Goal: Task Accomplishment & Management: Complete application form

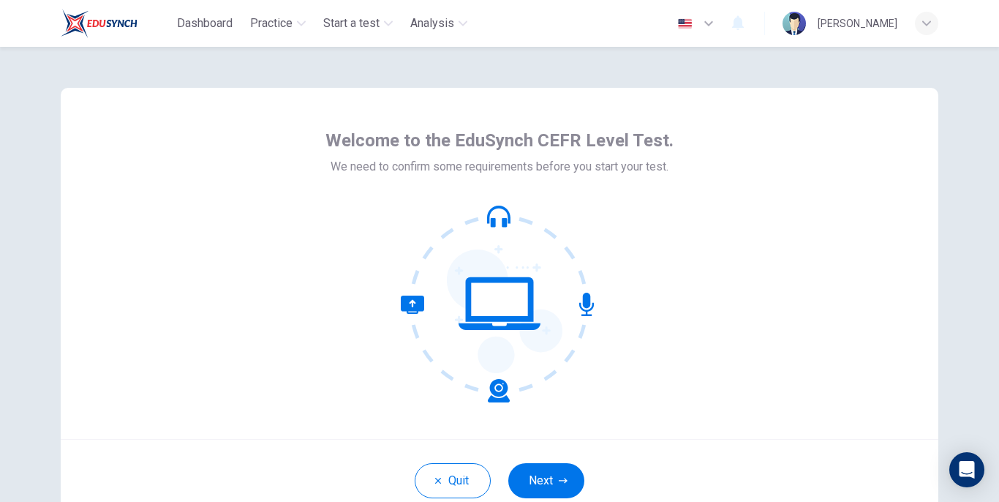
scroll to position [107, 0]
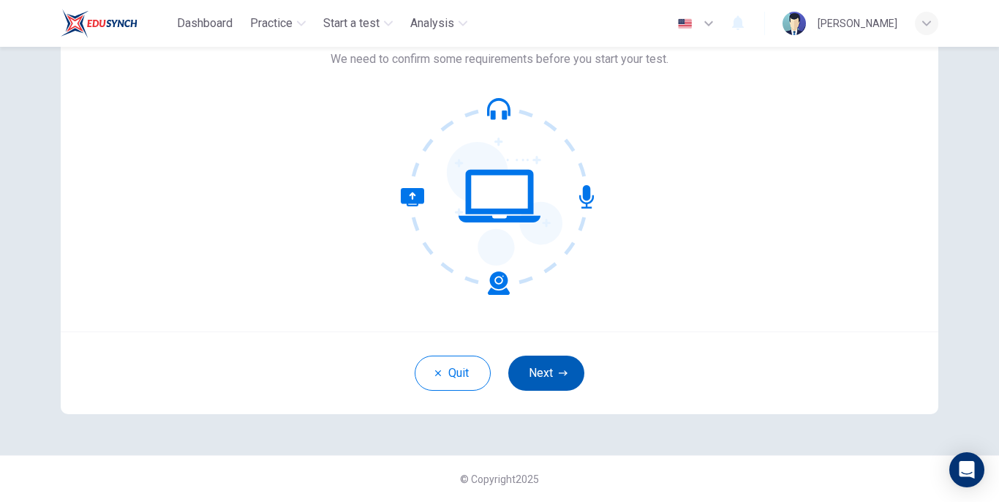
click at [542, 370] on button "Next" at bounding box center [546, 372] width 76 height 35
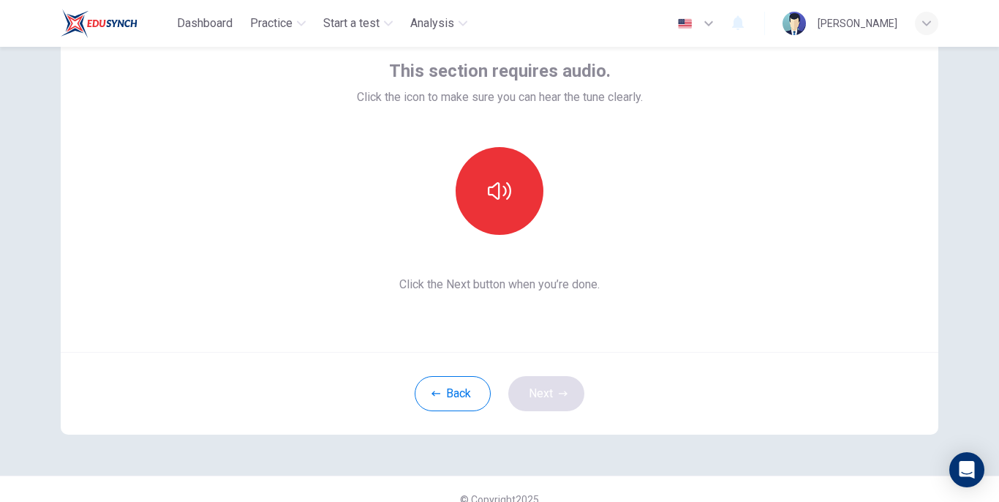
scroll to position [80, 0]
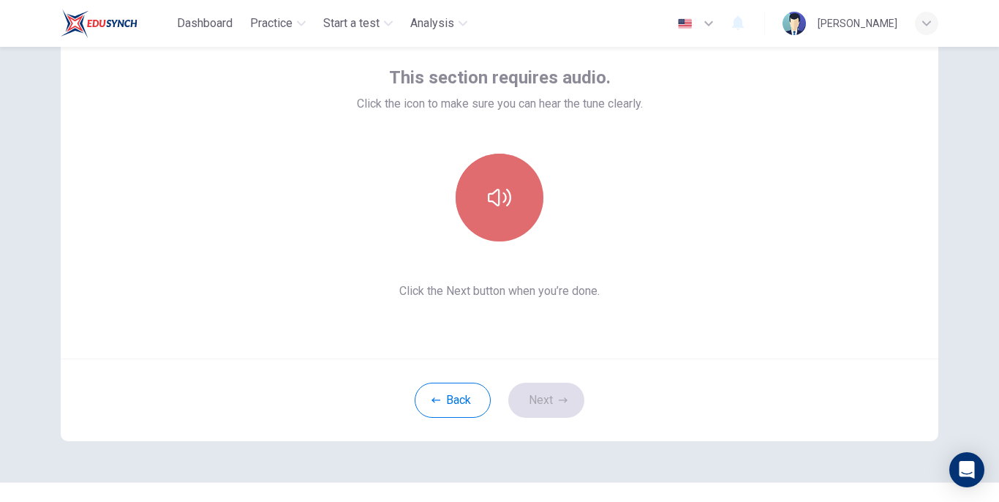
click at [503, 220] on button "button" at bounding box center [500, 198] width 88 height 88
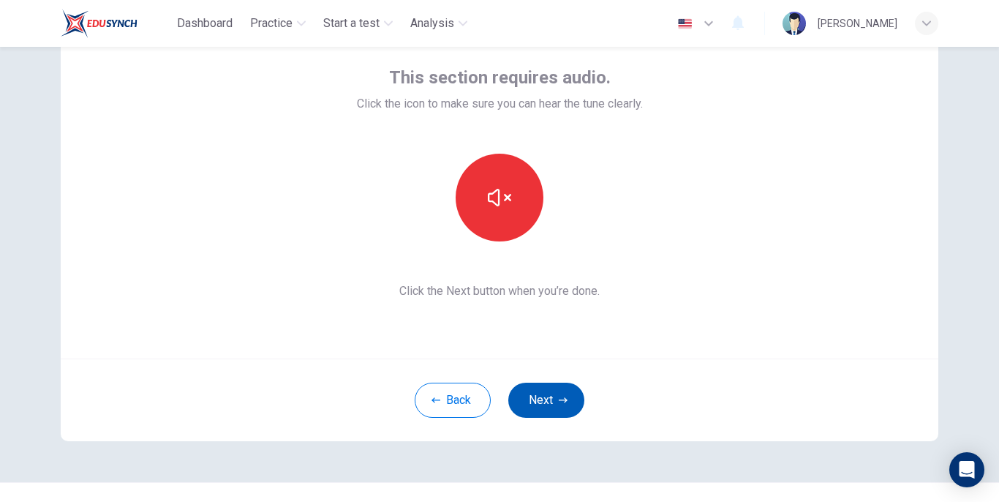
click at [540, 398] on button "Next" at bounding box center [546, 399] width 76 height 35
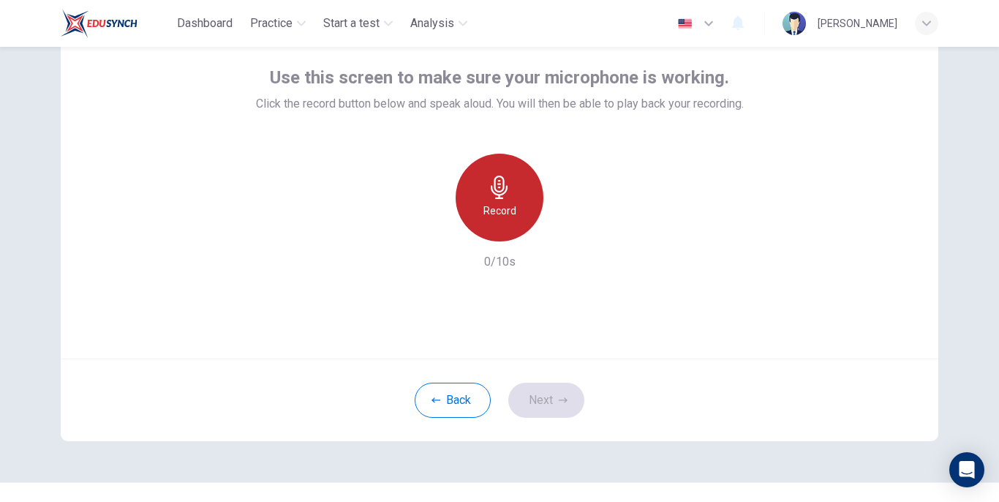
click at [499, 201] on div "Record" at bounding box center [500, 198] width 88 height 88
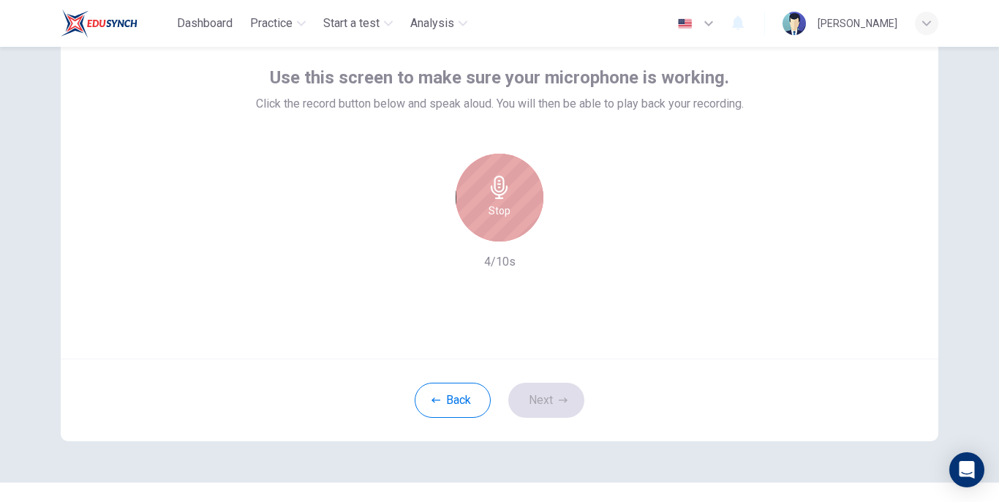
click at [489, 214] on h6 "Stop" at bounding box center [499, 211] width 22 height 18
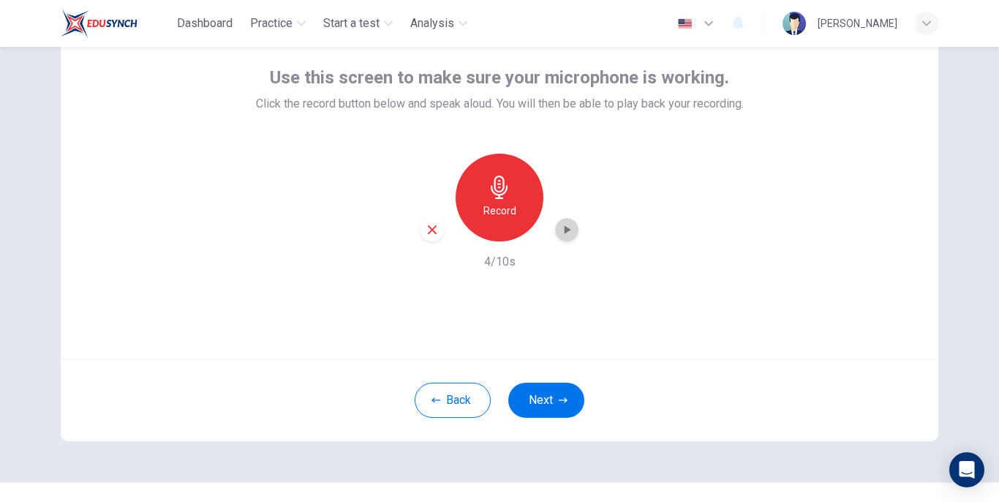
click at [565, 232] on icon "button" at bounding box center [568, 229] width 7 height 9
click at [545, 400] on button "Next" at bounding box center [546, 399] width 76 height 35
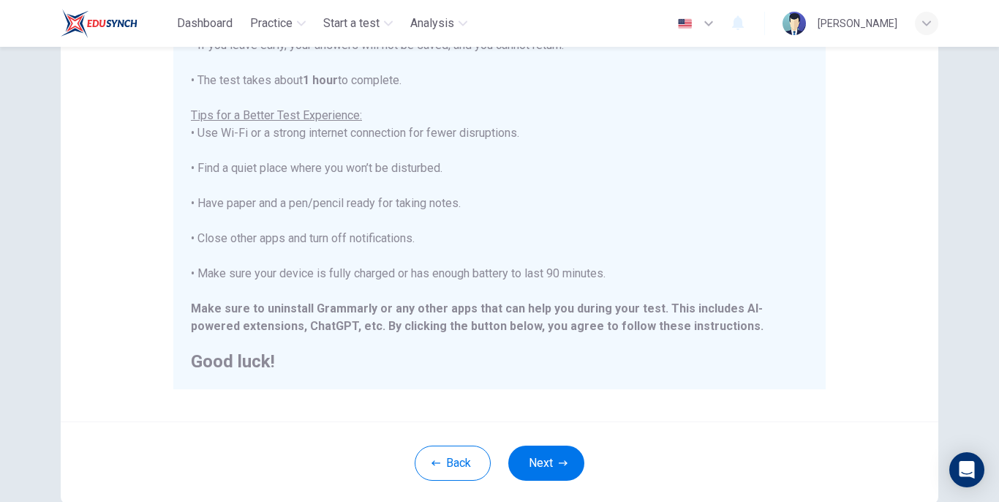
scroll to position [312, 0]
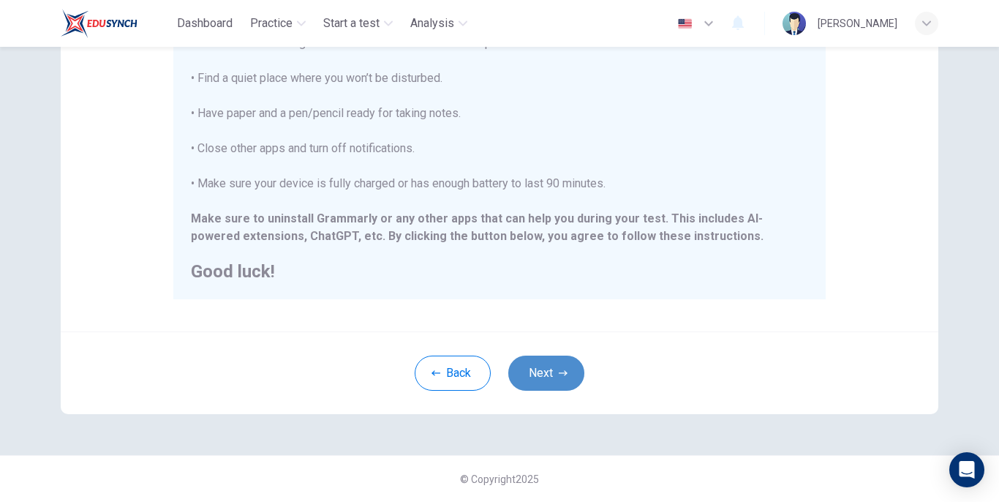
click at [540, 380] on button "Next" at bounding box center [546, 372] width 76 height 35
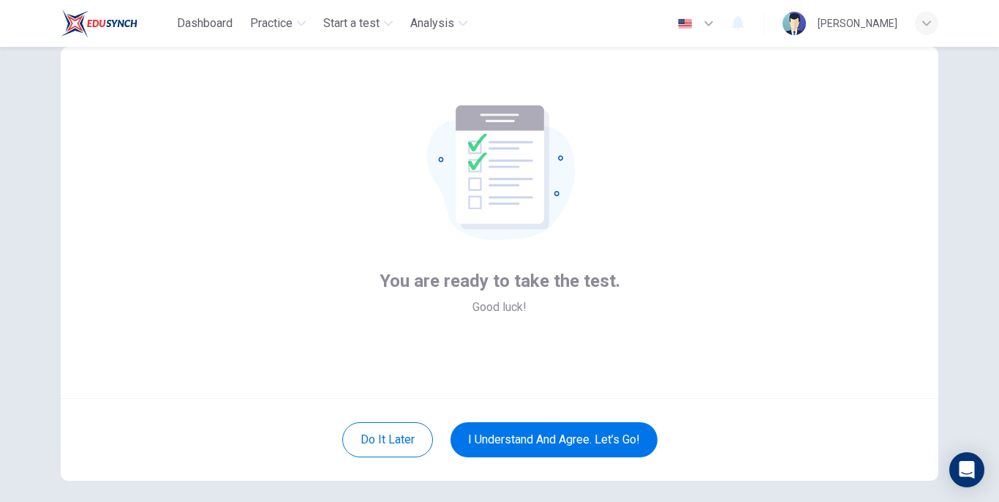
scroll to position [107, 0]
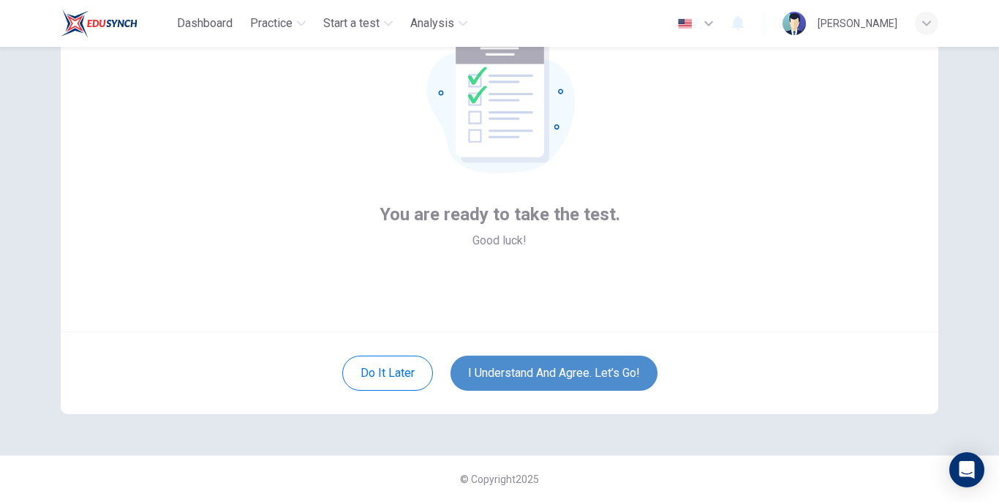
click at [537, 384] on button "I understand and agree. Let’s go!" at bounding box center [553, 372] width 207 height 35
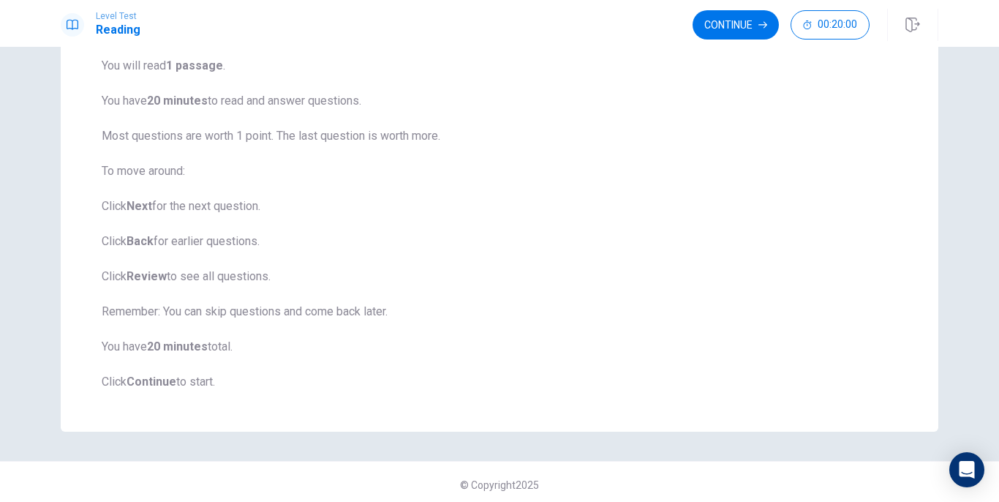
scroll to position [124, 0]
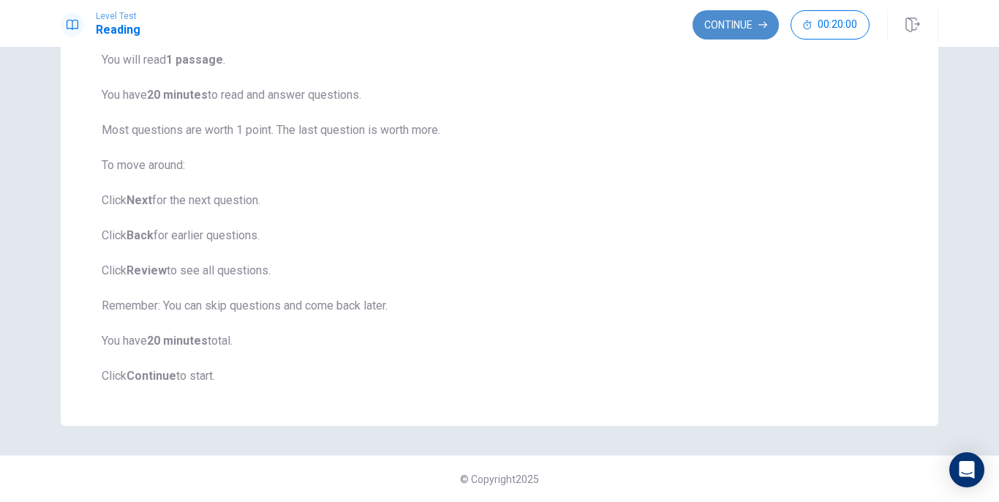
click at [733, 18] on button "Continue" at bounding box center [736, 24] width 86 height 29
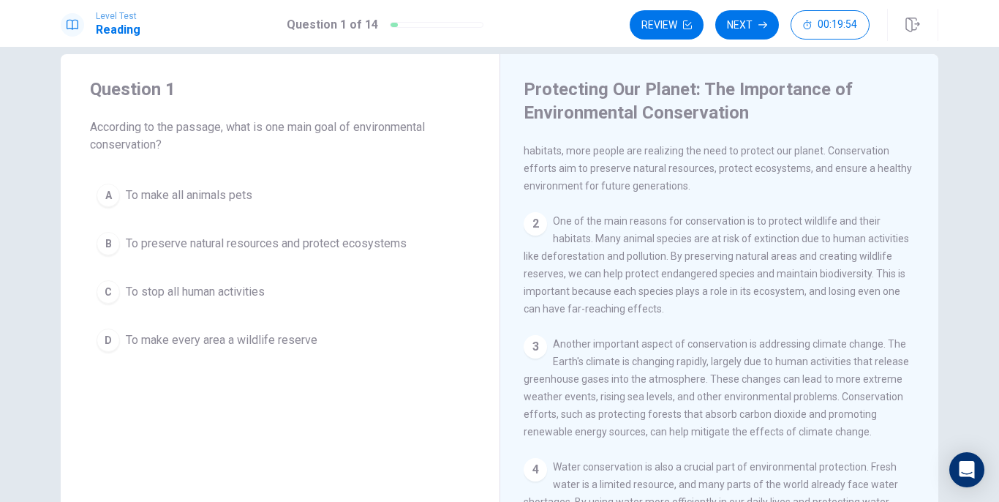
scroll to position [0, 0]
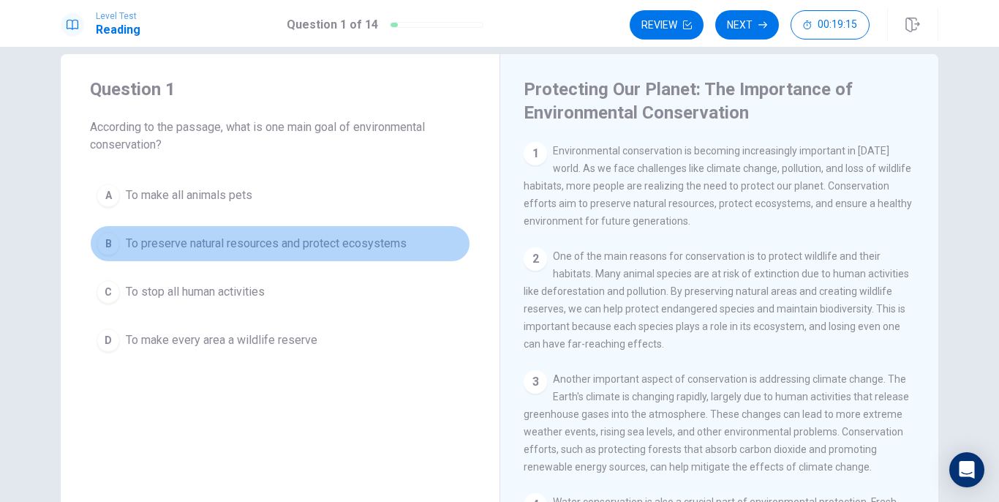
click at [178, 246] on span "To preserve natural resources and protect ecosystems" at bounding box center [266, 244] width 281 height 18
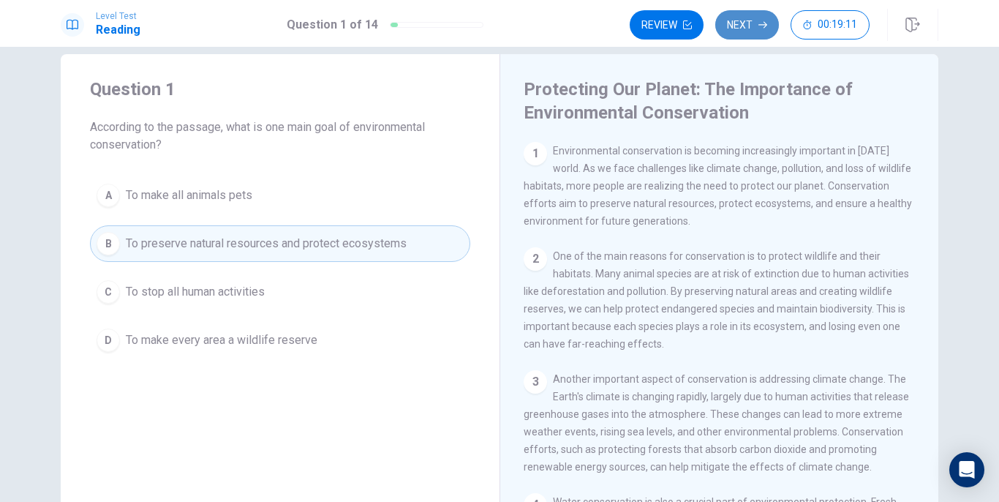
click at [743, 31] on button "Next" at bounding box center [747, 24] width 64 height 29
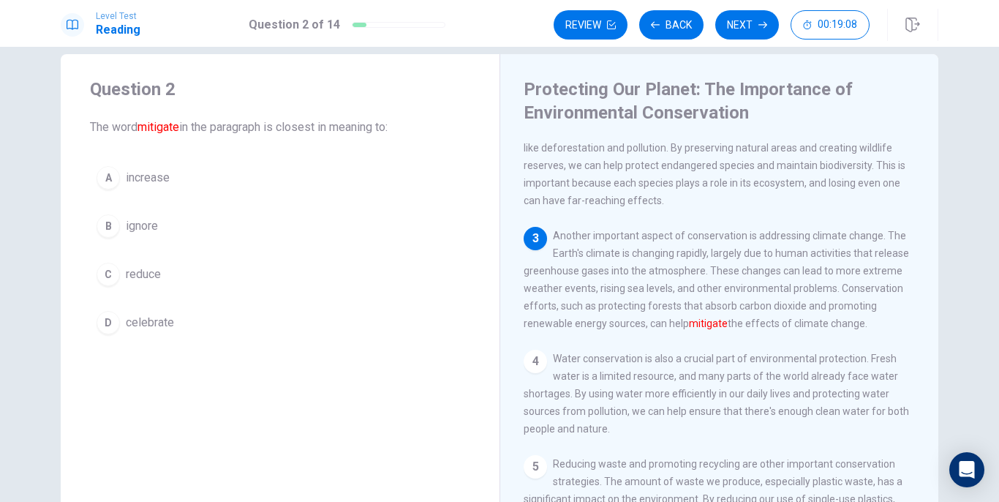
scroll to position [144, 0]
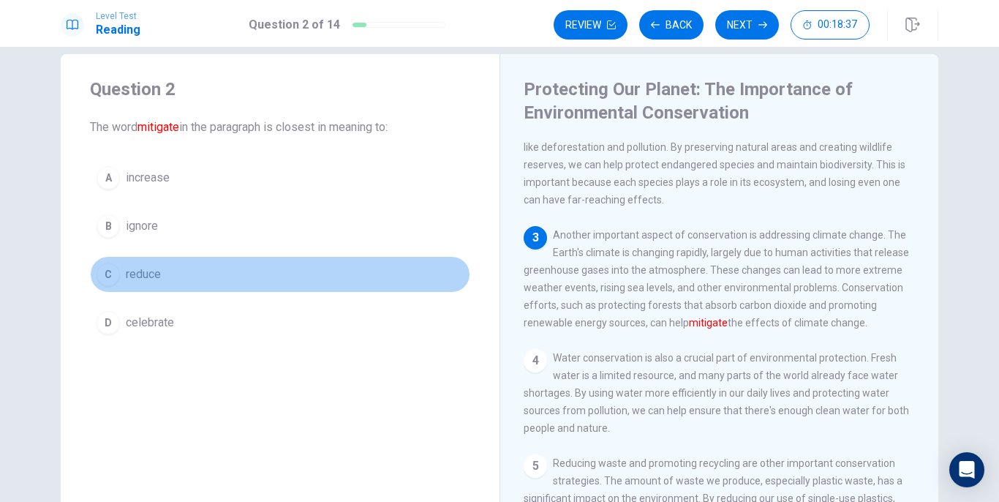
click at [116, 275] on div "C" at bounding box center [108, 274] width 23 height 23
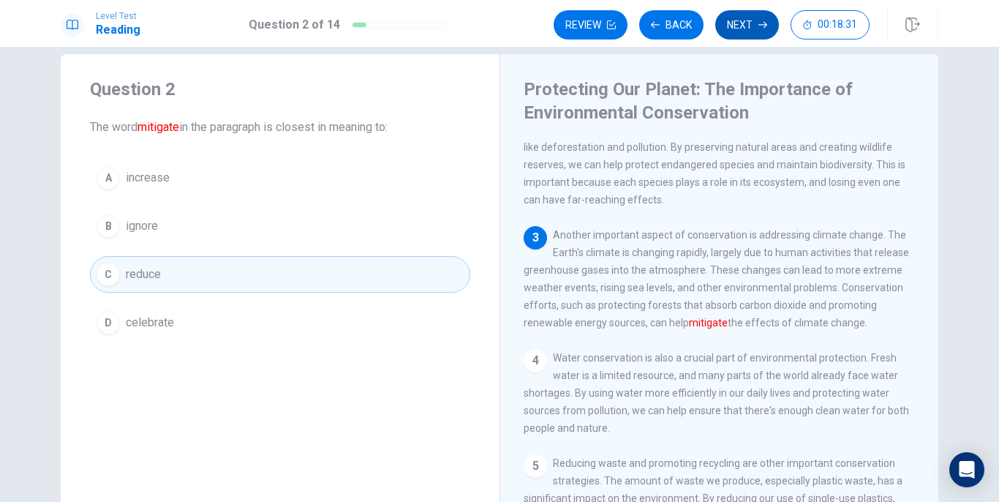
click at [755, 32] on button "Next" at bounding box center [747, 24] width 64 height 29
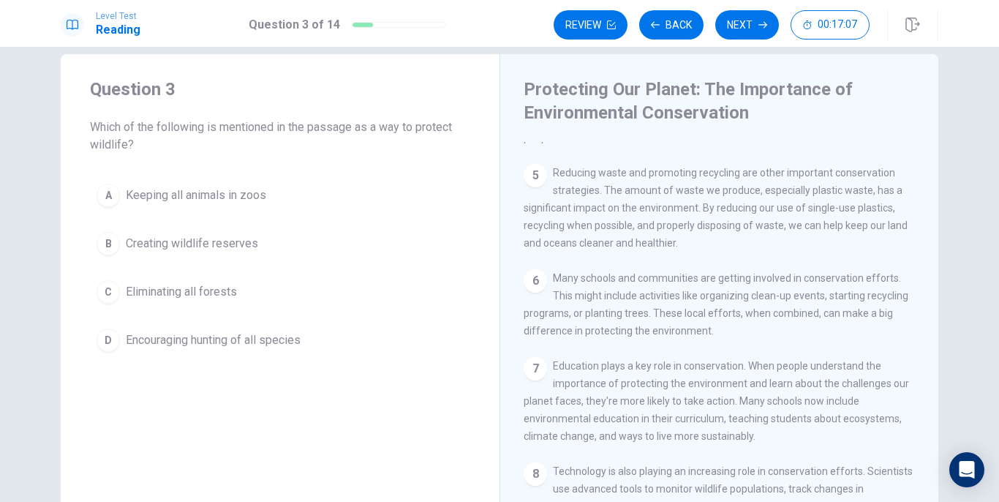
scroll to position [435, 0]
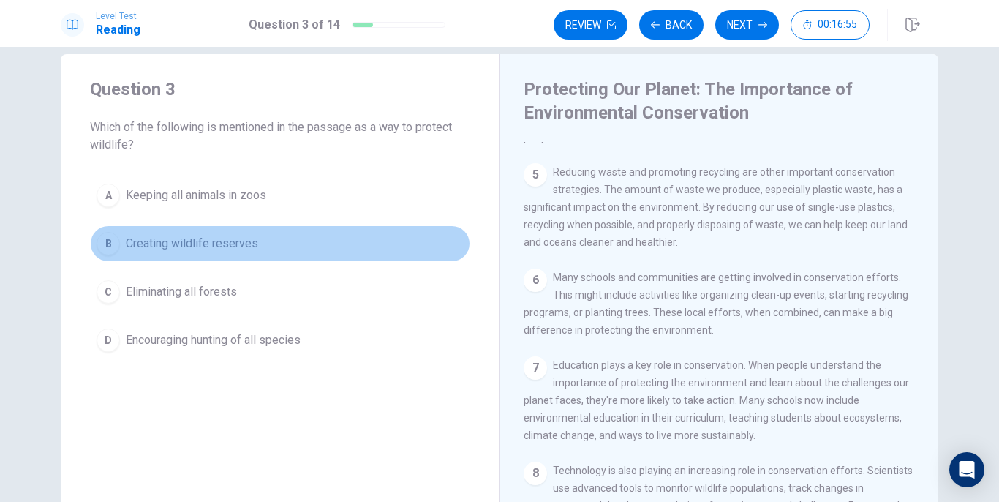
click at [162, 241] on span "Creating wildlife reserves" at bounding box center [192, 244] width 132 height 18
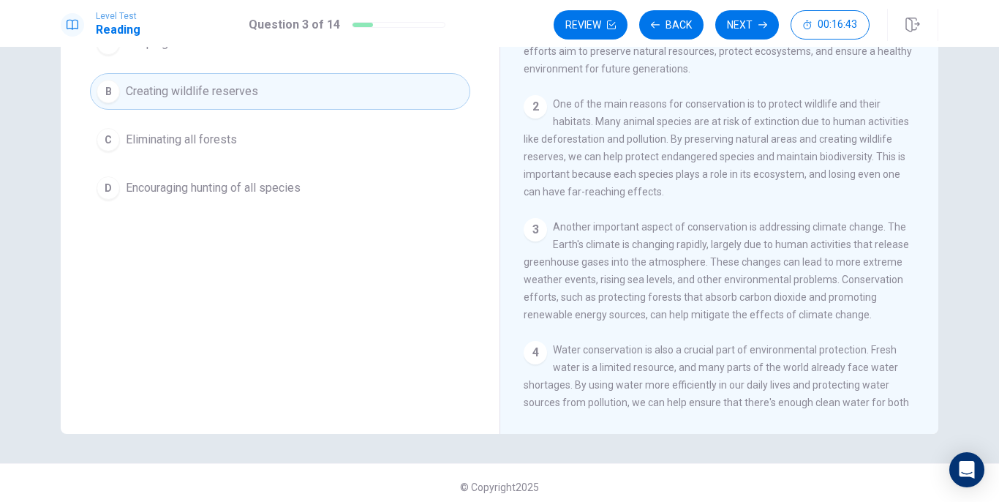
scroll to position [0, 0]
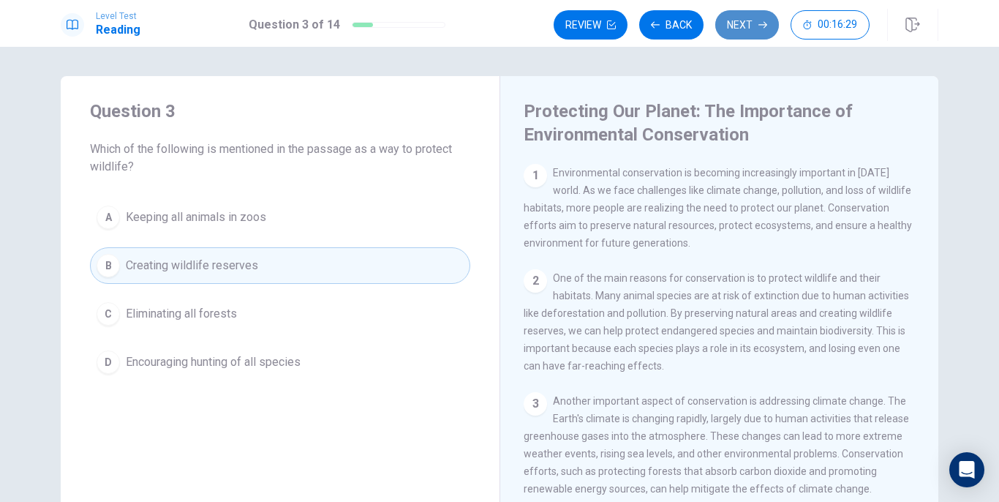
click at [750, 28] on button "Next" at bounding box center [747, 24] width 64 height 29
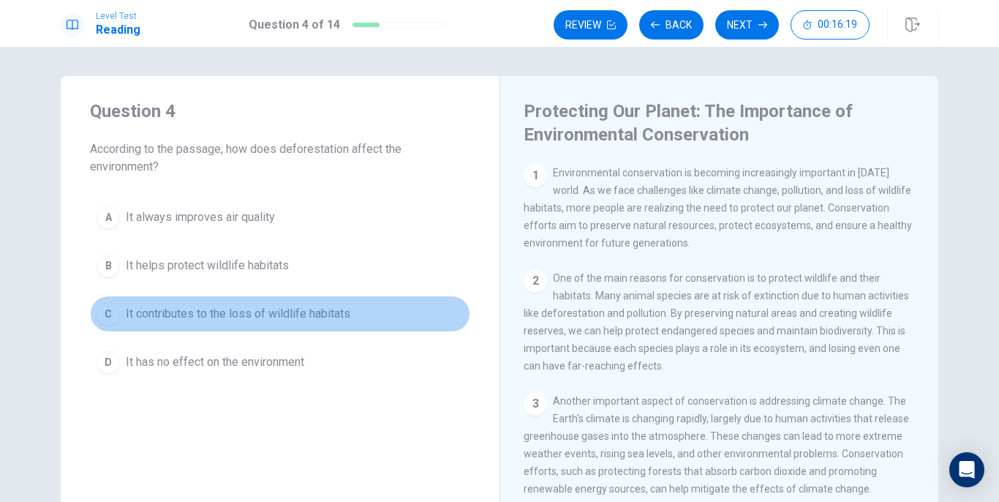
click at [194, 309] on span "It contributes to the loss of wildlife habitats" at bounding box center [238, 314] width 225 height 18
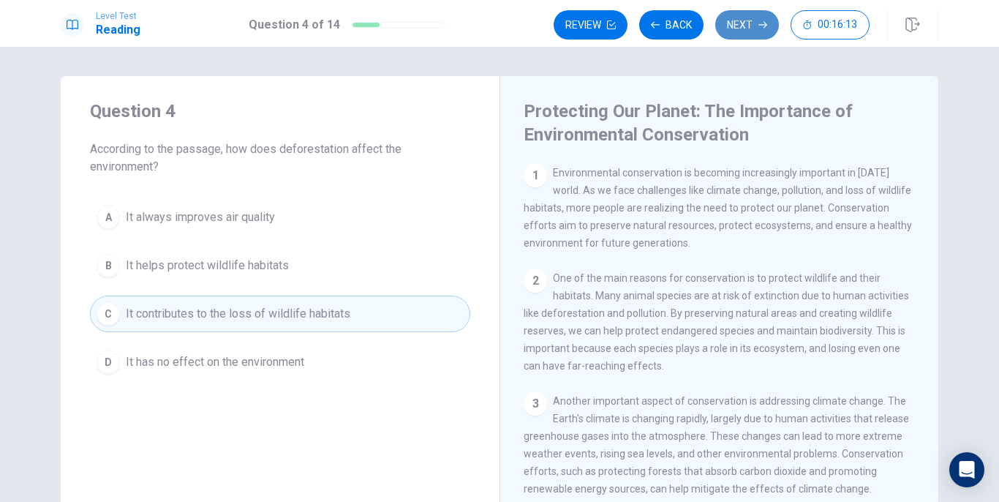
click at [734, 32] on button "Next" at bounding box center [747, 24] width 64 height 29
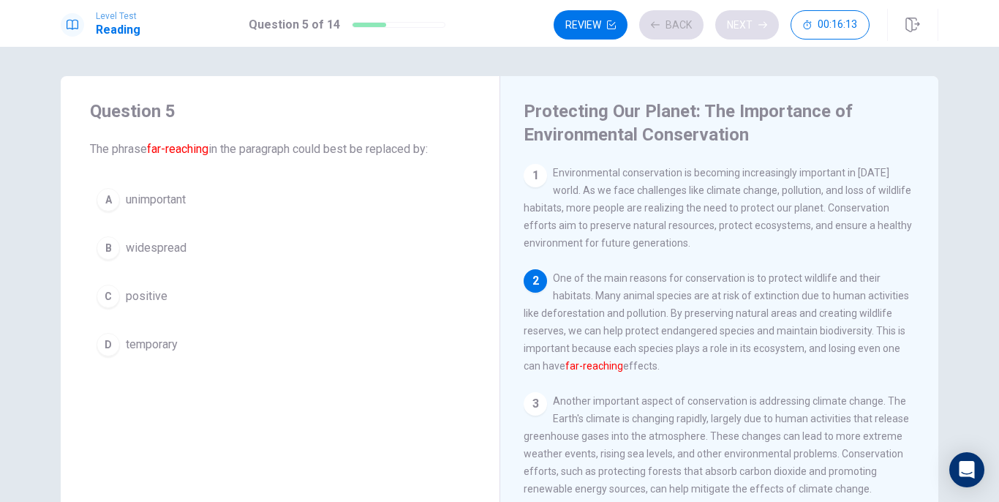
scroll to position [109, 0]
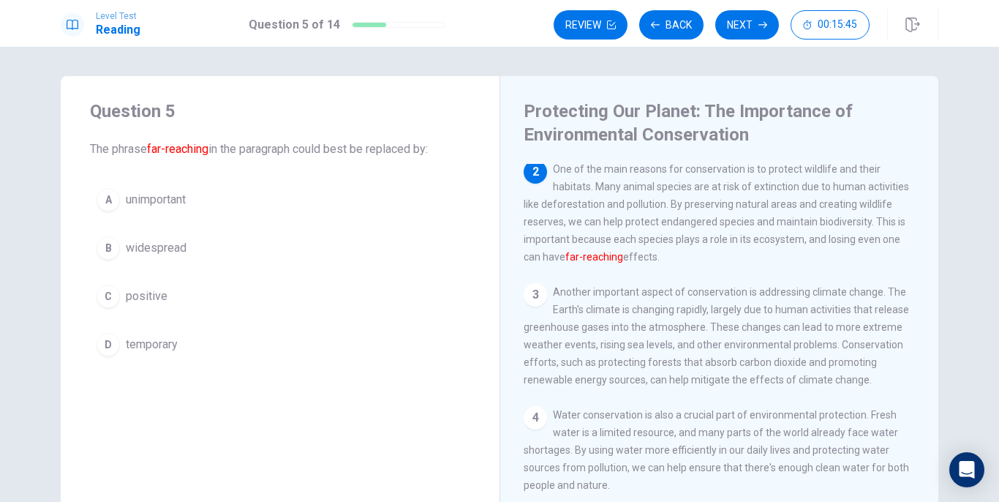
click at [146, 245] on span "widespread" at bounding box center [156, 248] width 61 height 18
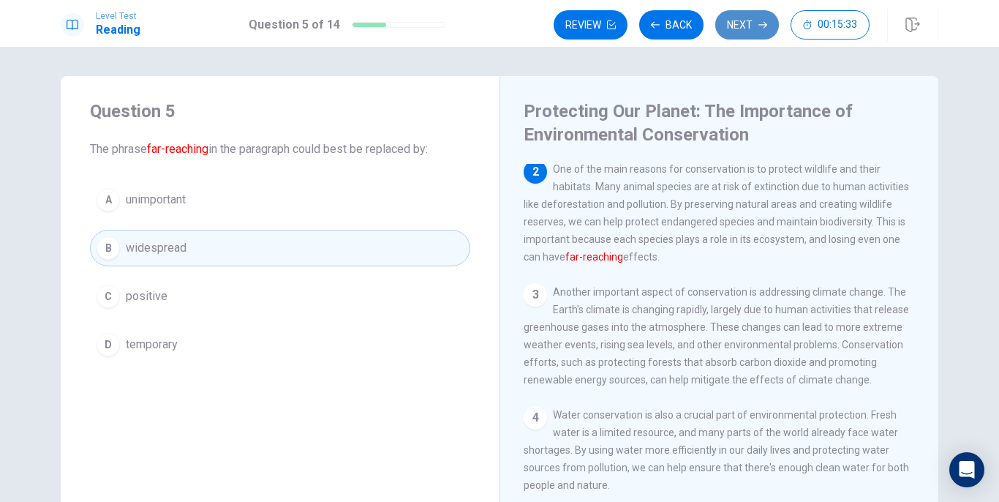
click at [750, 37] on button "Next" at bounding box center [747, 24] width 64 height 29
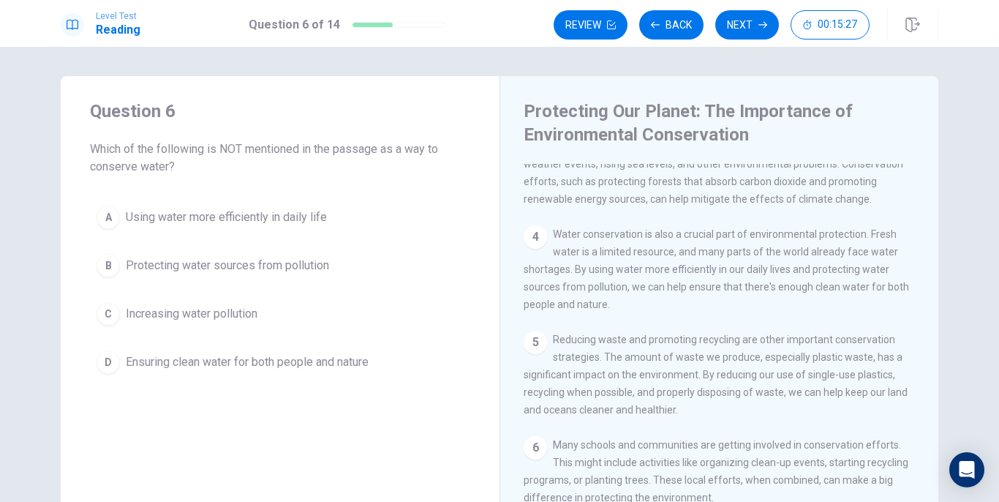
scroll to position [290, 0]
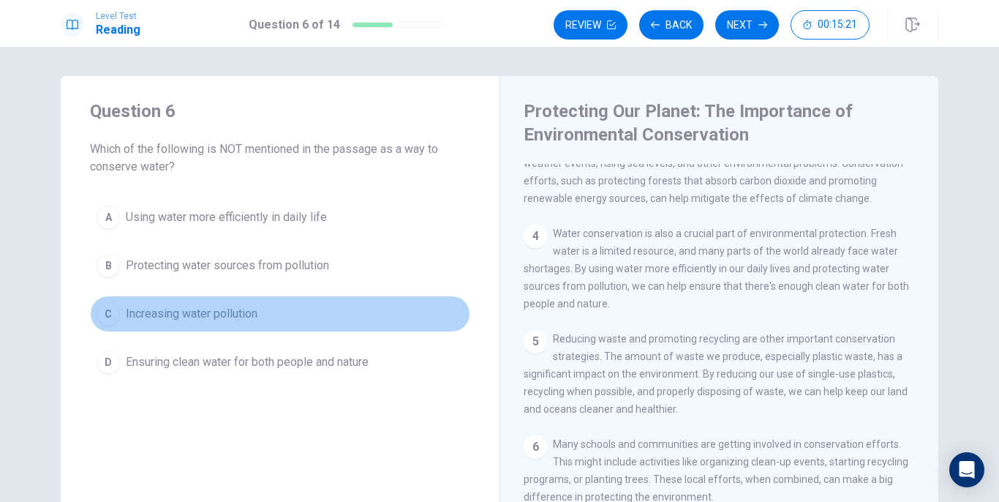
click at [188, 315] on span "Increasing water pollution" at bounding box center [192, 314] width 132 height 18
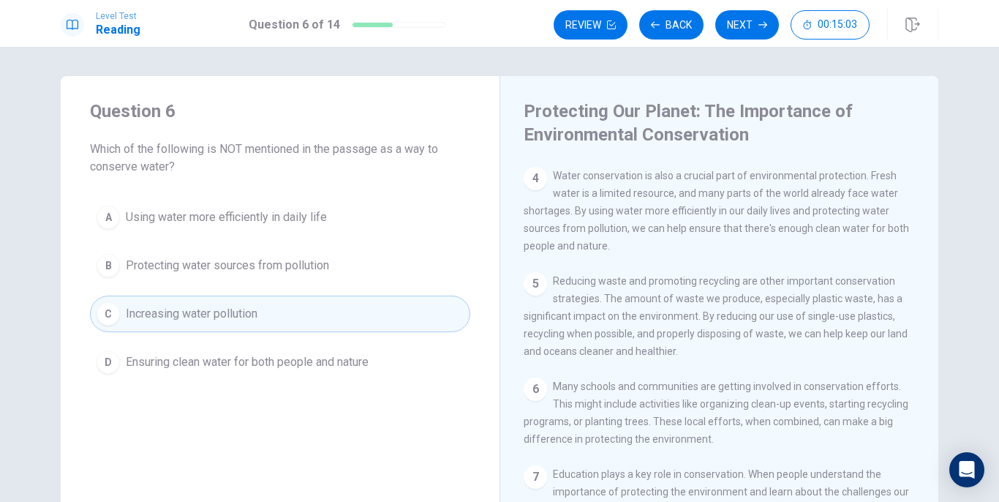
scroll to position [347, 0]
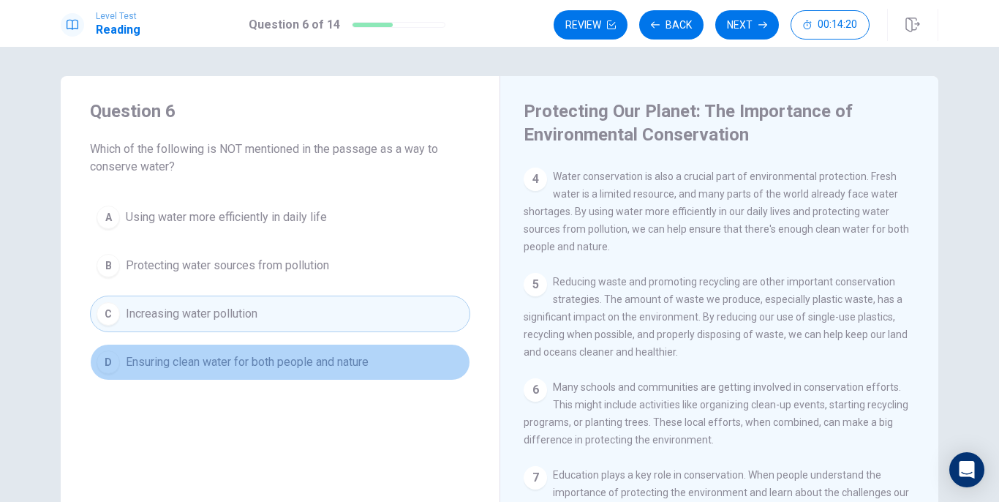
click at [252, 362] on span "Ensuring clean water for both people and nature" at bounding box center [247, 362] width 243 height 18
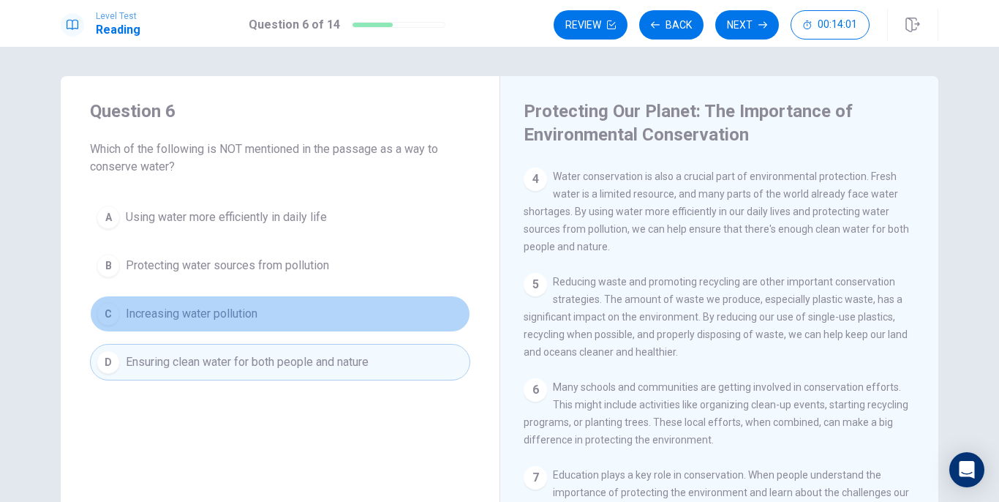
click at [235, 312] on span "Increasing water pollution" at bounding box center [192, 314] width 132 height 18
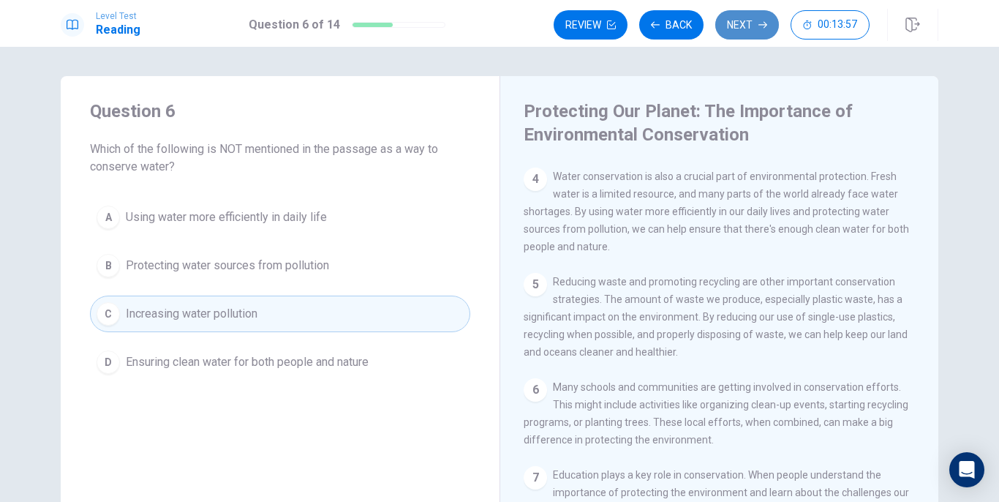
click at [746, 26] on button "Next" at bounding box center [747, 24] width 64 height 29
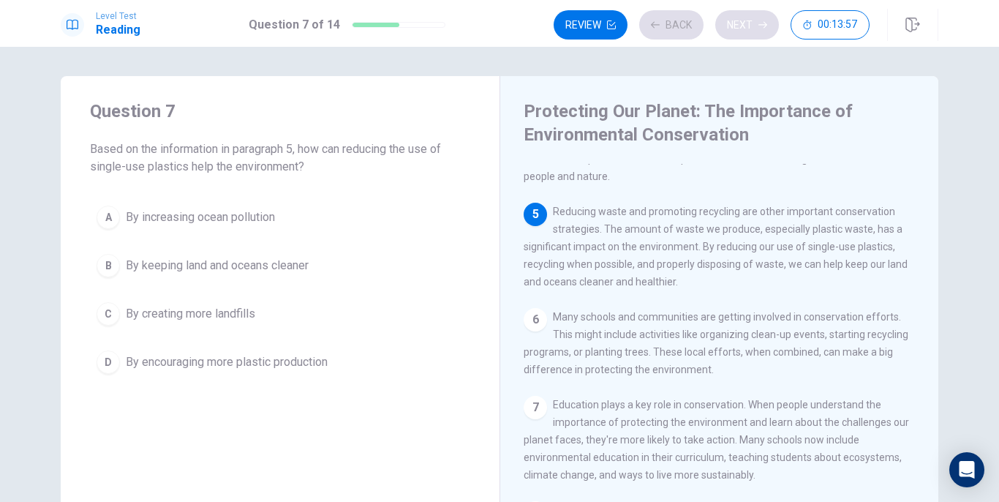
scroll to position [472, 0]
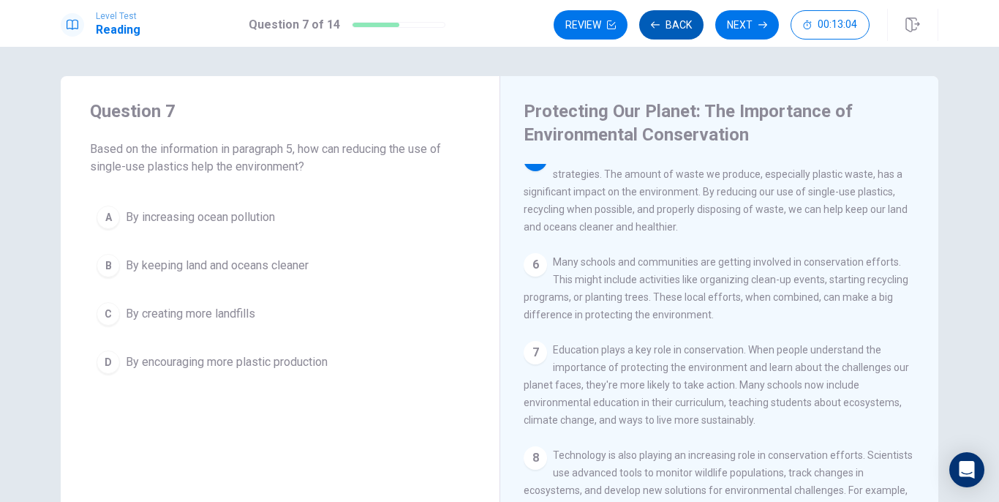
click at [665, 27] on button "Back" at bounding box center [671, 24] width 64 height 29
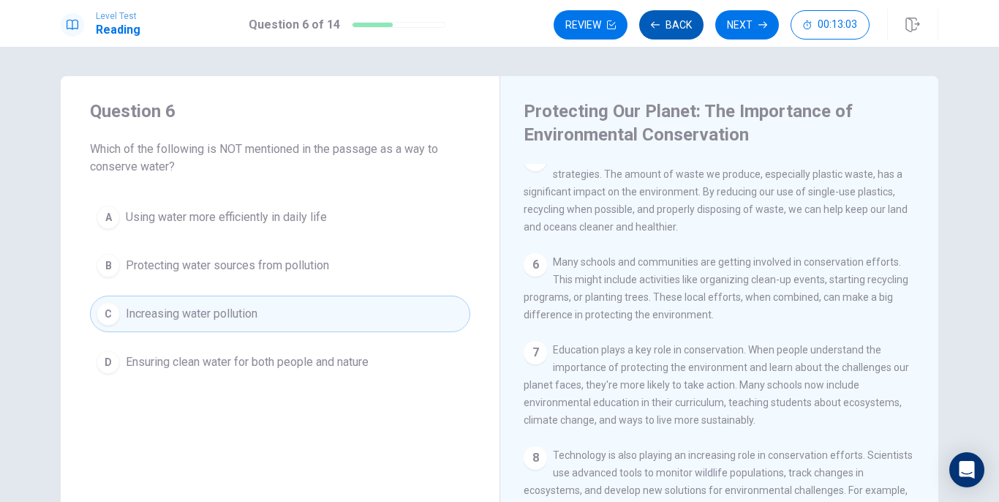
click at [665, 27] on button "Back" at bounding box center [671, 24] width 64 height 29
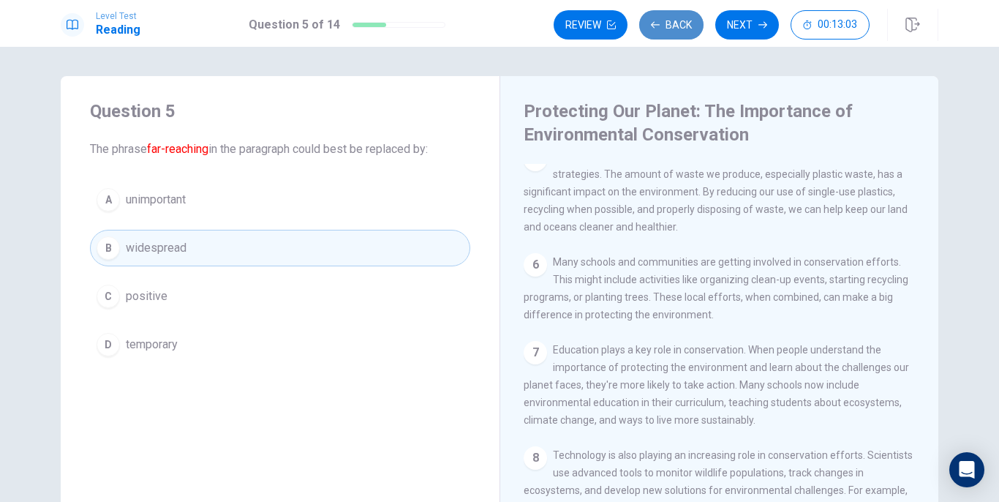
click at [665, 27] on button "Back" at bounding box center [671, 24] width 64 height 29
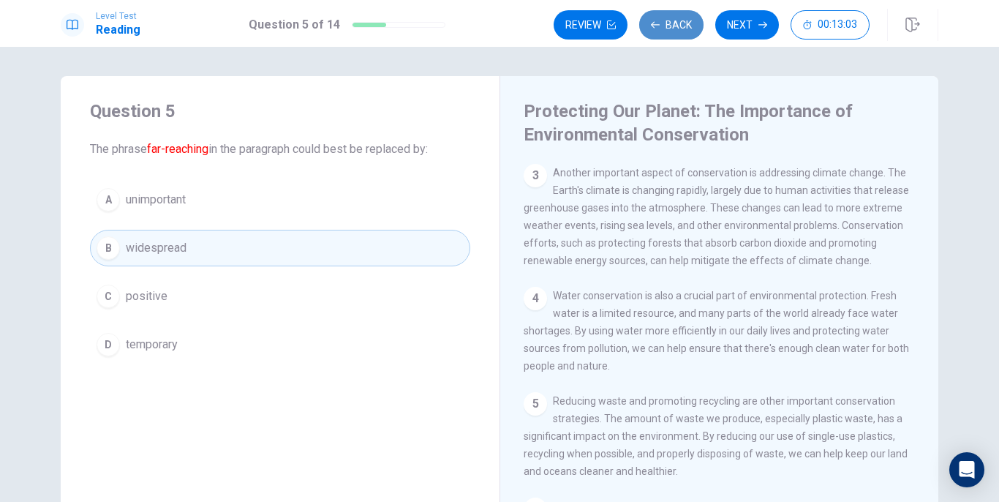
click at [665, 27] on button "Back" at bounding box center [671, 24] width 64 height 29
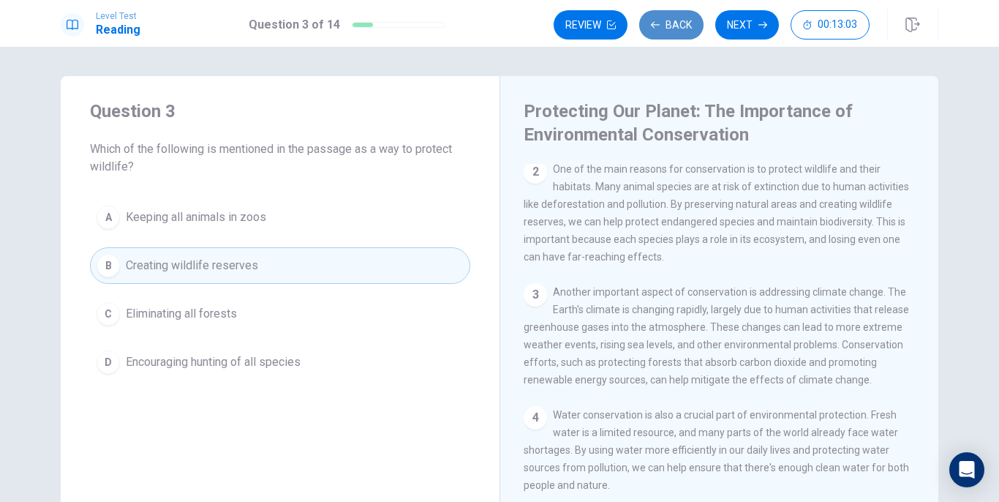
click at [665, 27] on button "Back" at bounding box center [671, 24] width 64 height 29
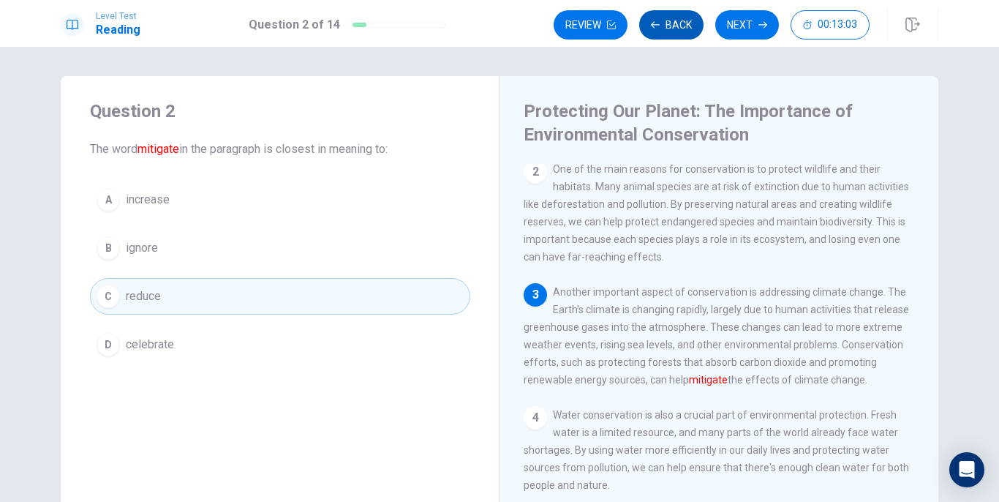
scroll to position [236, 0]
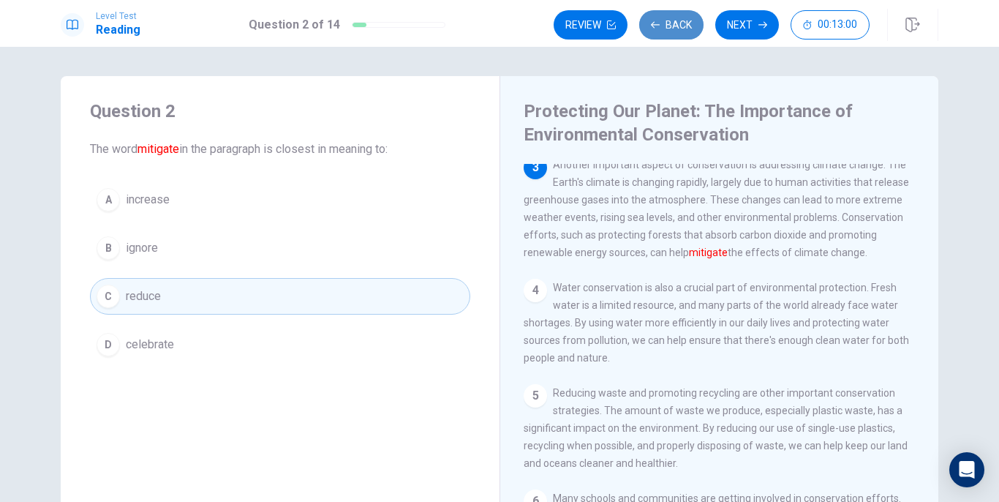
click at [665, 27] on button "Back" at bounding box center [671, 24] width 64 height 29
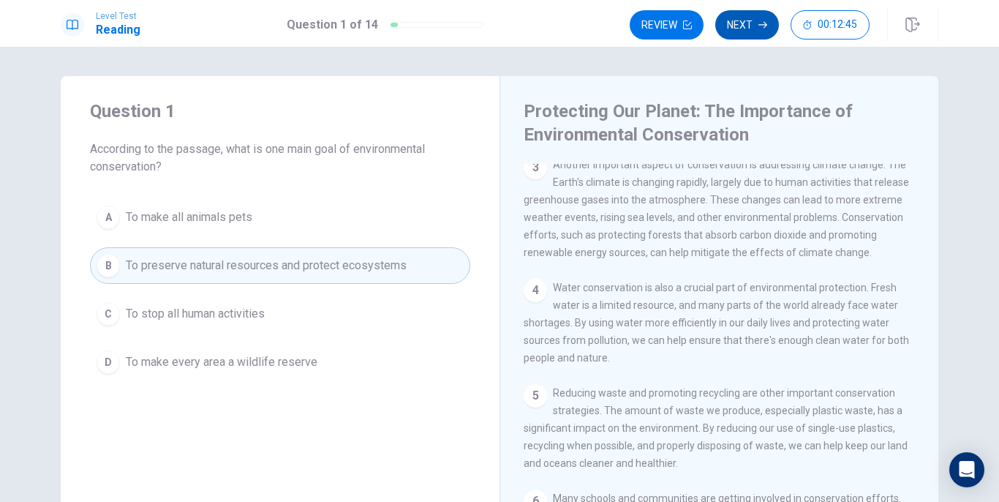
click at [746, 31] on button "Next" at bounding box center [747, 24] width 64 height 29
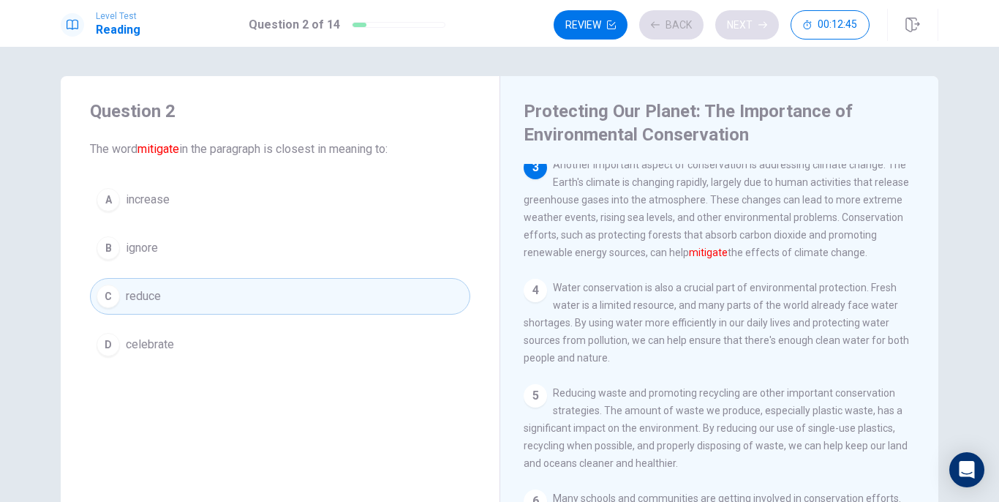
click at [746, 31] on div "Review Back Next 00:12:45" at bounding box center [712, 24] width 316 height 29
click at [751, 29] on button "Next" at bounding box center [747, 24] width 64 height 29
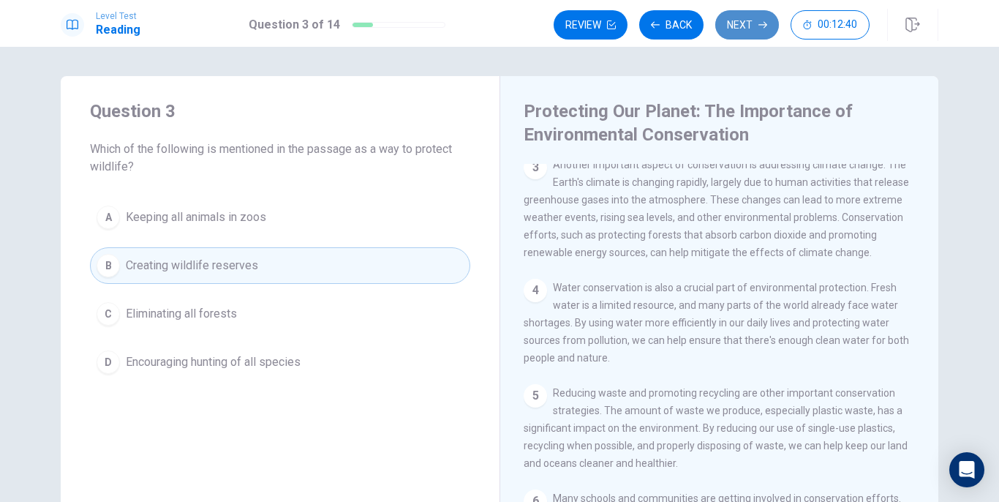
click at [751, 29] on button "Next" at bounding box center [747, 24] width 64 height 29
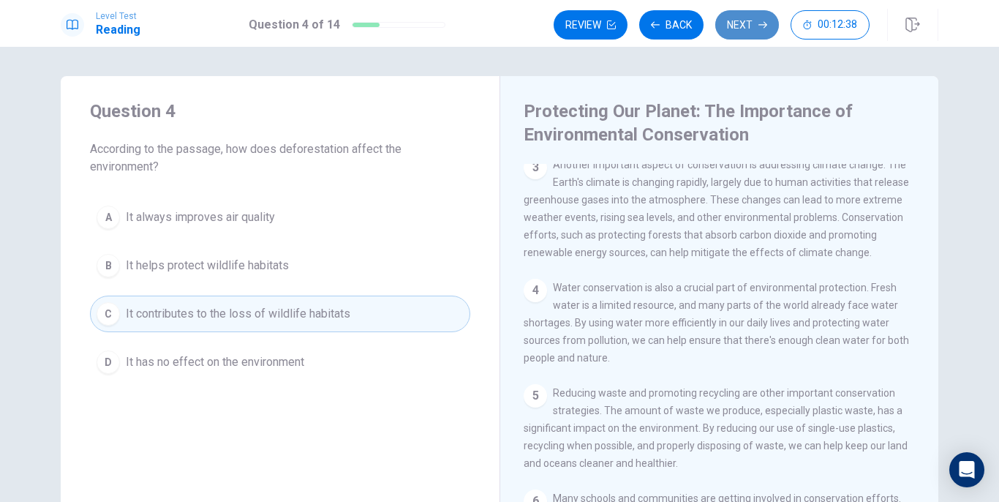
click at [751, 29] on button "Next" at bounding box center [747, 24] width 64 height 29
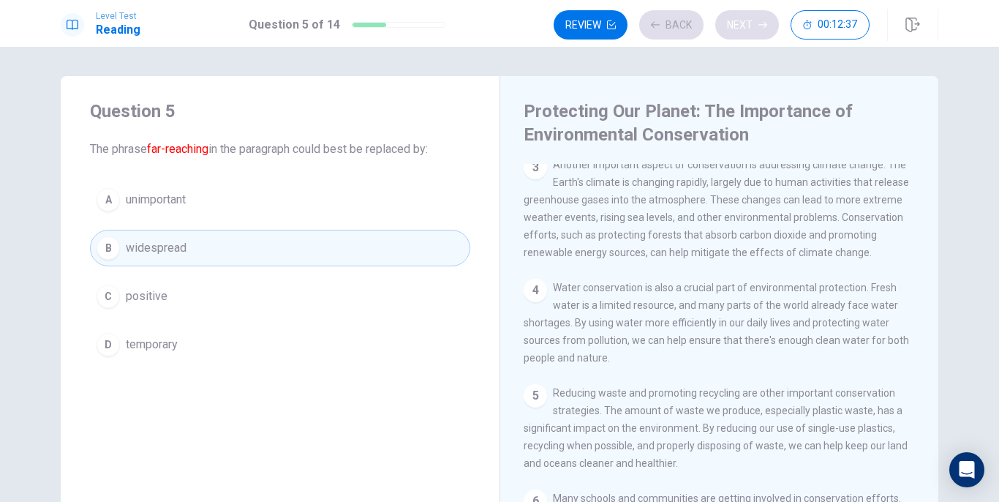
scroll to position [109, 0]
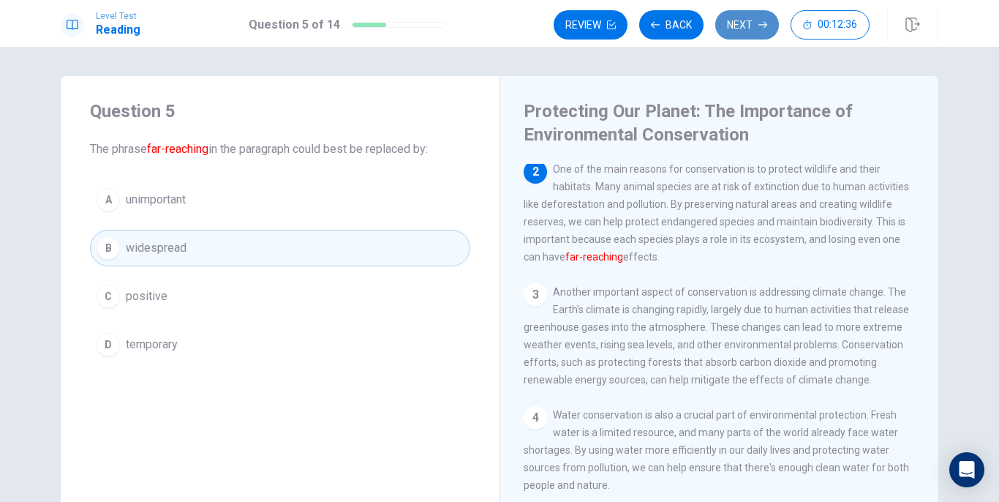
click at [751, 29] on button "Next" at bounding box center [747, 24] width 64 height 29
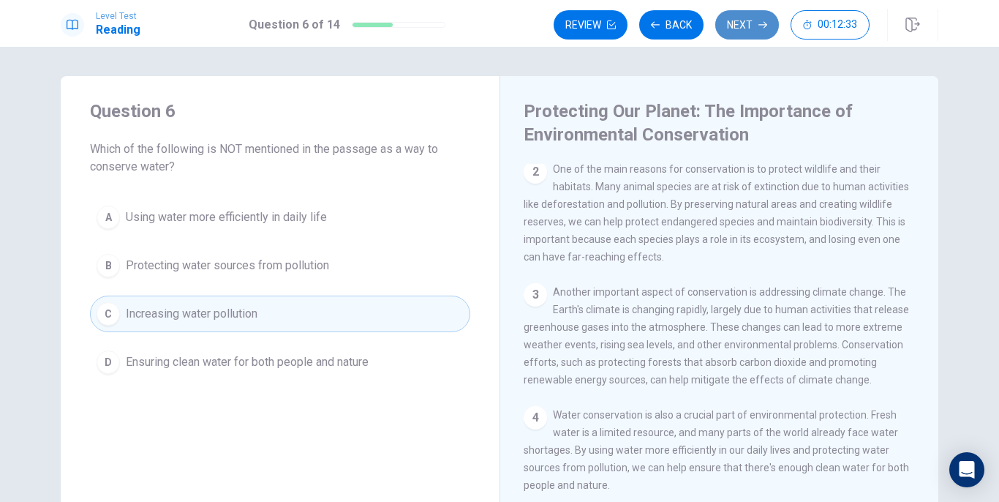
click at [751, 29] on button "Next" at bounding box center [747, 24] width 64 height 29
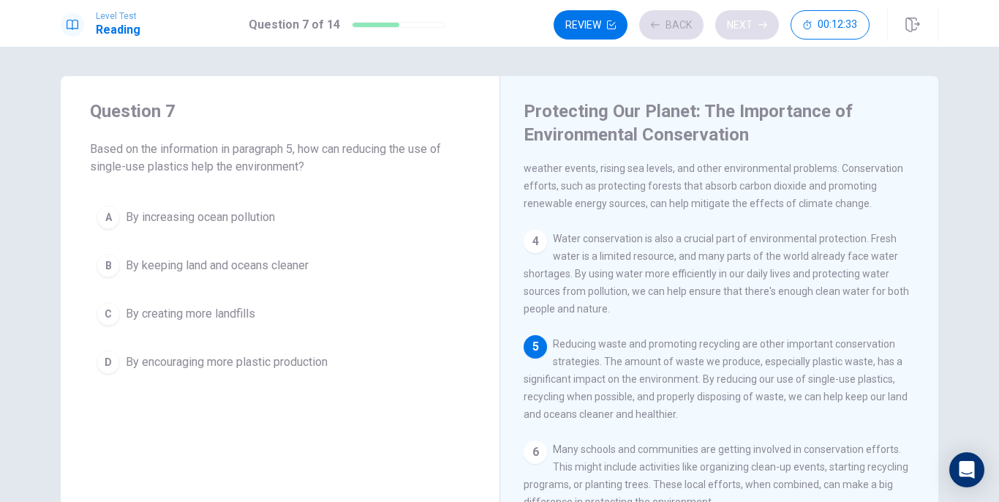
scroll to position [290, 0]
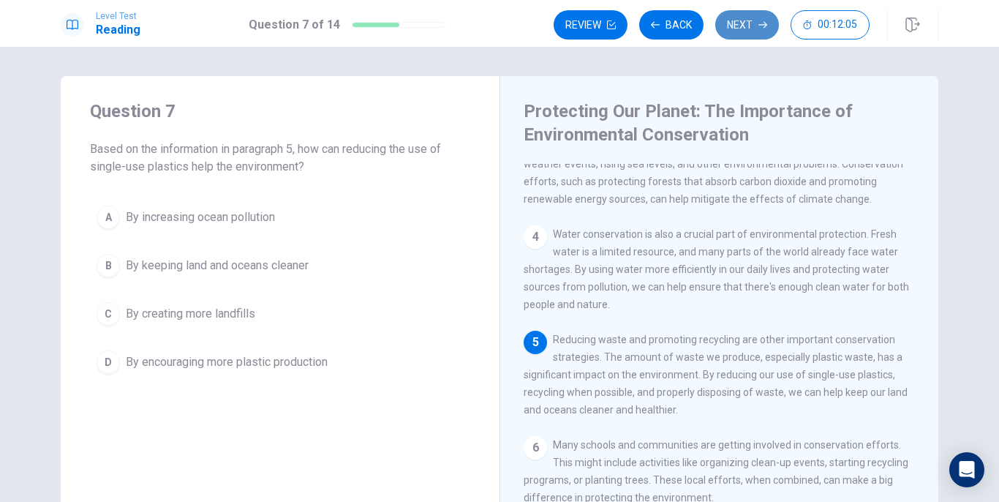
click at [745, 15] on button "Next" at bounding box center [747, 24] width 64 height 29
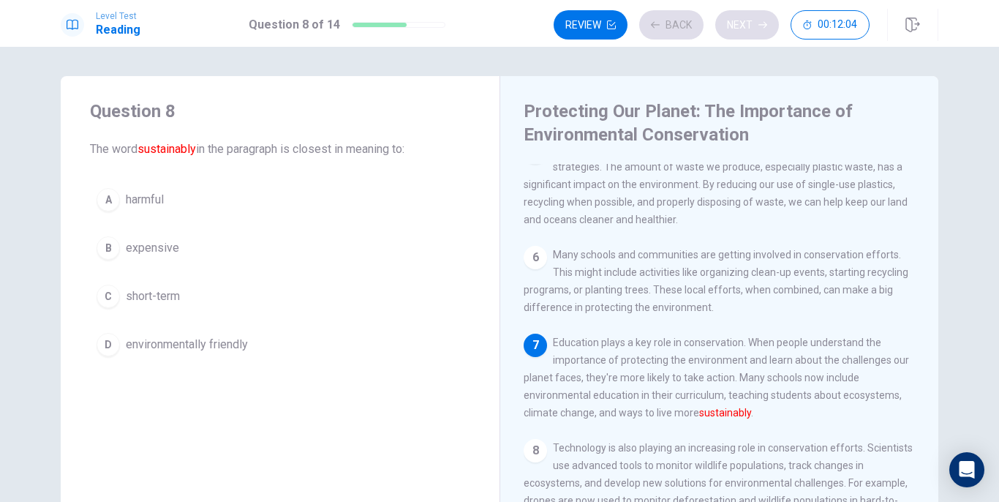
scroll to position [489, 0]
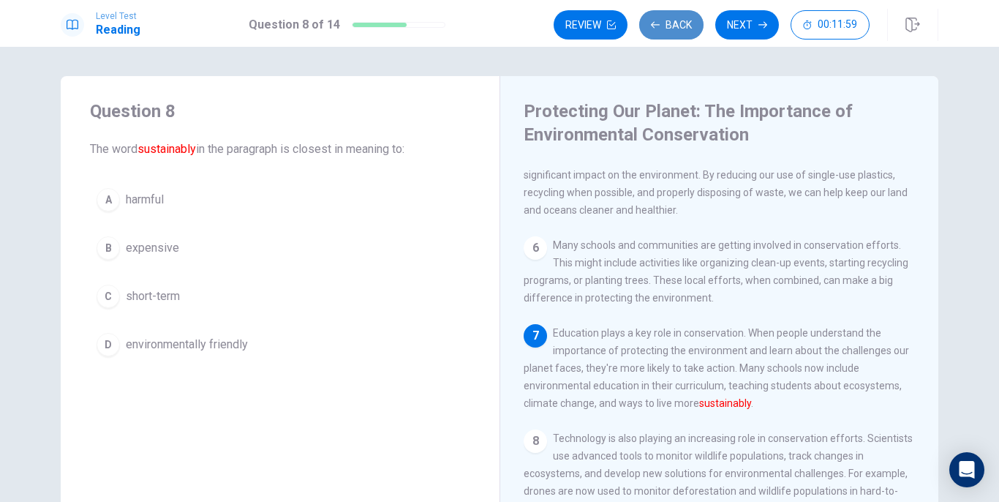
click at [667, 27] on button "Back" at bounding box center [671, 24] width 64 height 29
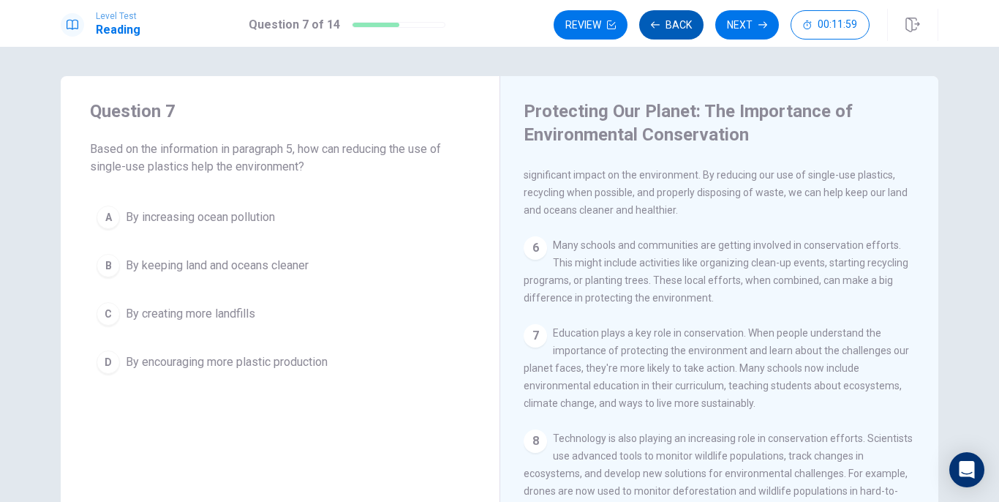
scroll to position [472, 0]
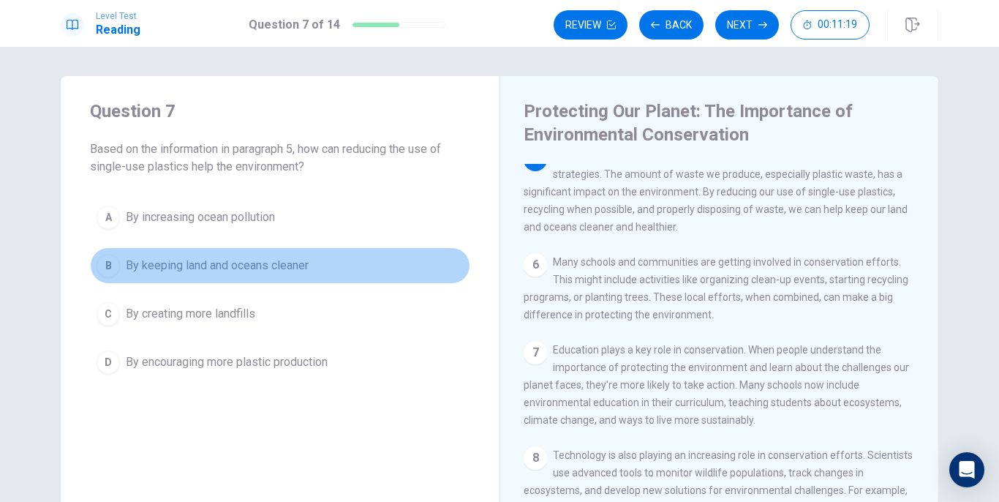
click at [227, 268] on span "By keeping land and oceans cleaner" at bounding box center [217, 266] width 183 height 18
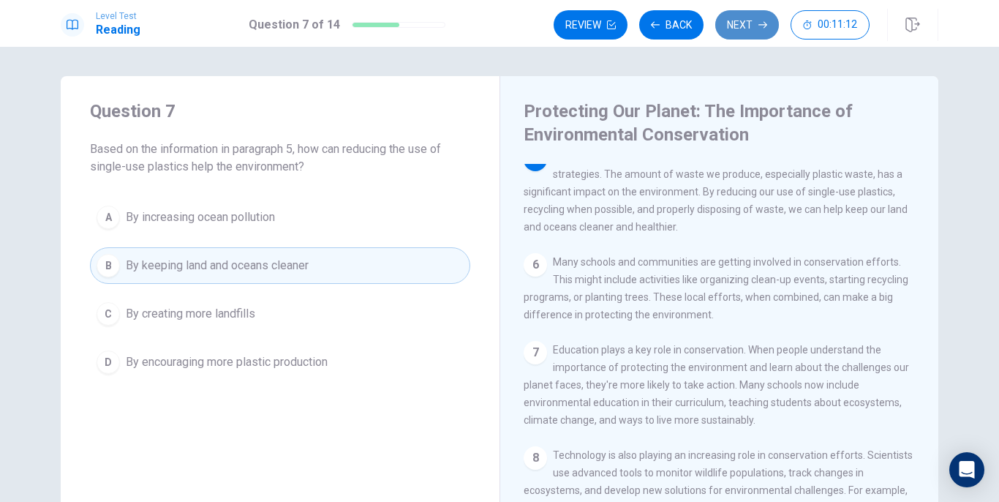
click at [748, 26] on button "Next" at bounding box center [747, 24] width 64 height 29
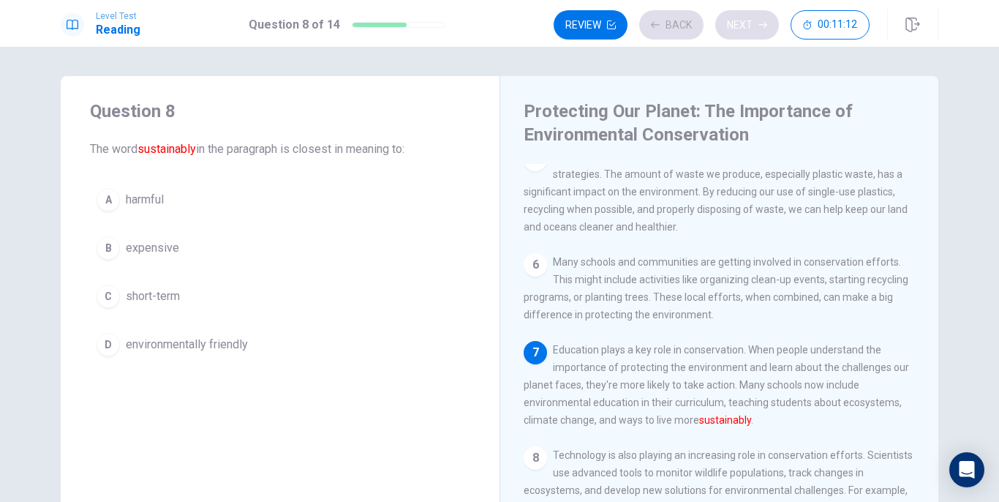
scroll to position [489, 0]
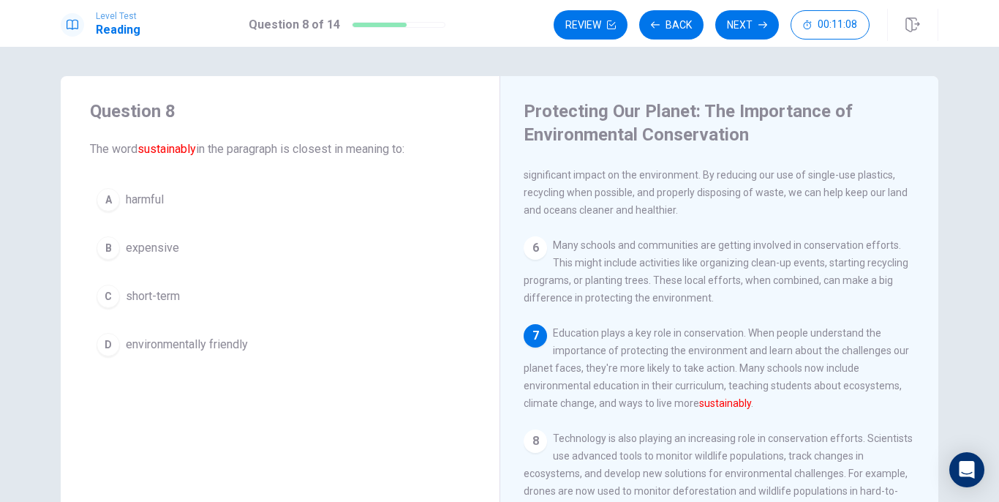
click at [164, 341] on span "environmentally friendly" at bounding box center [187, 345] width 122 height 18
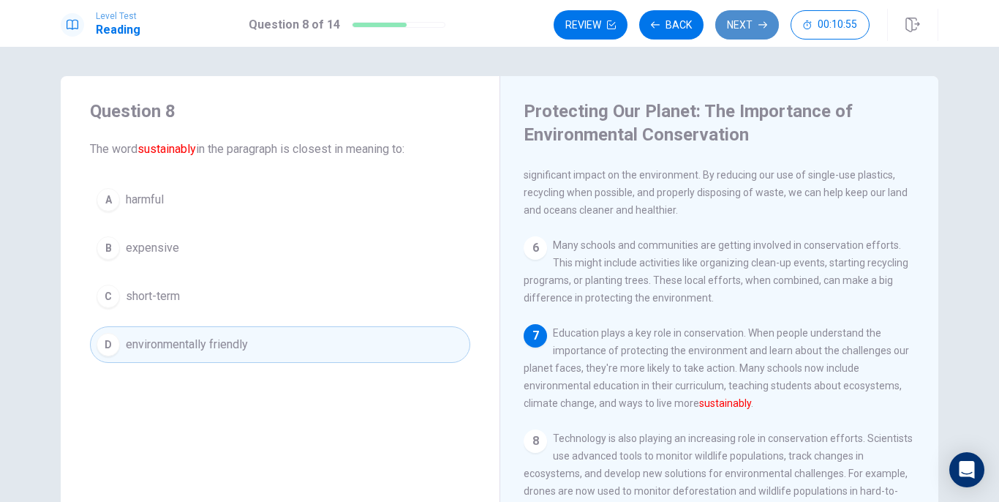
click at [742, 29] on button "Next" at bounding box center [747, 24] width 64 height 29
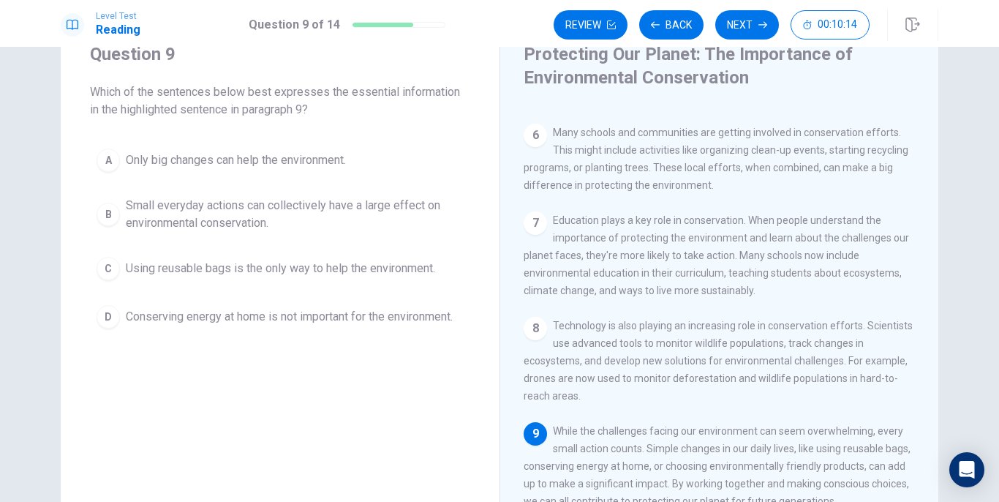
scroll to position [65, 0]
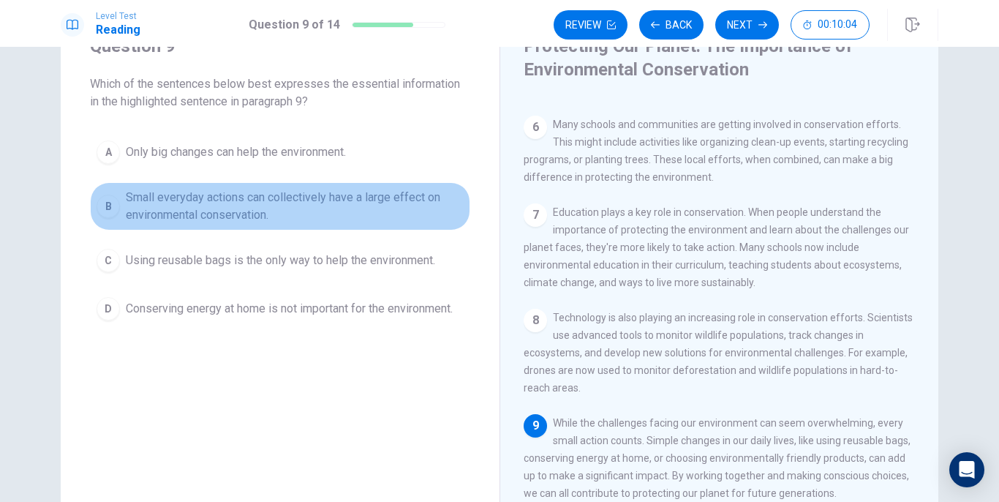
click at [192, 205] on span "Small everyday actions can collectively have a large effect on environmental co…" at bounding box center [295, 206] width 338 height 35
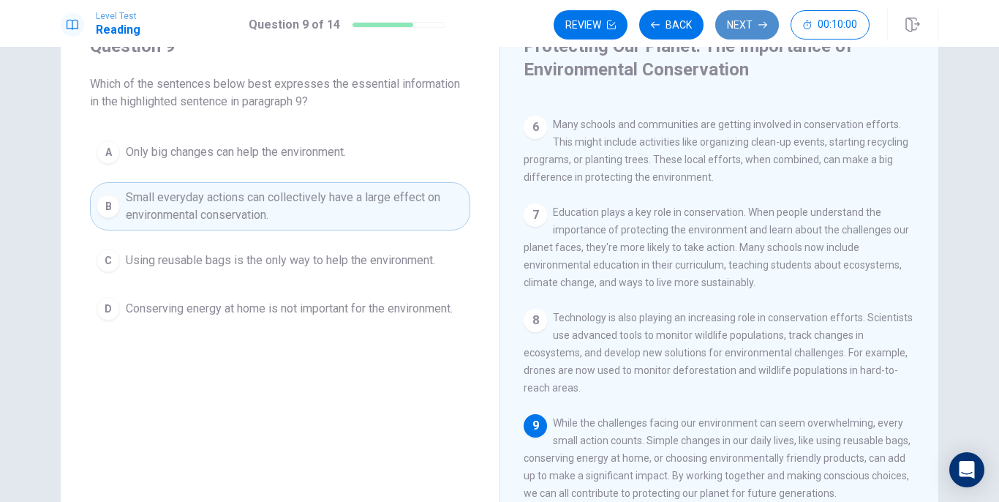
click at [744, 31] on button "Next" at bounding box center [747, 24] width 64 height 29
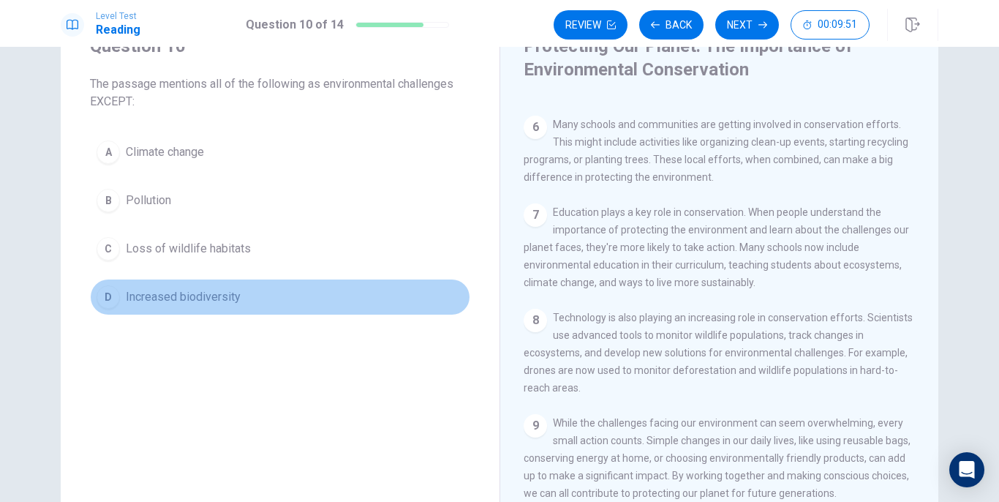
click at [162, 301] on span "Increased biodiversity" at bounding box center [183, 297] width 115 height 18
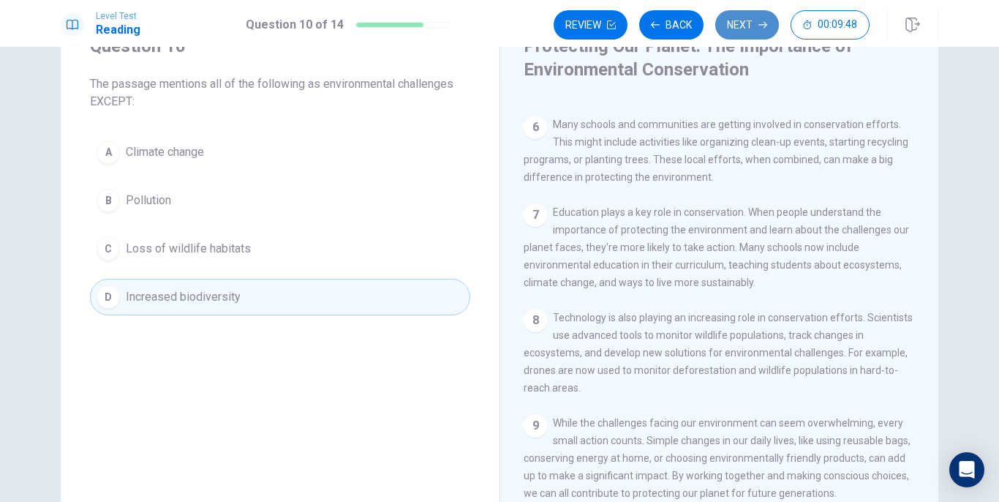
click at [752, 31] on button "Next" at bounding box center [747, 24] width 64 height 29
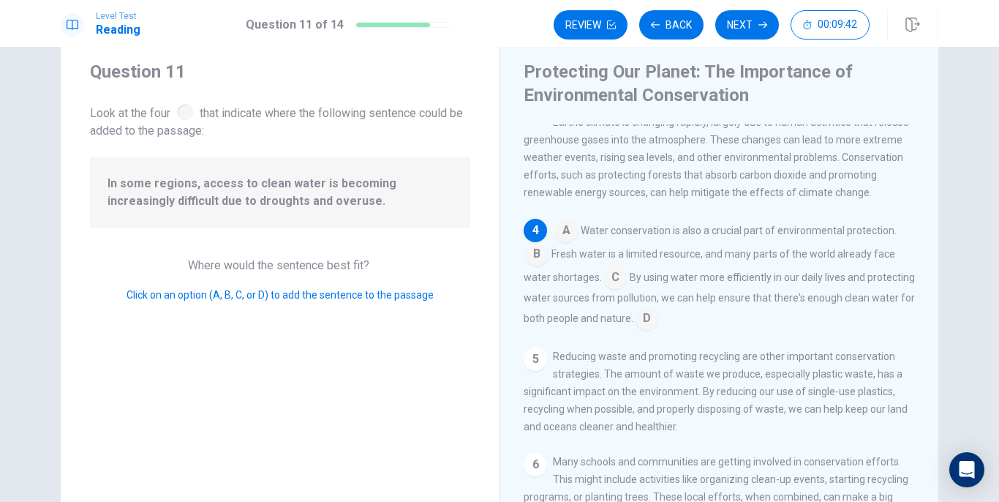
scroll to position [257, 0]
click at [611, 287] on input at bounding box center [614, 277] width 23 height 23
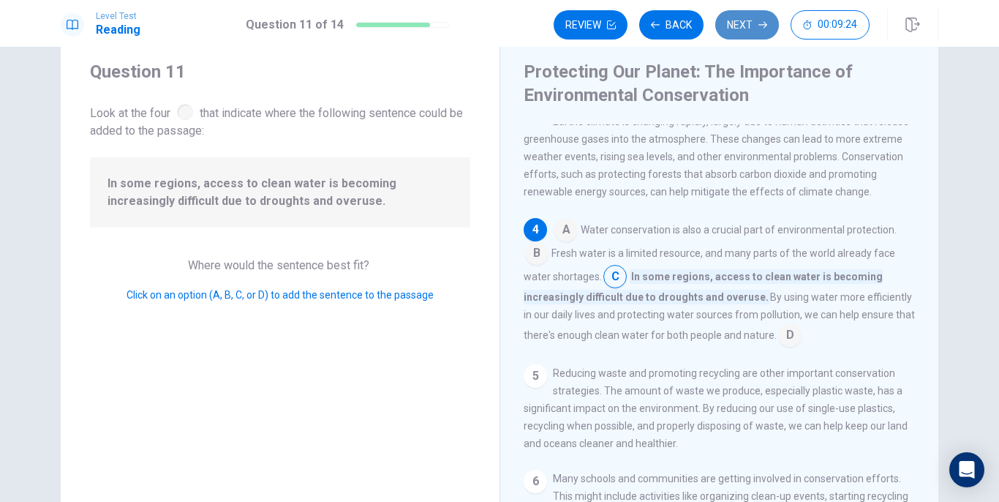
click at [755, 36] on button "Next" at bounding box center [747, 24] width 64 height 29
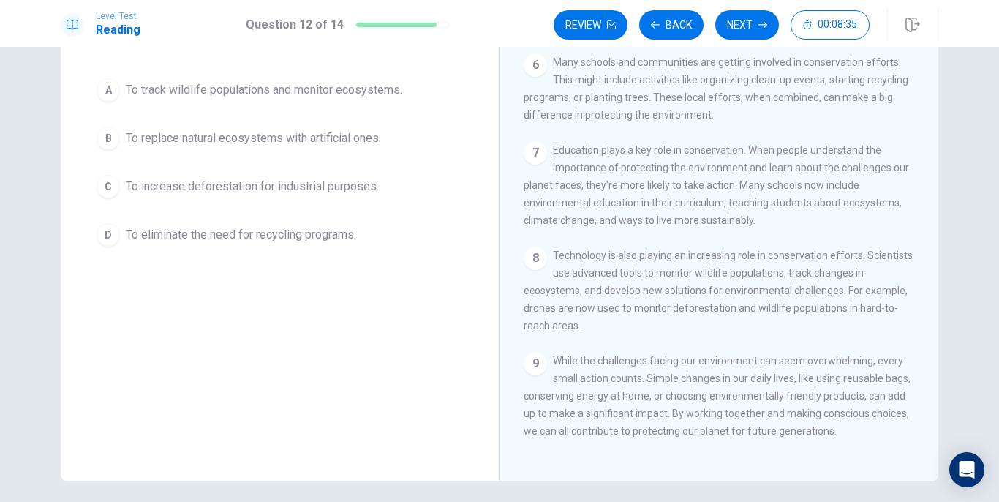
scroll to position [127, 0]
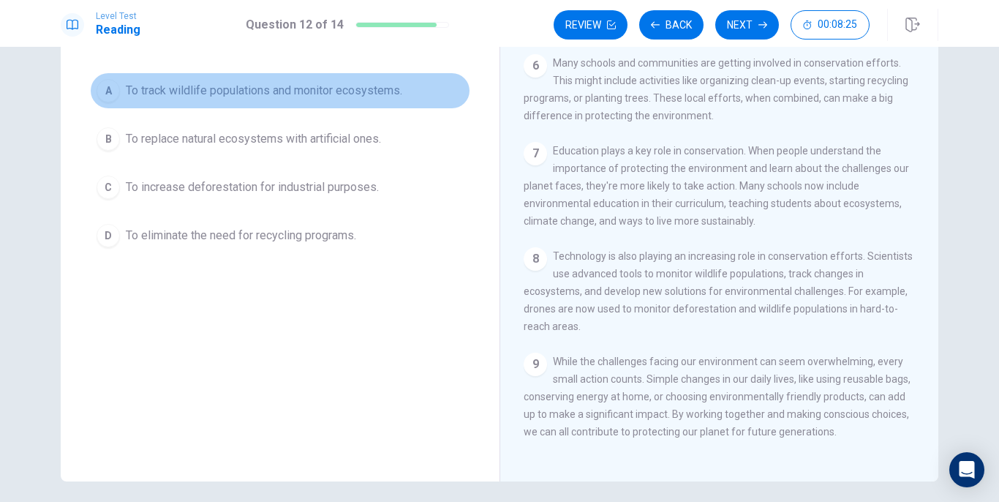
click at [277, 91] on span "To track wildlife populations and monitor ecosystems." at bounding box center [264, 91] width 276 height 18
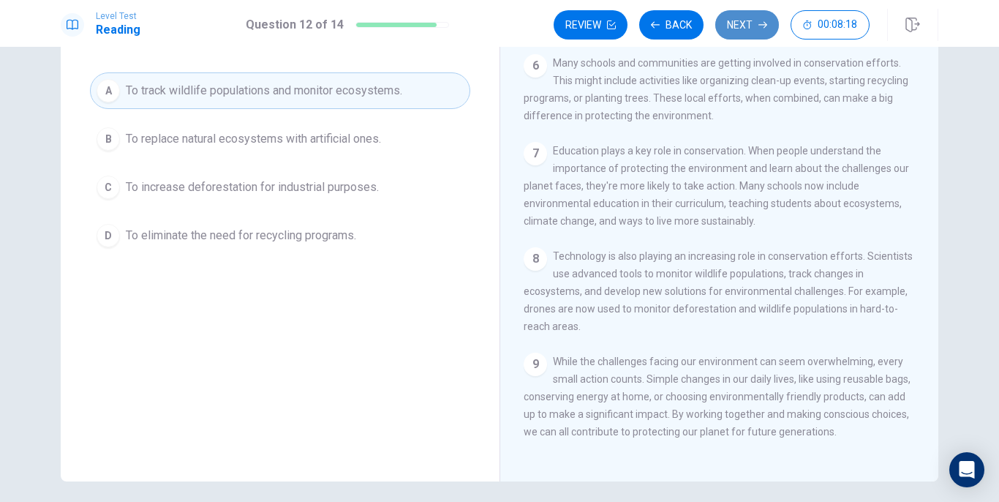
click at [736, 23] on button "Next" at bounding box center [747, 24] width 64 height 29
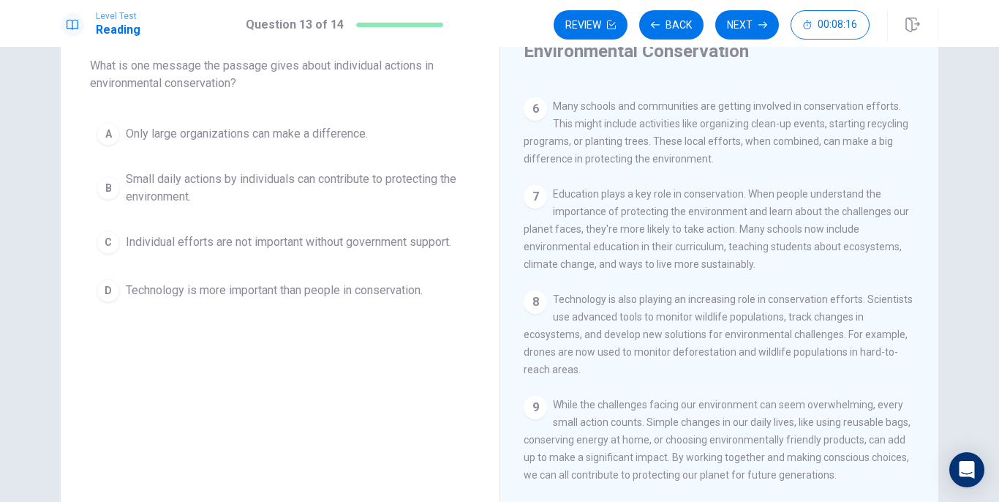
scroll to position [83, 0]
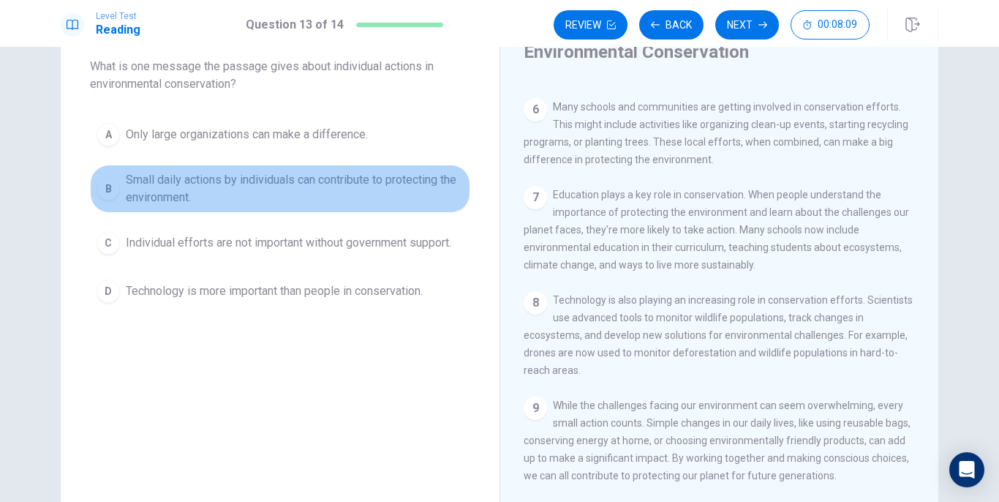
click at [197, 197] on span "Small daily actions by individuals can contribute to protecting the environment." at bounding box center [295, 188] width 338 height 35
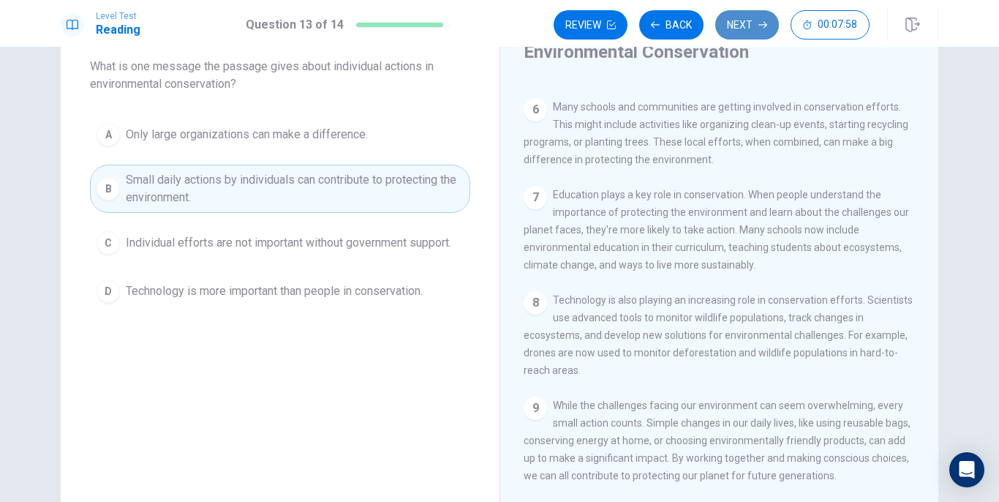
click at [758, 26] on icon "button" at bounding box center [762, 24] width 9 height 9
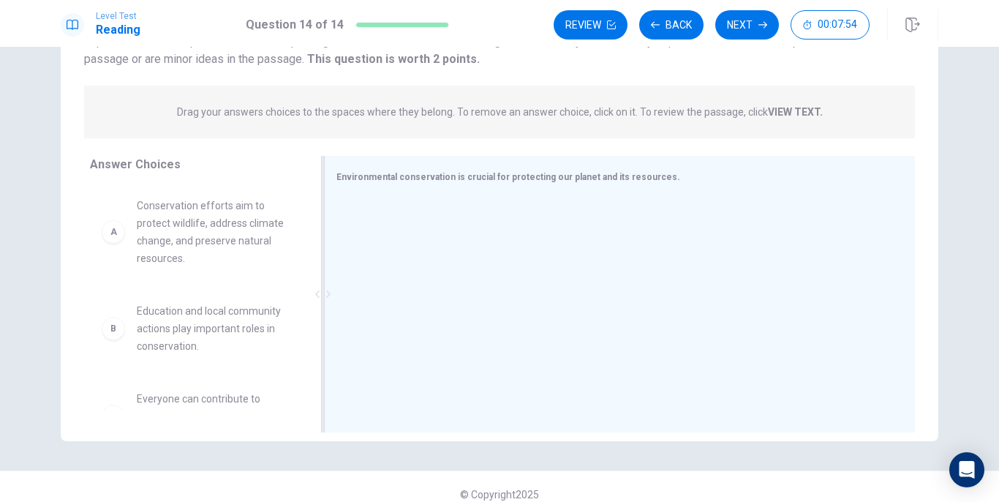
scroll to position [159, 0]
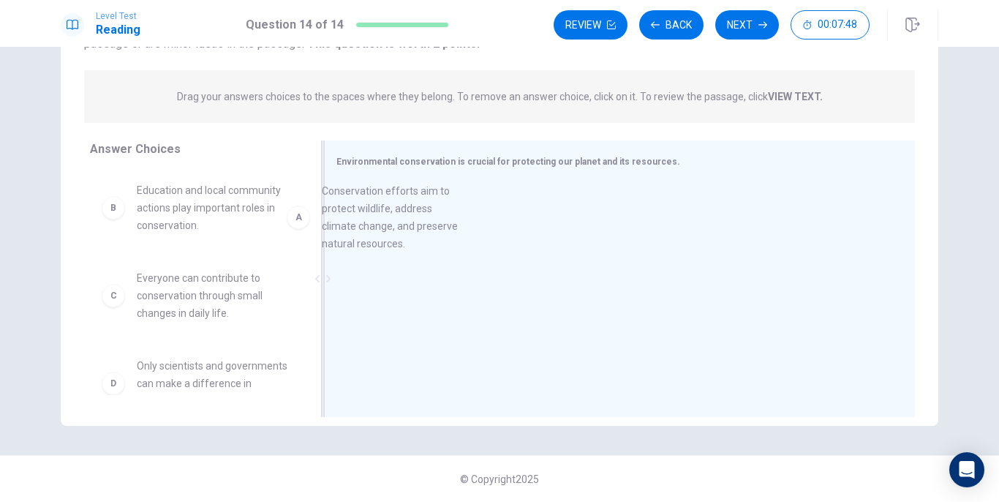
drag, startPoint x: 197, startPoint y: 228, endPoint x: 458, endPoint y: 242, distance: 261.4
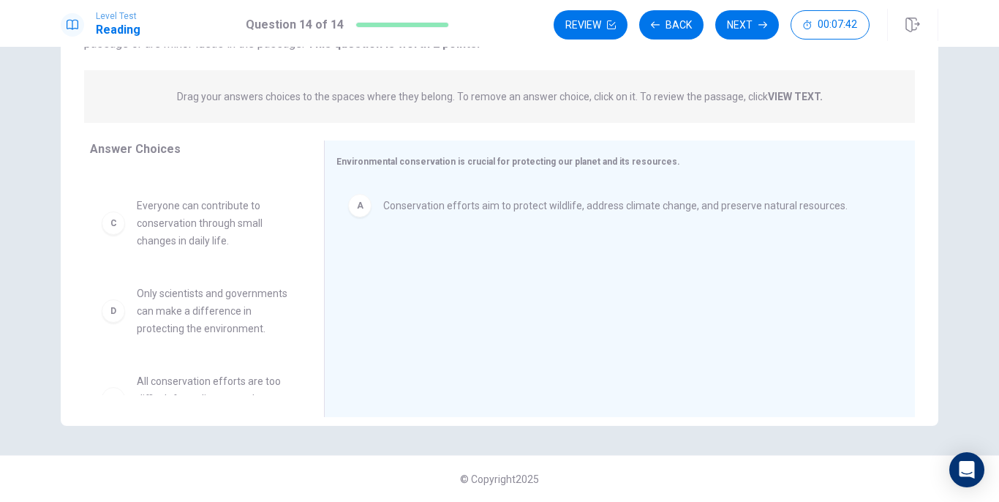
scroll to position [73, 0]
drag, startPoint x: 173, startPoint y: 232, endPoint x: 417, endPoint y: 286, distance: 249.5
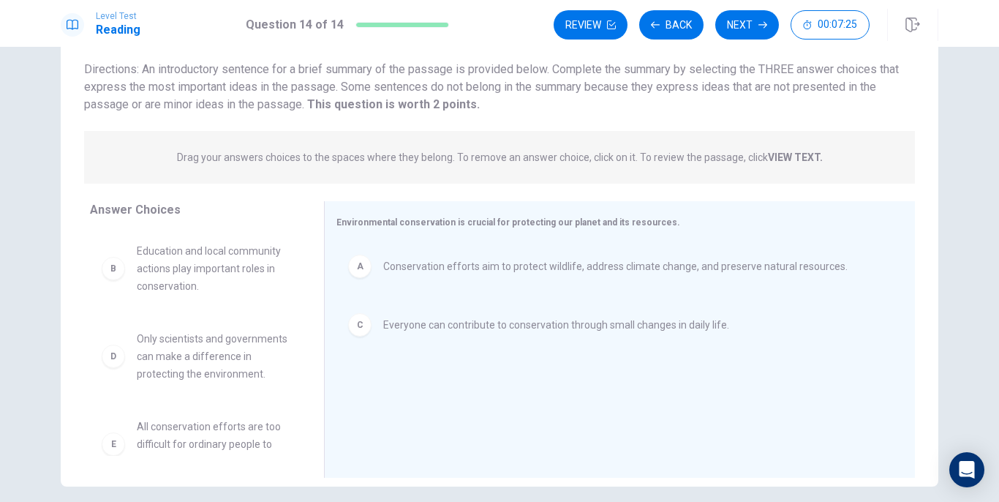
scroll to position [97, 0]
drag, startPoint x: 175, startPoint y: 279, endPoint x: 442, endPoint y: 388, distance: 288.6
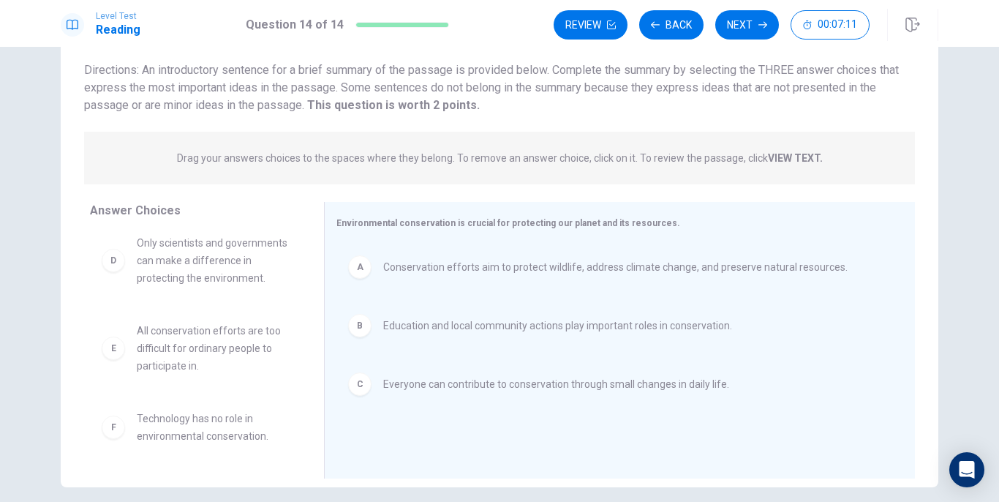
scroll to position [135, 0]
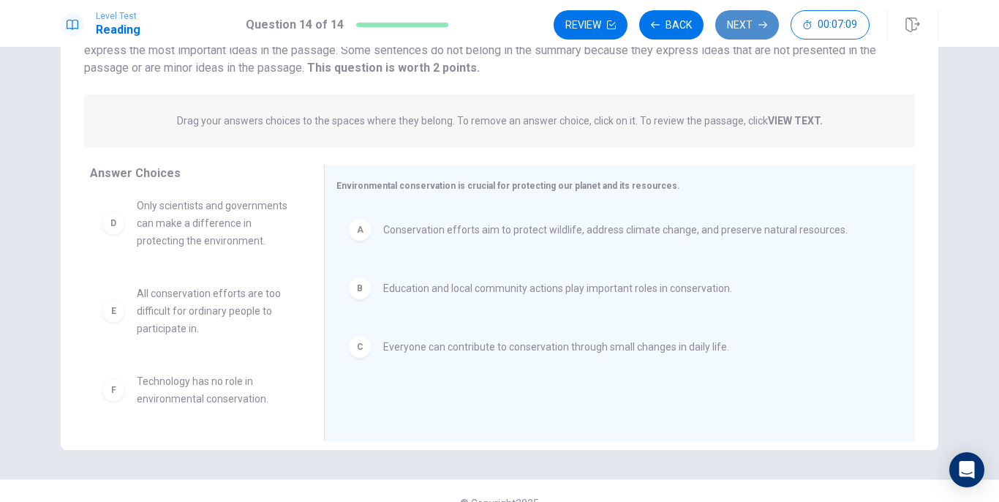
click at [758, 27] on icon "button" at bounding box center [762, 24] width 9 height 9
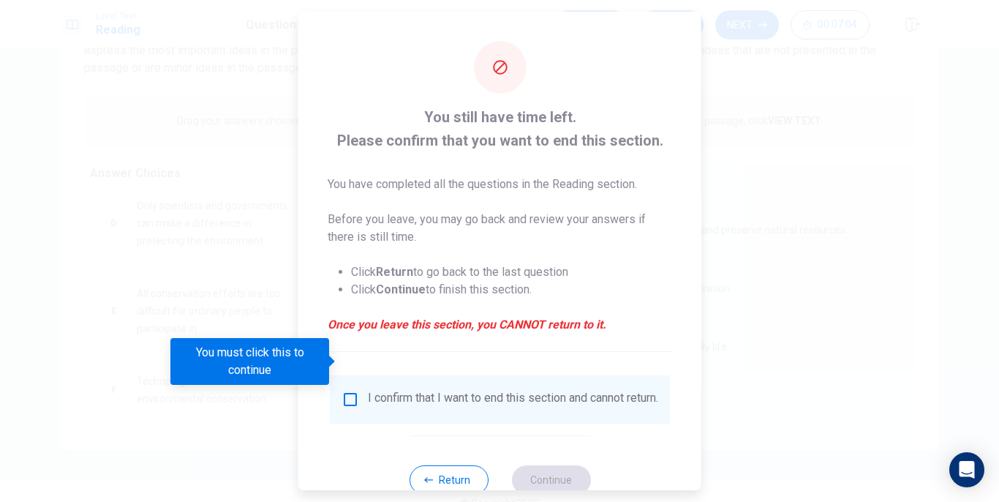
scroll to position [44, 0]
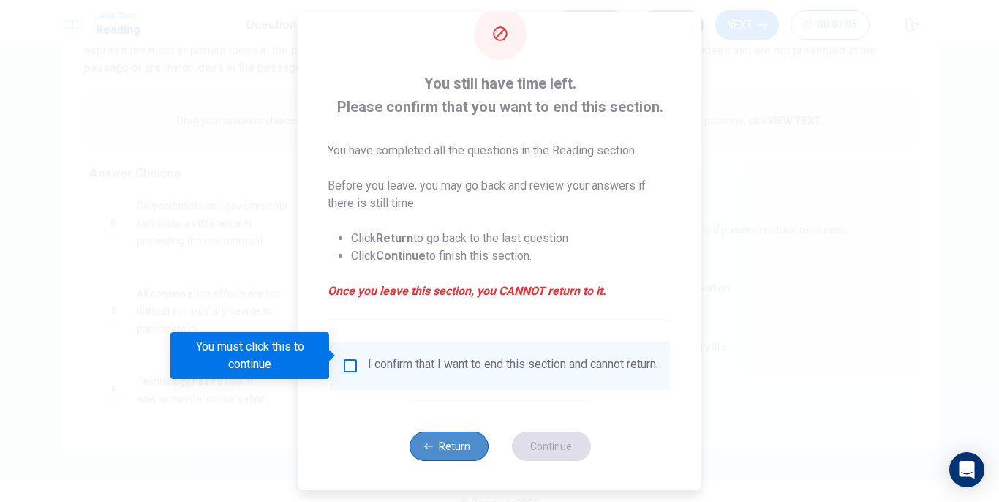
click at [451, 444] on button "Return" at bounding box center [448, 445] width 79 height 29
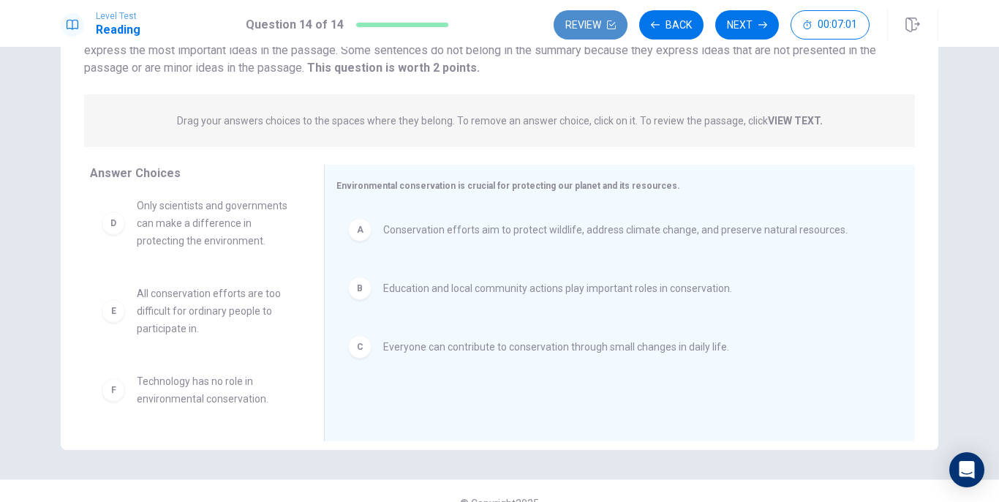
click at [599, 32] on button "Review" at bounding box center [591, 24] width 74 height 29
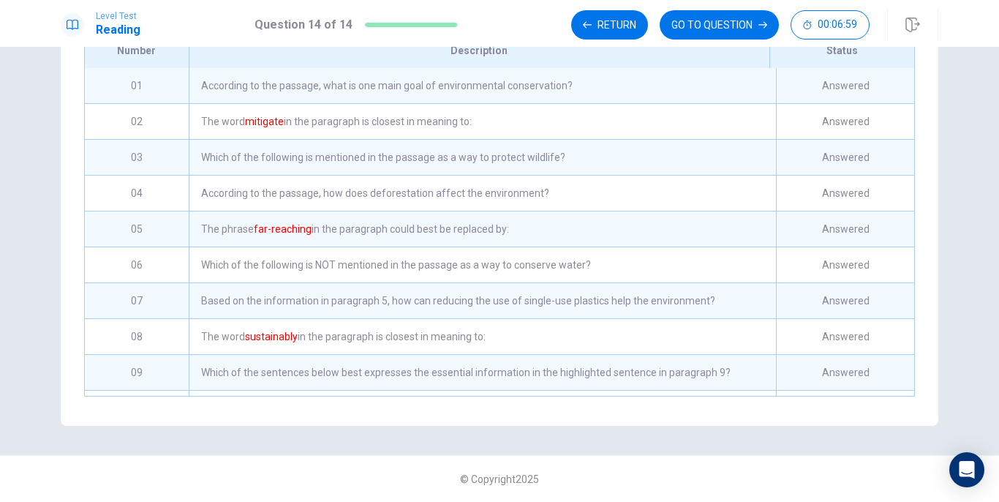
scroll to position [165, 0]
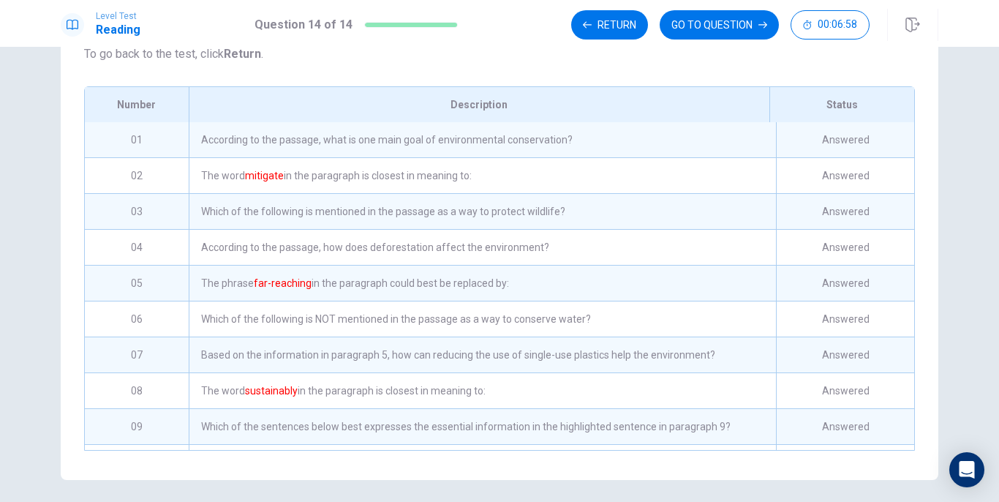
click at [503, 151] on div "According to the passage, what is one main goal of environmental conservation?" at bounding box center [482, 139] width 587 height 35
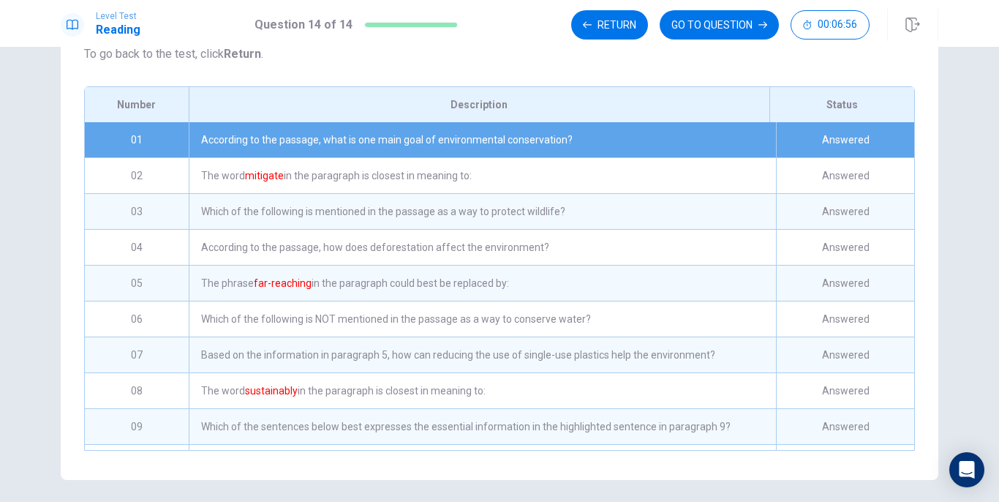
click at [640, 150] on div "According to the passage, what is one main goal of environmental conservation?" at bounding box center [482, 139] width 587 height 35
click at [840, 151] on div "Answered" at bounding box center [845, 139] width 138 height 35
click at [709, 27] on button "GO TO QUESTION" at bounding box center [719, 24] width 119 height 29
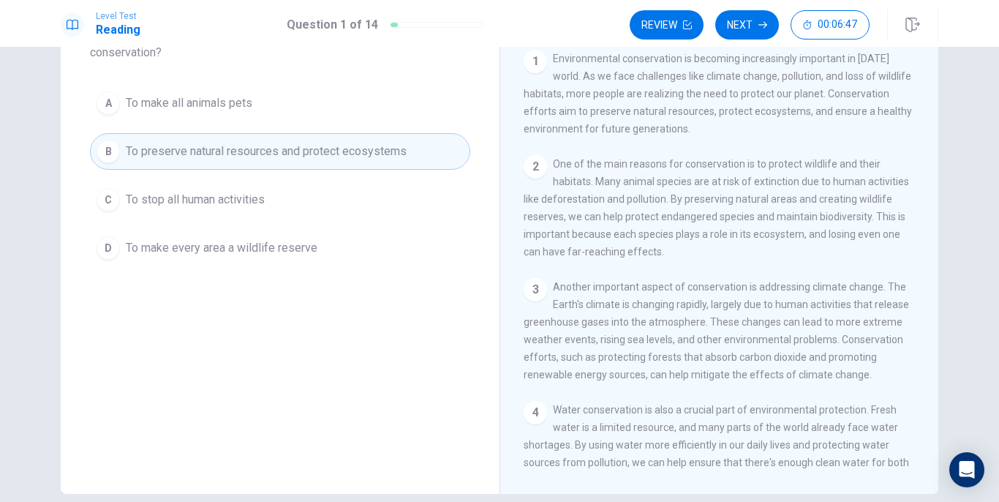
scroll to position [37, 0]
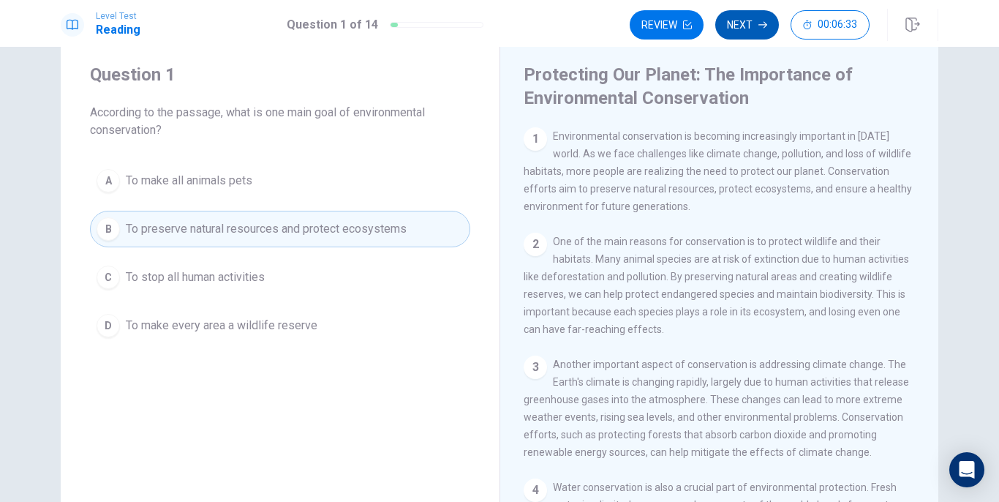
click at [762, 27] on icon "button" at bounding box center [762, 24] width 9 height 9
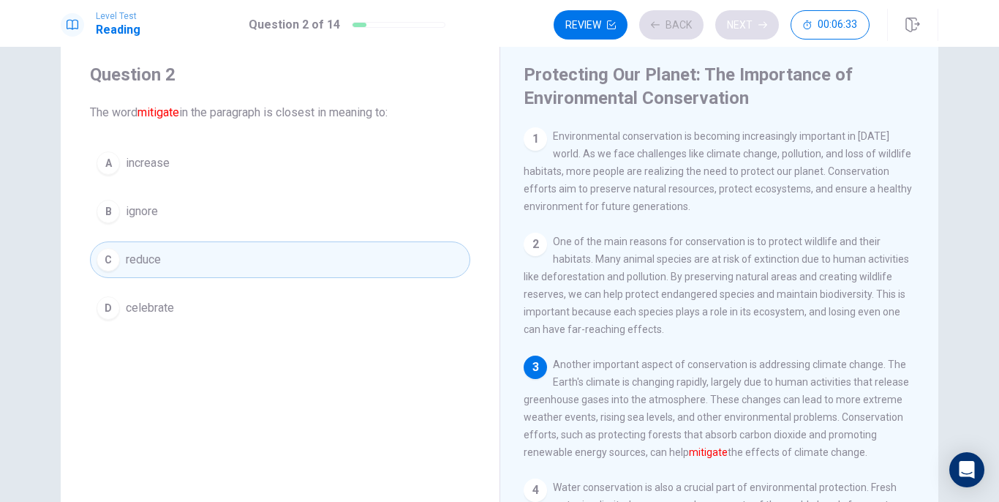
scroll to position [72, 0]
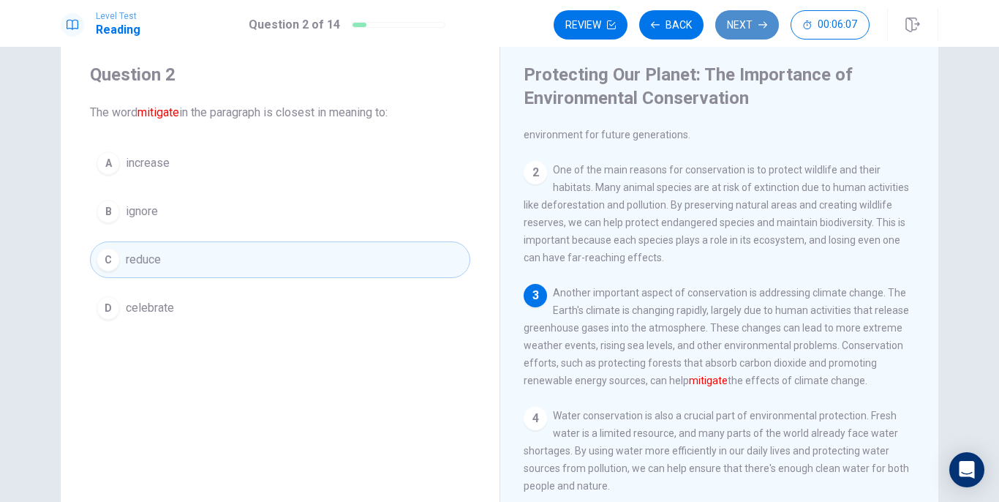
click at [757, 26] on button "Next" at bounding box center [747, 24] width 64 height 29
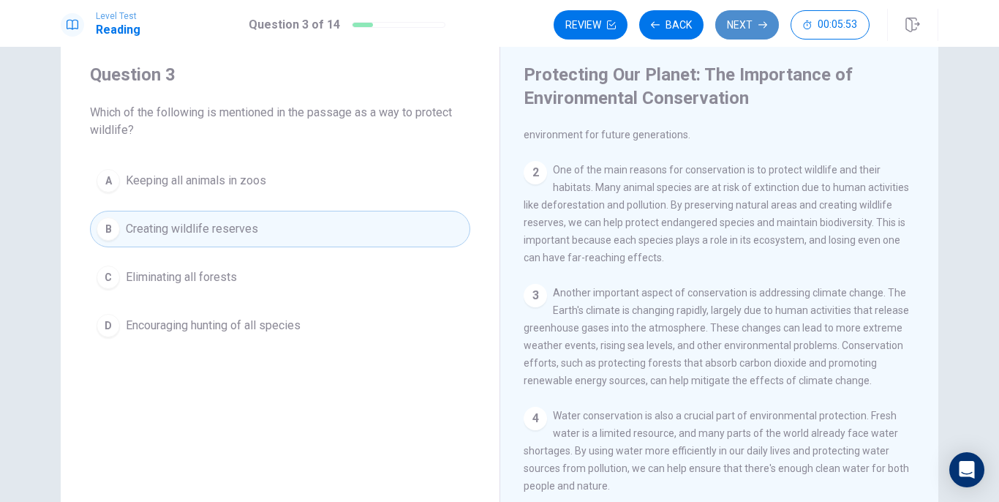
click at [755, 25] on button "Next" at bounding box center [747, 24] width 64 height 29
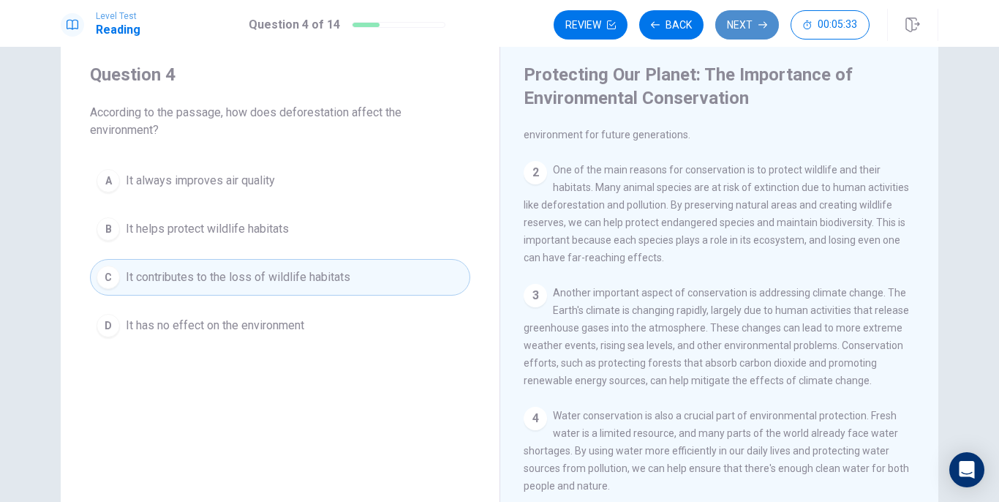
click at [752, 23] on button "Next" at bounding box center [747, 24] width 64 height 29
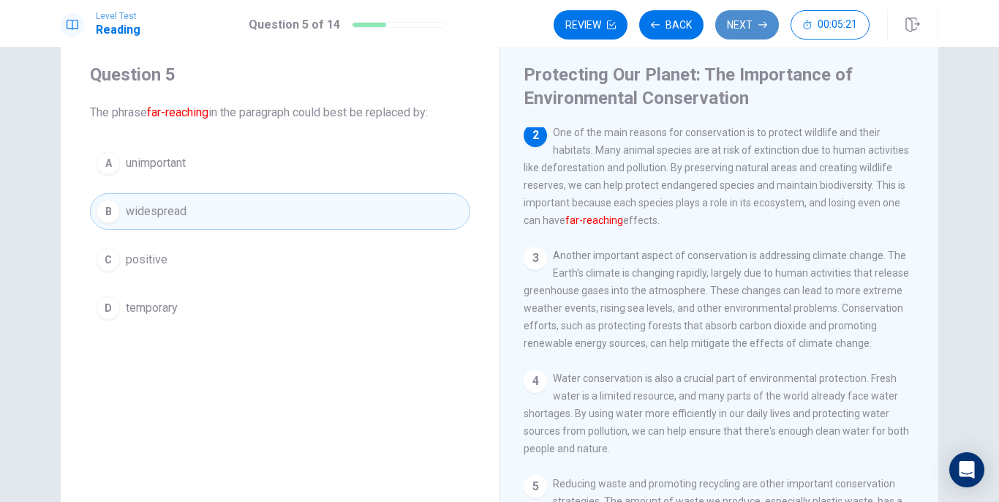
click at [752, 23] on button "Next" at bounding box center [747, 24] width 64 height 29
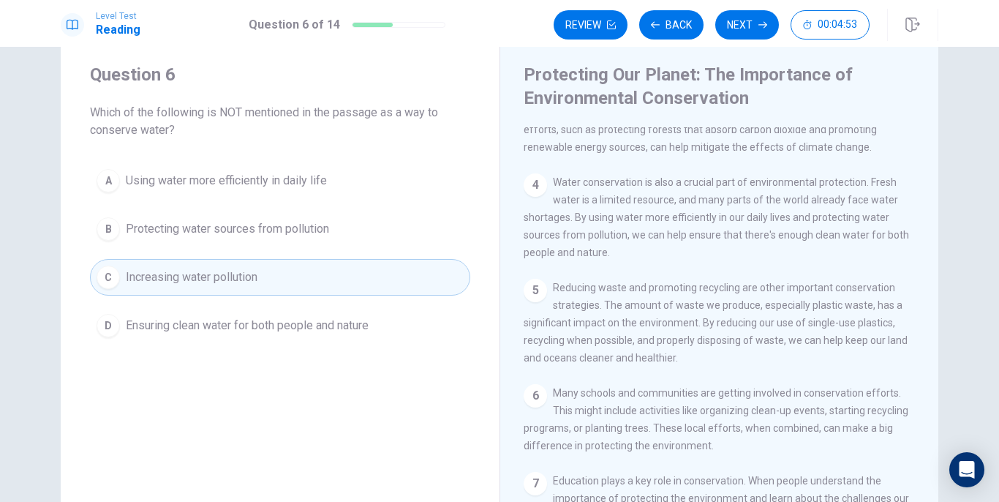
scroll to position [298, 0]
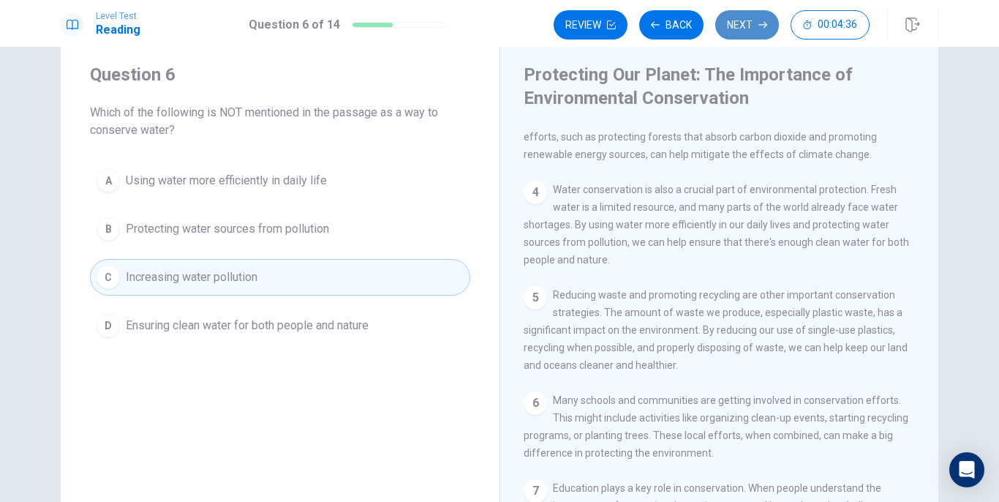
click at [744, 31] on button "Next" at bounding box center [747, 24] width 64 height 29
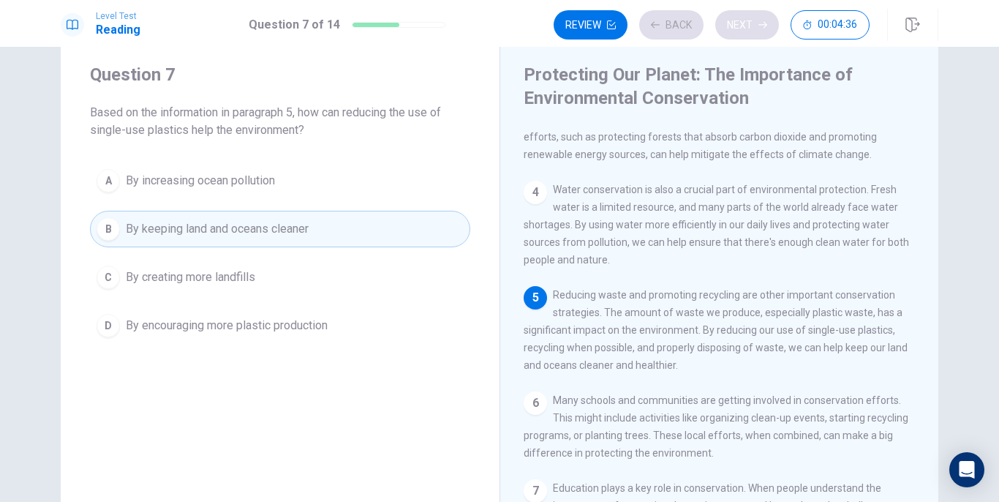
scroll to position [290, 0]
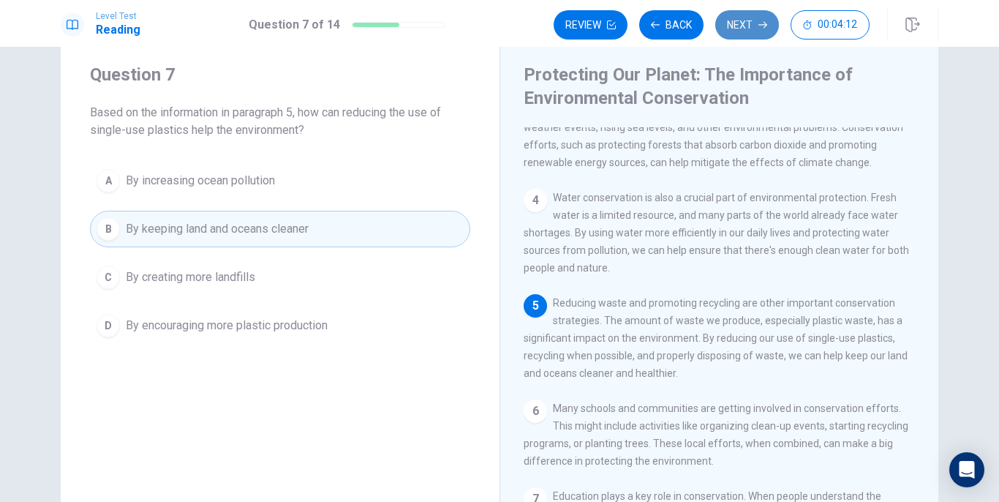
click at [750, 32] on button "Next" at bounding box center [747, 24] width 64 height 29
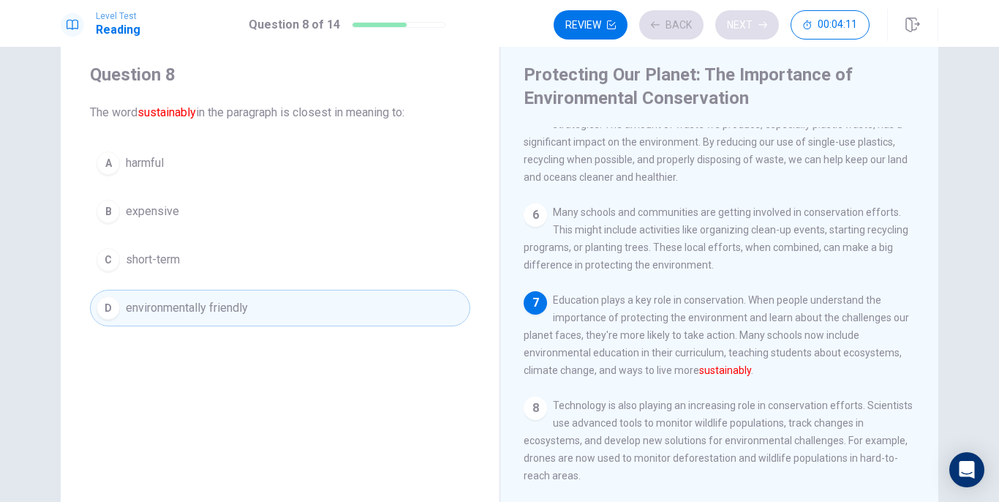
scroll to position [489, 0]
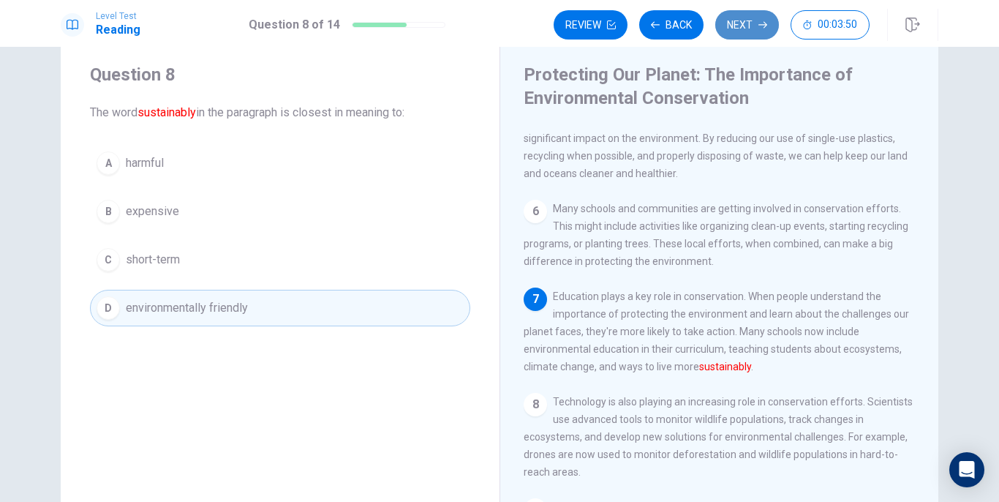
click at [744, 27] on button "Next" at bounding box center [747, 24] width 64 height 29
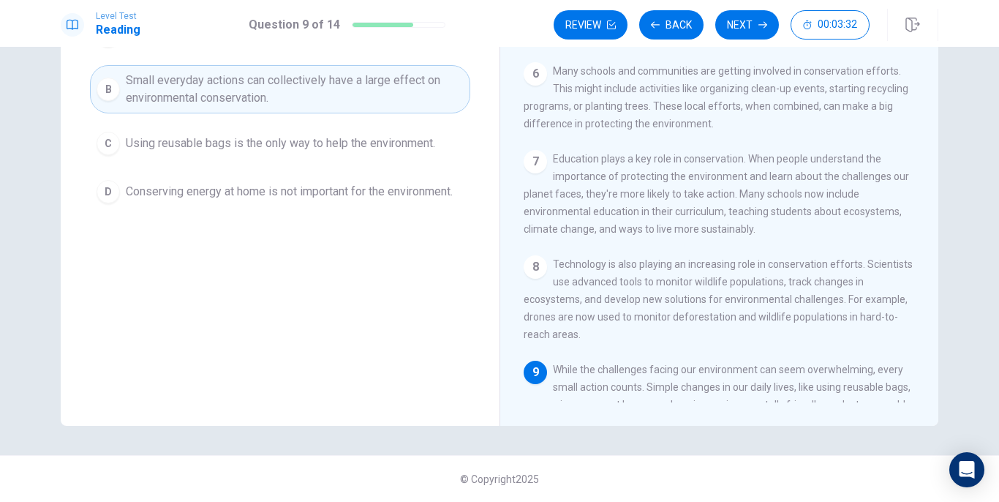
scroll to position [480, 0]
click at [744, 21] on button "Next" at bounding box center [747, 24] width 64 height 29
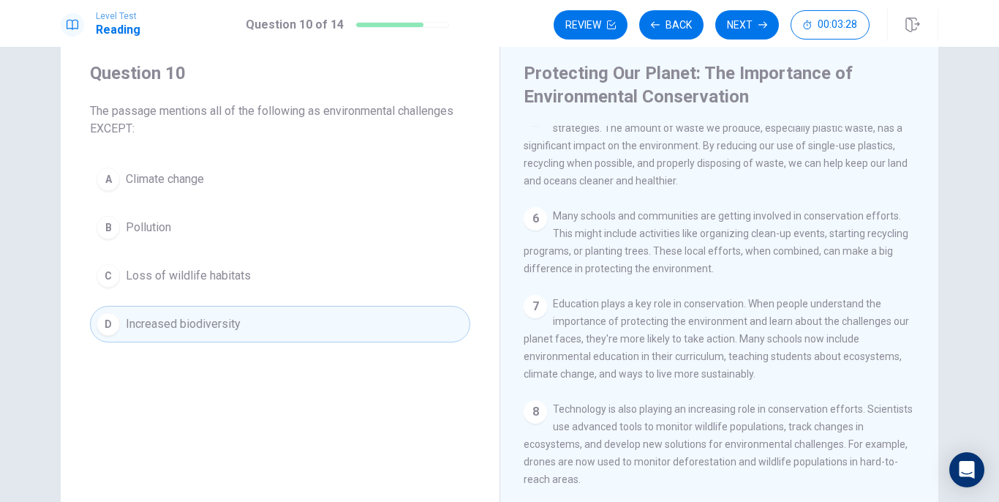
scroll to position [37, 0]
click at [734, 24] on button "Next" at bounding box center [747, 24] width 64 height 29
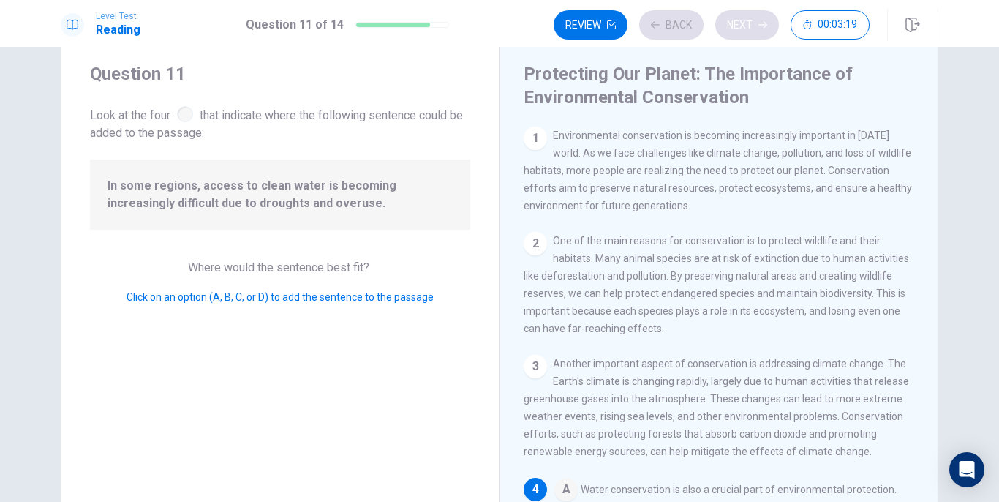
scroll to position [218, 0]
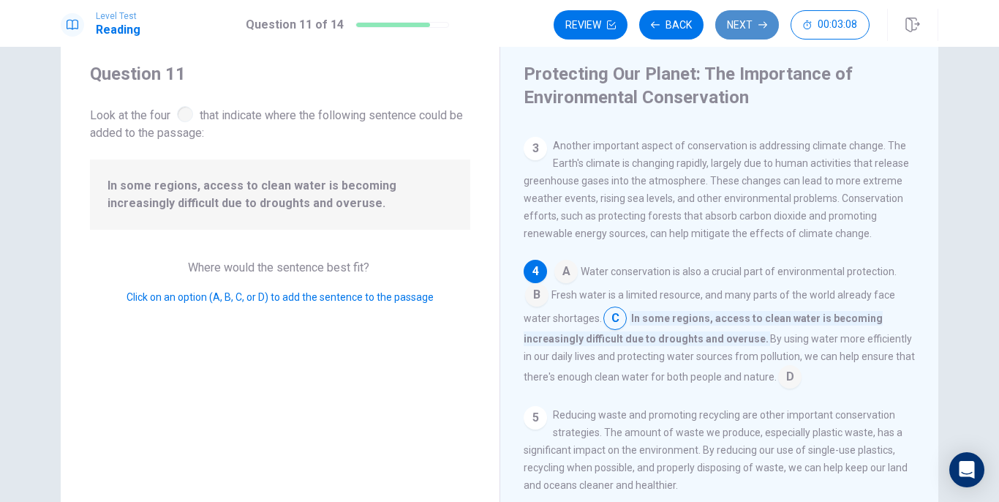
click at [750, 20] on button "Next" at bounding box center [747, 24] width 64 height 29
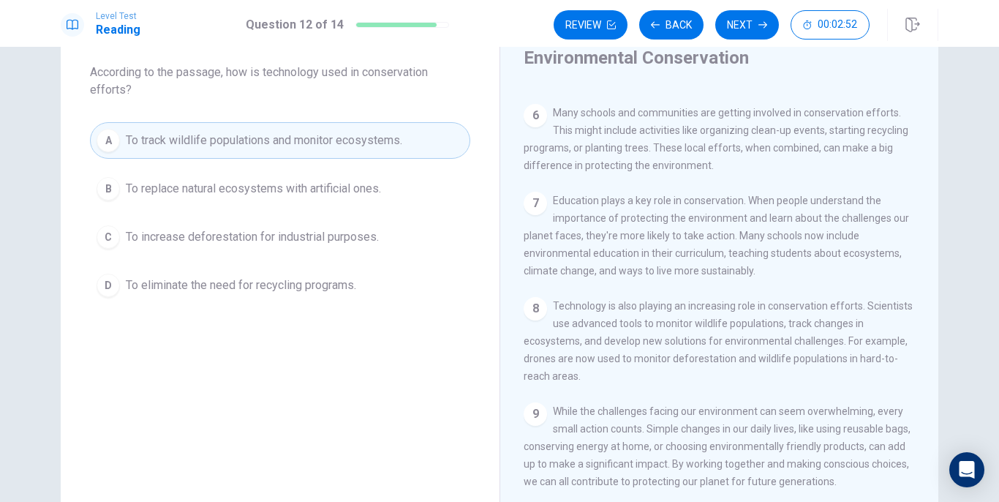
scroll to position [0, 0]
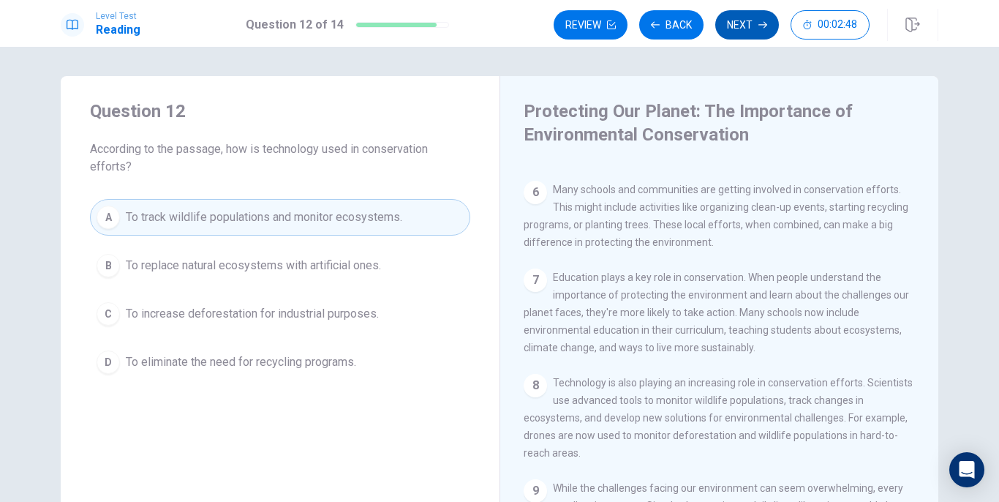
click at [743, 20] on button "Next" at bounding box center [747, 24] width 64 height 29
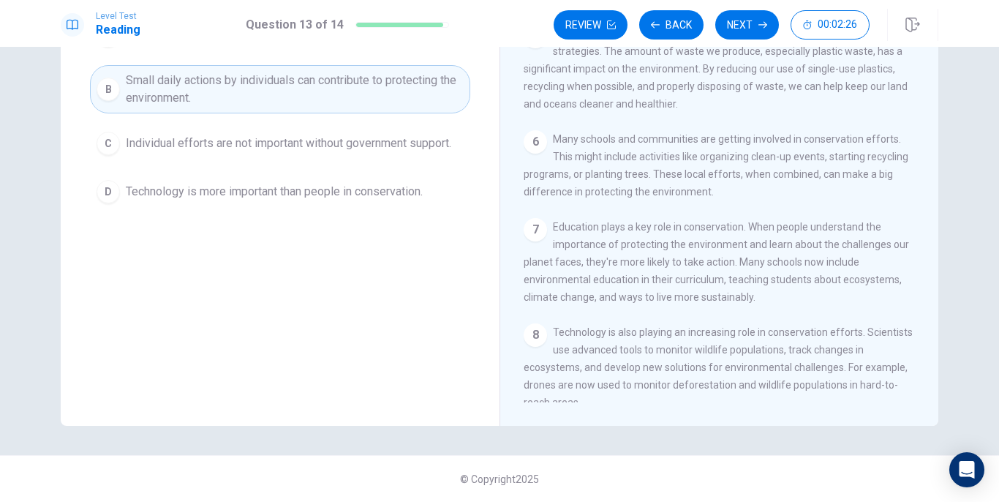
scroll to position [411, 0]
click at [750, 32] on button "Next" at bounding box center [747, 24] width 64 height 29
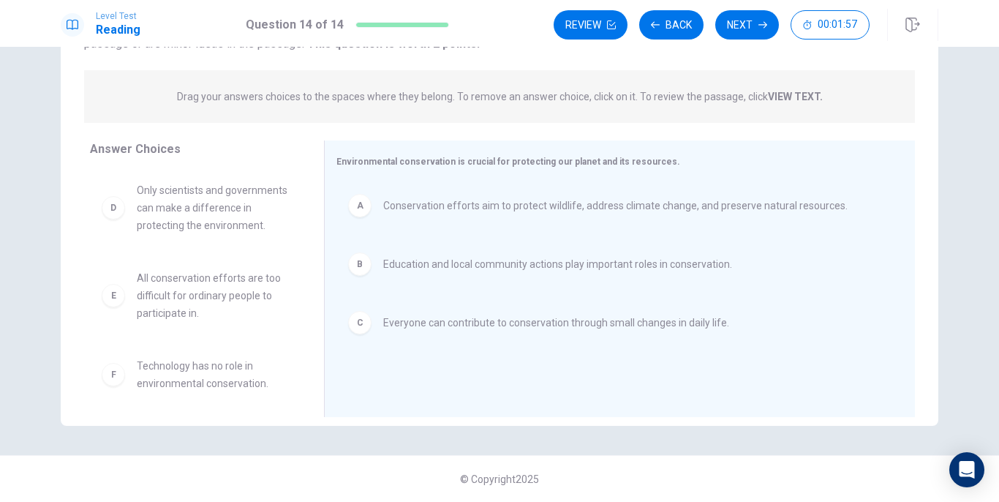
scroll to position [26, 0]
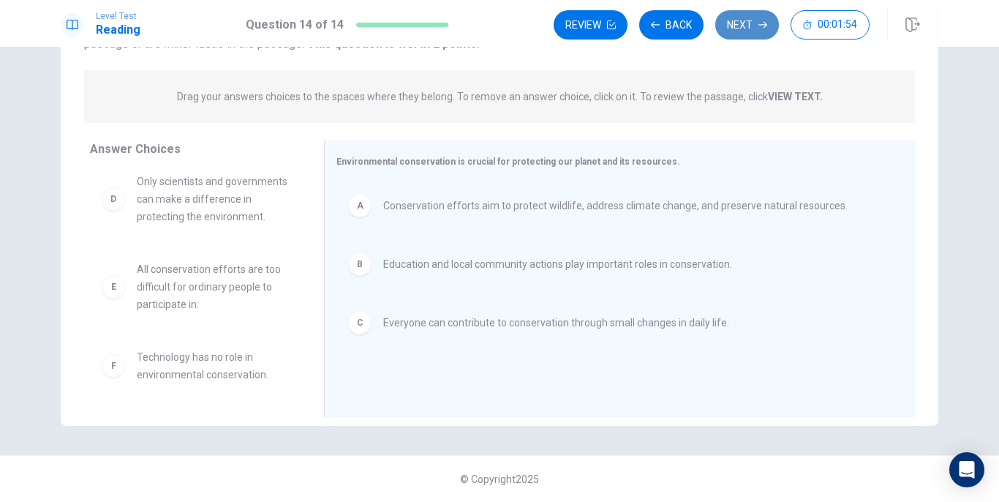
click at [750, 30] on button "Next" at bounding box center [747, 24] width 64 height 29
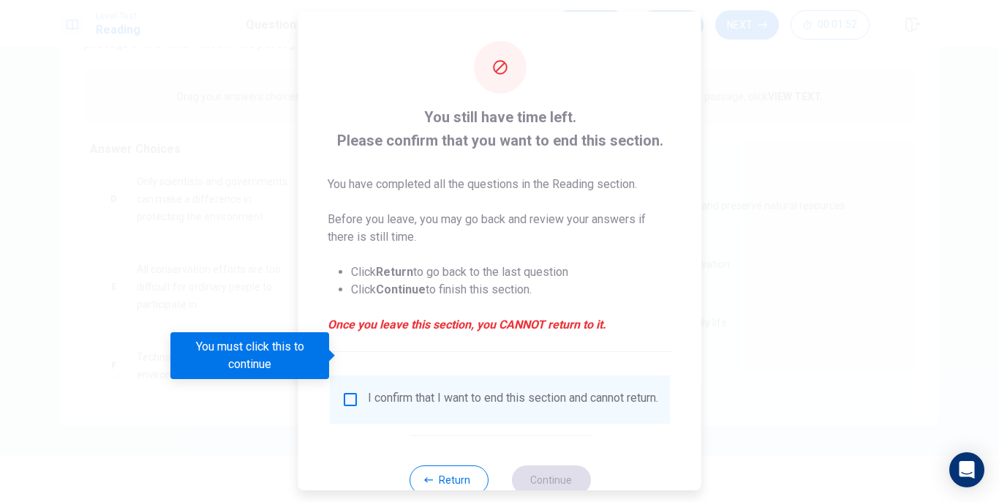
scroll to position [44, 0]
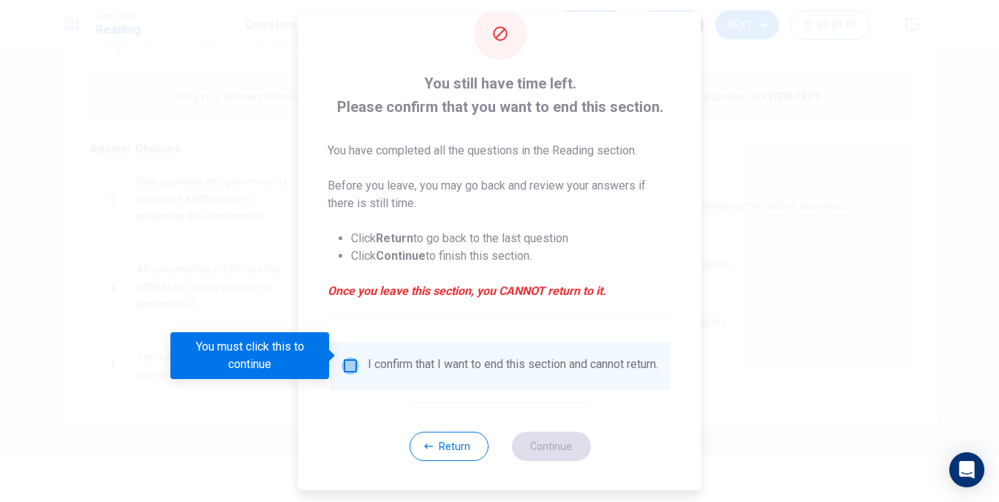
click at [345, 358] on input "You must click this to continue" at bounding box center [351, 366] width 18 height 18
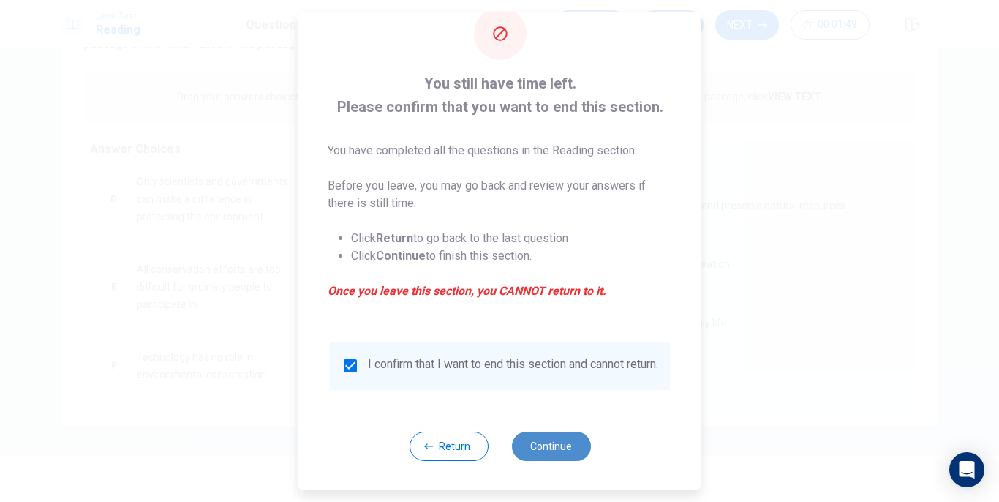
click at [537, 451] on button "Continue" at bounding box center [550, 445] width 79 height 29
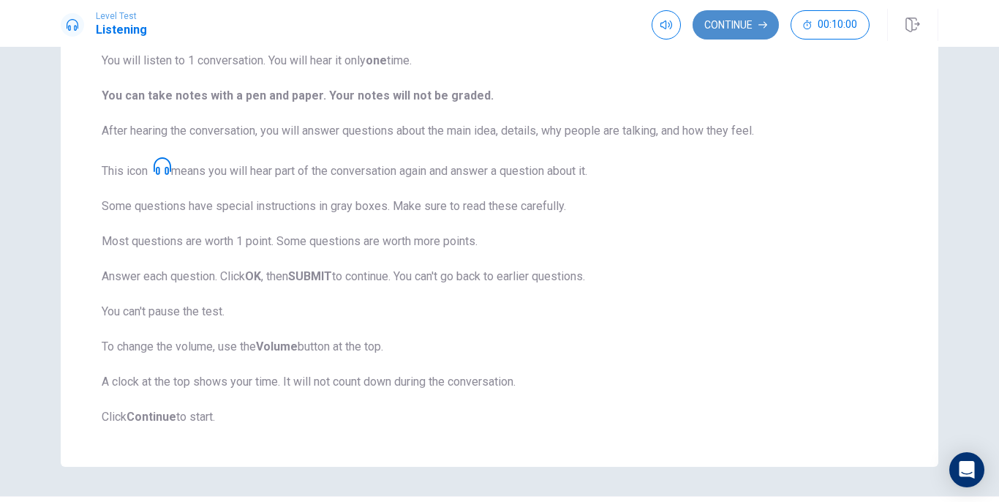
click at [728, 20] on button "Continue" at bounding box center [736, 24] width 86 height 29
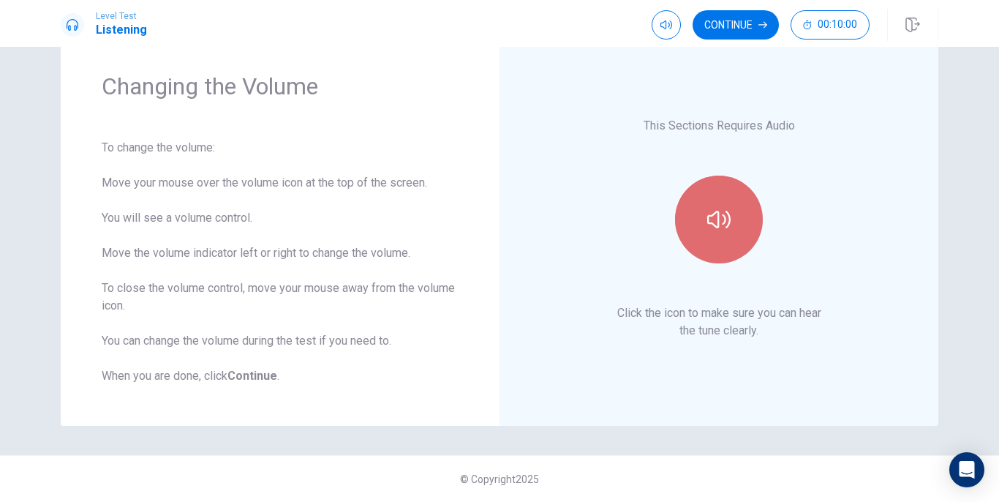
click at [729, 222] on button "button" at bounding box center [719, 220] width 88 height 88
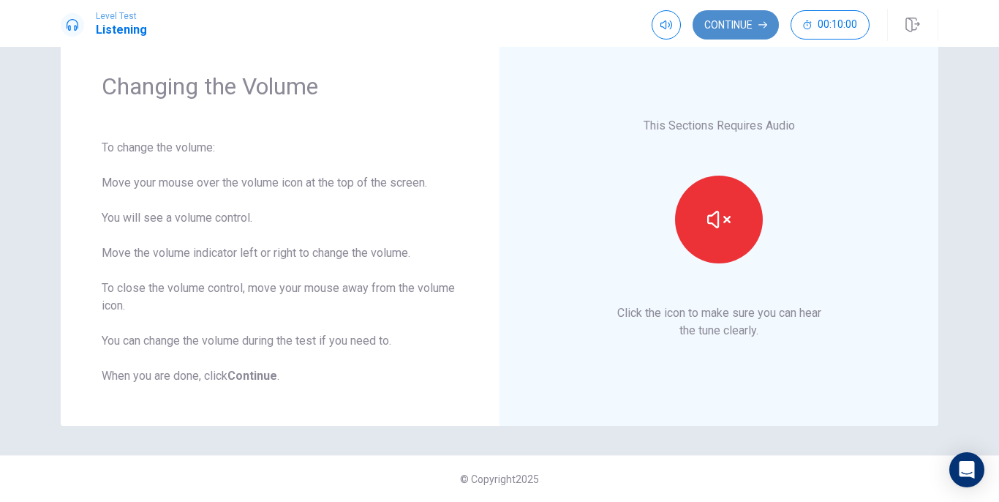
click at [720, 31] on button "Continue" at bounding box center [736, 24] width 86 height 29
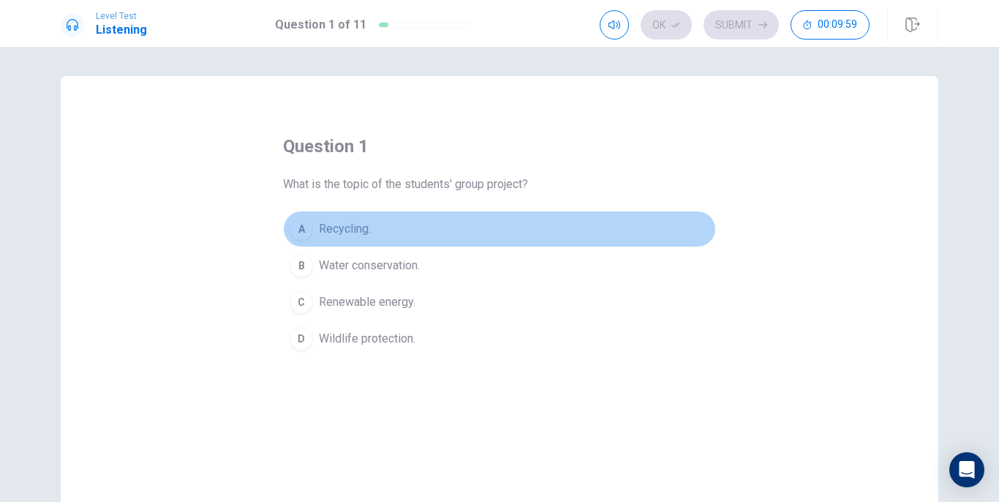
drag, startPoint x: 596, startPoint y: 217, endPoint x: 494, endPoint y: 231, distance: 102.6
click at [494, 231] on button "A Recycling." at bounding box center [499, 229] width 433 height 37
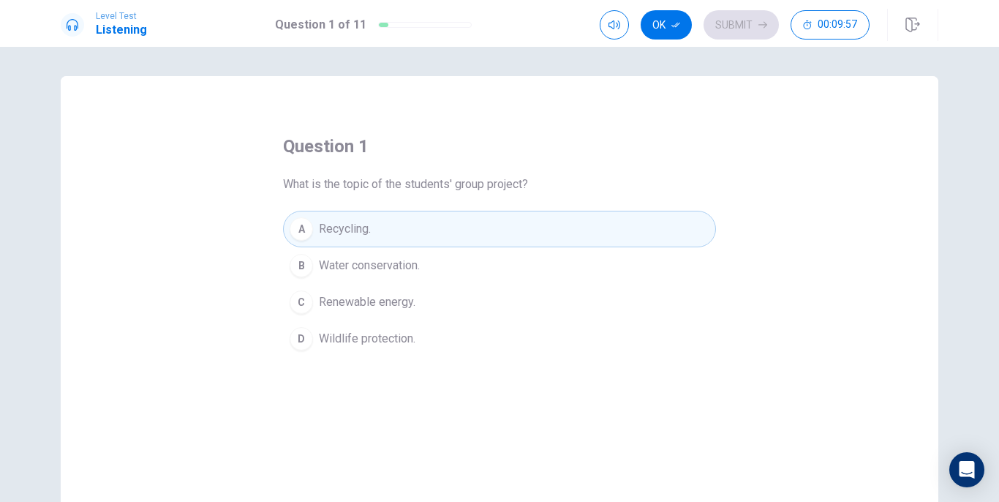
click at [375, 311] on button "C Renewable energy." at bounding box center [499, 302] width 433 height 37
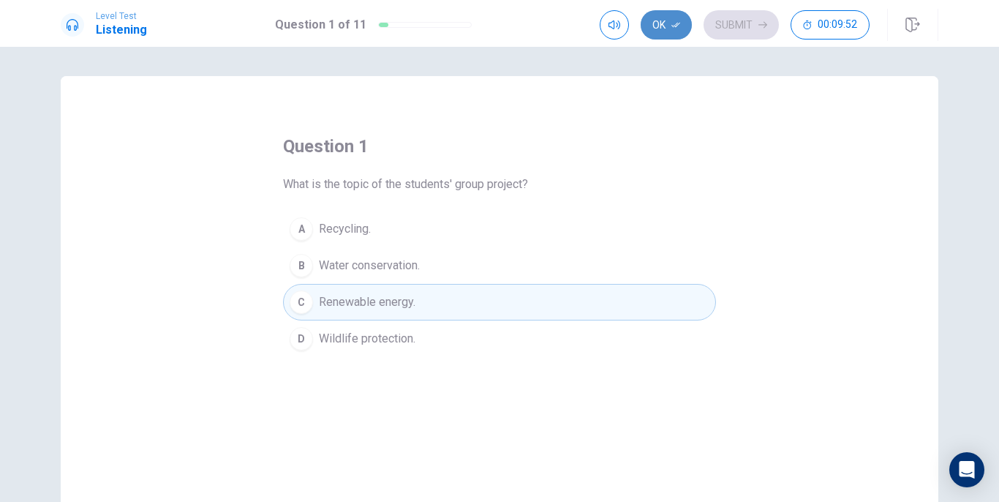
click at [664, 30] on button "Ok" at bounding box center [666, 24] width 51 height 29
click at [734, 29] on button "Submit" at bounding box center [740, 24] width 75 height 29
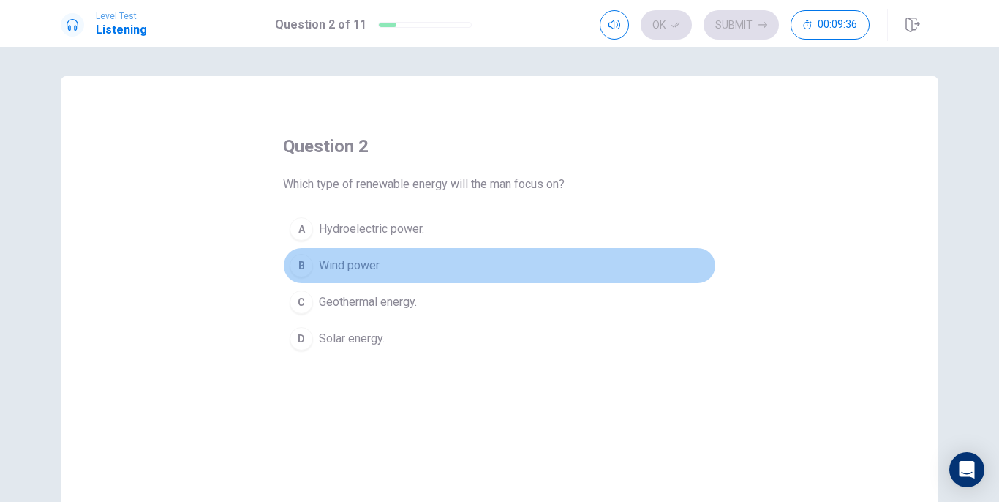
click at [355, 268] on span "Wind power." at bounding box center [350, 266] width 62 height 18
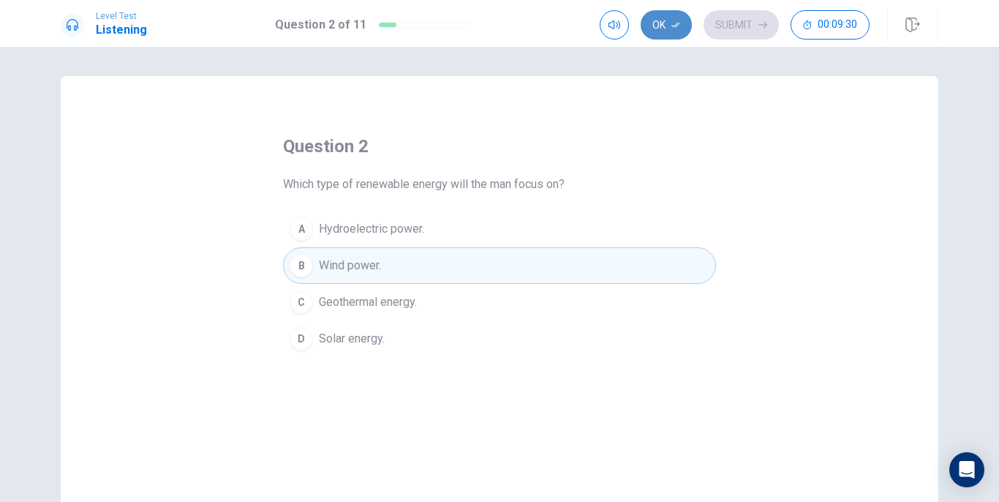
click at [662, 29] on button "Ok" at bounding box center [666, 24] width 51 height 29
click at [742, 29] on button "Submit" at bounding box center [740, 24] width 75 height 29
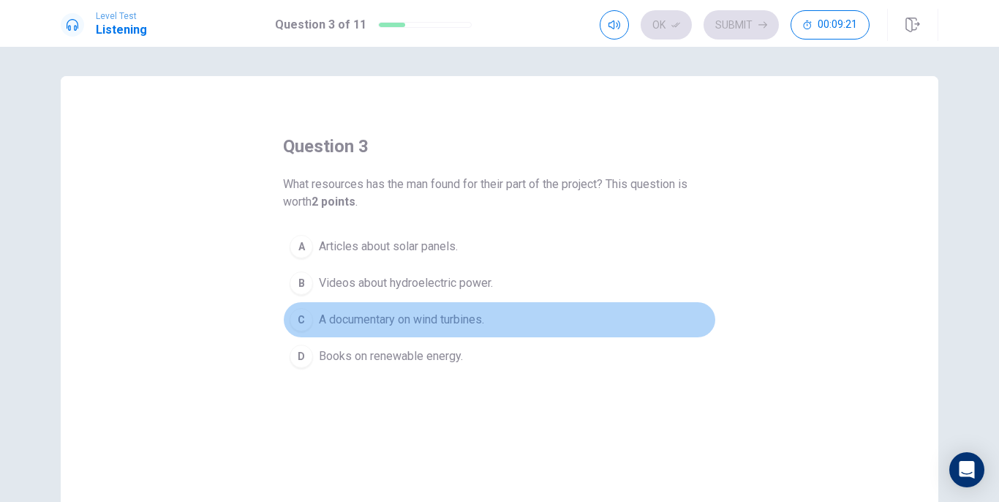
click at [377, 317] on span "A documentary on wind turbines." at bounding box center [401, 320] width 165 height 18
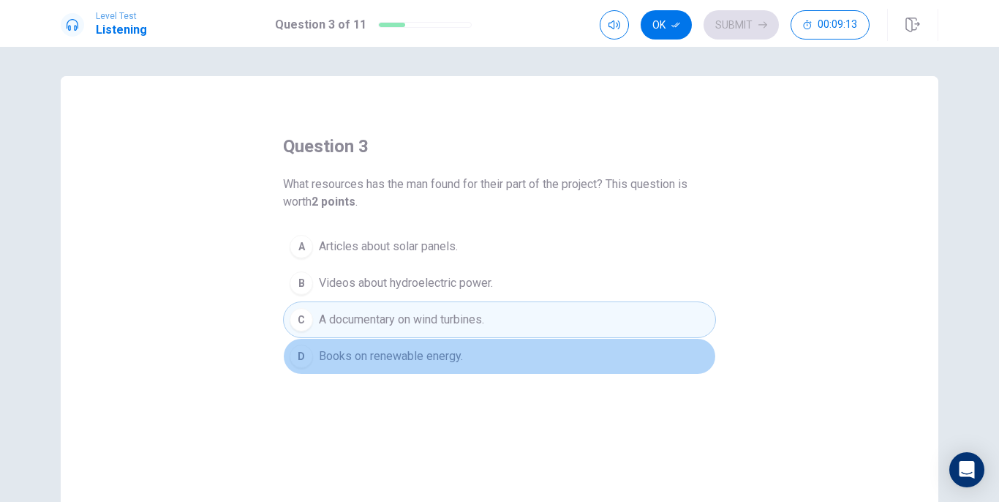
click at [365, 349] on span "Books on renewable energy." at bounding box center [391, 356] width 144 height 18
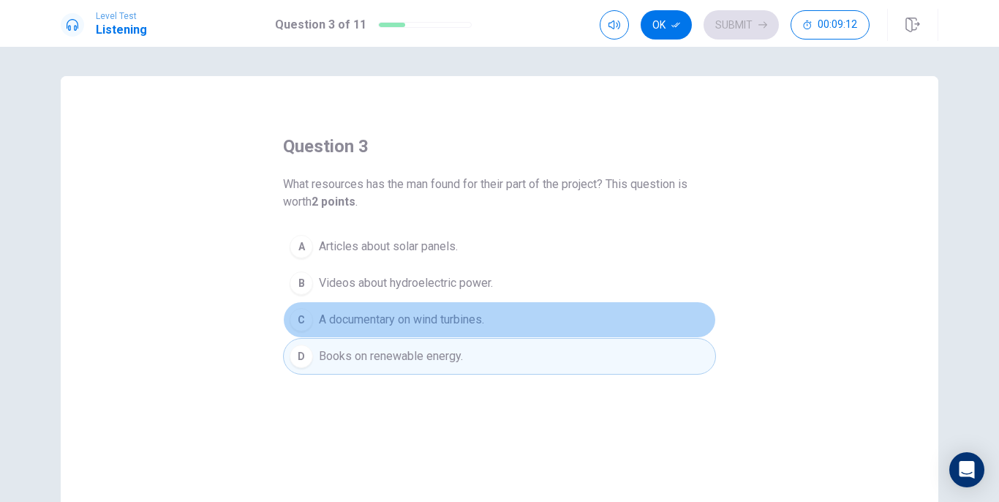
click at [393, 312] on span "A documentary on wind turbines." at bounding box center [401, 320] width 165 height 18
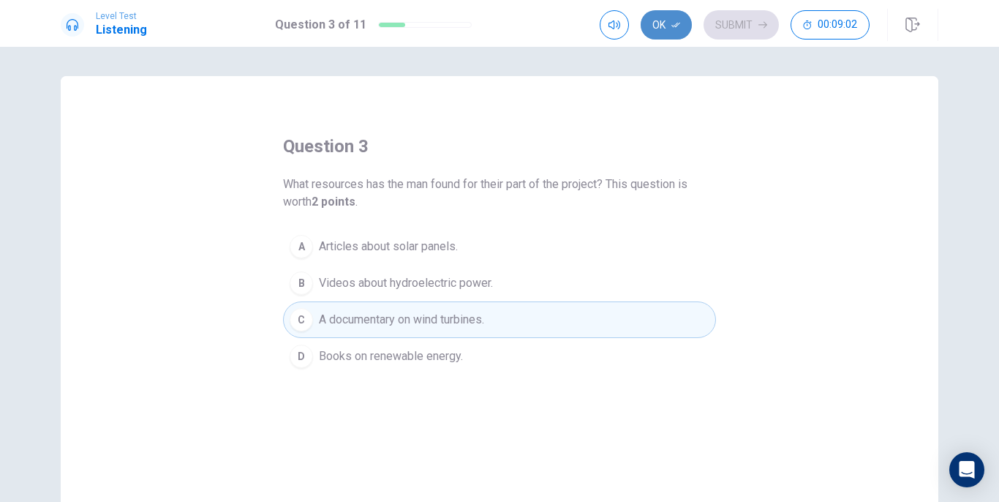
click at [666, 27] on button "Ok" at bounding box center [666, 24] width 51 height 29
click at [742, 31] on button "Submit" at bounding box center [740, 24] width 75 height 29
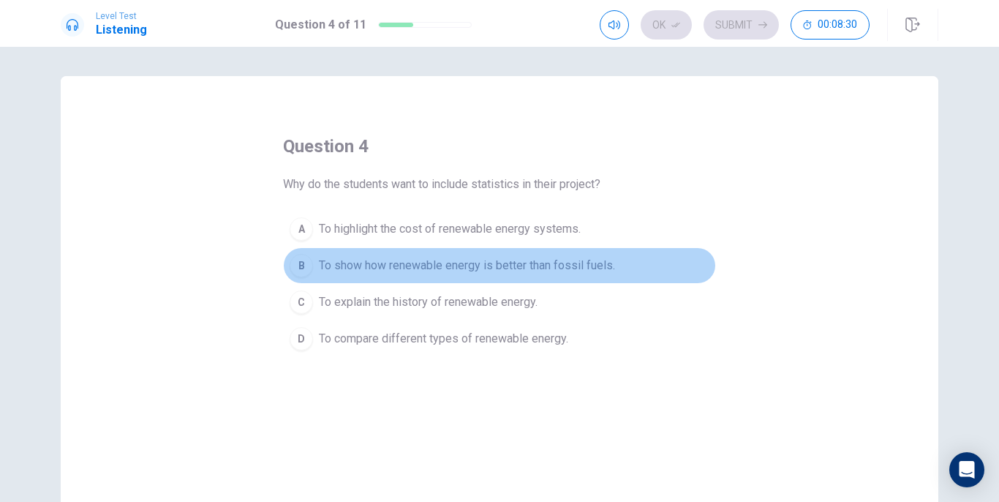
click at [464, 269] on span "To show how renewable energy is better than fossil fuels." at bounding box center [467, 266] width 296 height 18
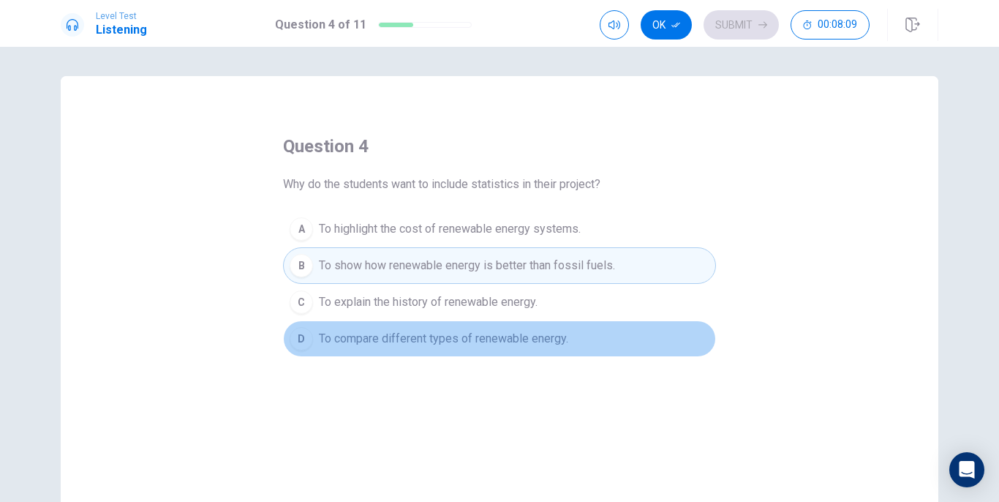
click at [445, 338] on span "To compare different types of renewable energy." at bounding box center [443, 339] width 249 height 18
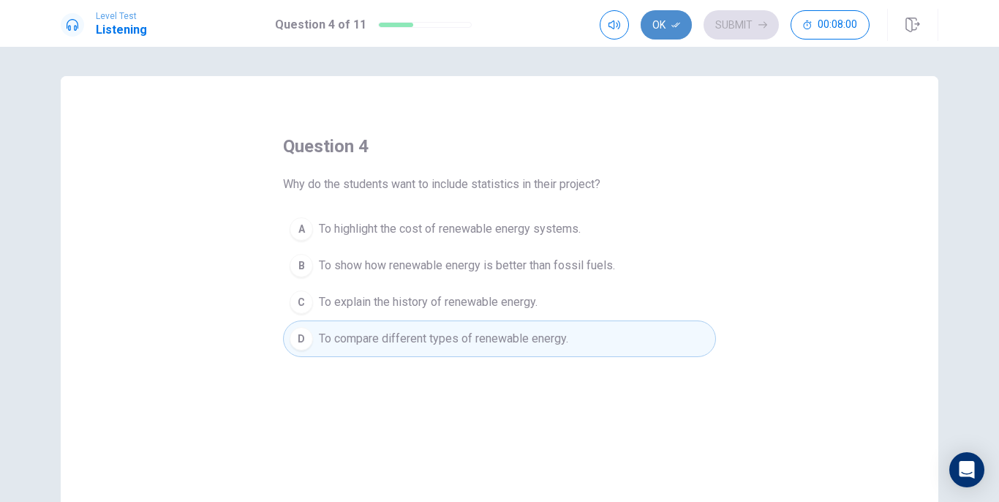
click at [663, 26] on button "Ok" at bounding box center [666, 24] width 51 height 29
click at [742, 30] on button "Submit" at bounding box center [740, 24] width 75 height 29
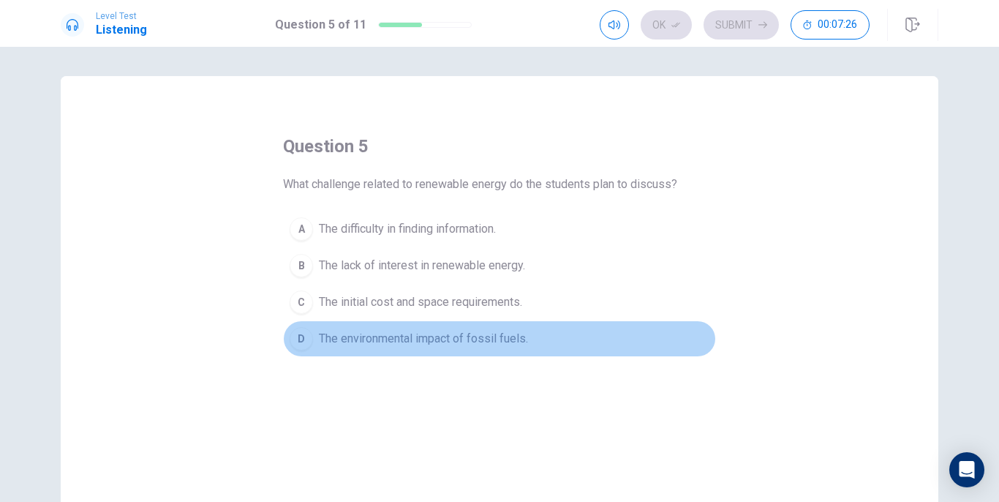
click at [407, 339] on span "The environmental impact of fossil fuels." at bounding box center [423, 339] width 209 height 18
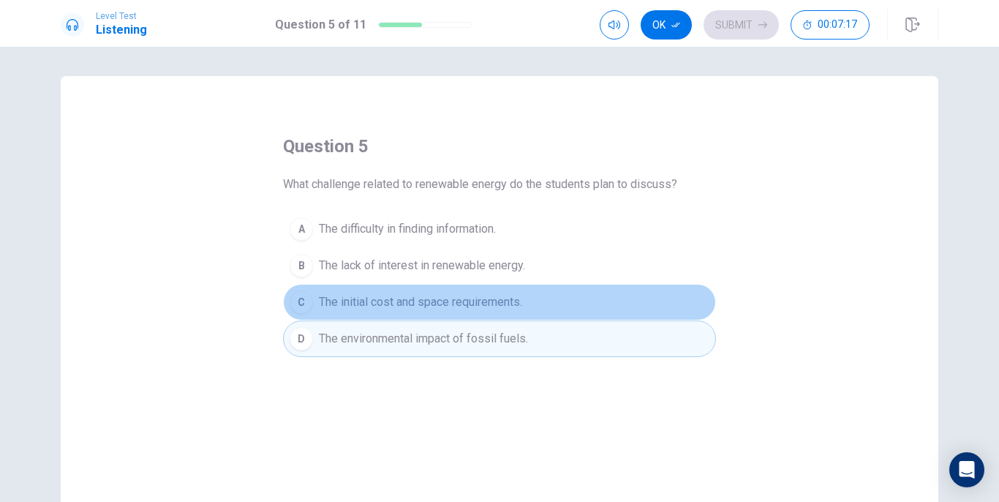
click at [434, 311] on button "C The initial cost and space requirements." at bounding box center [499, 302] width 433 height 37
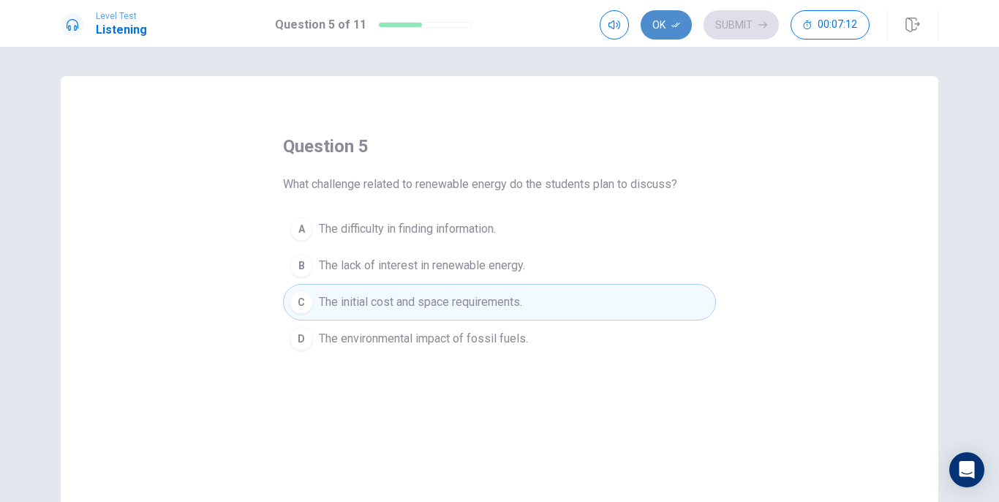
click at [658, 33] on button "Ok" at bounding box center [666, 24] width 51 height 29
click at [725, 34] on button "Submit" at bounding box center [740, 24] width 75 height 29
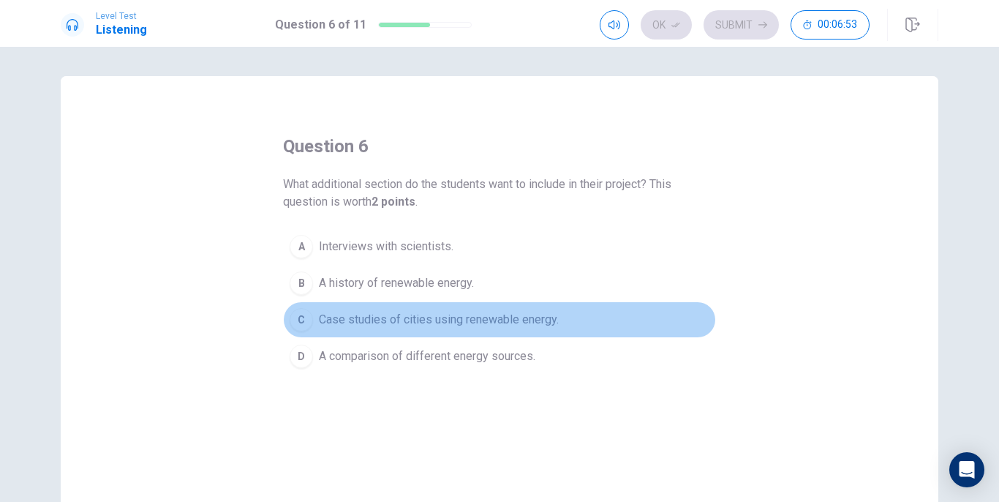
click at [396, 316] on span "Case studies of cities using renewable energy." at bounding box center [439, 320] width 240 height 18
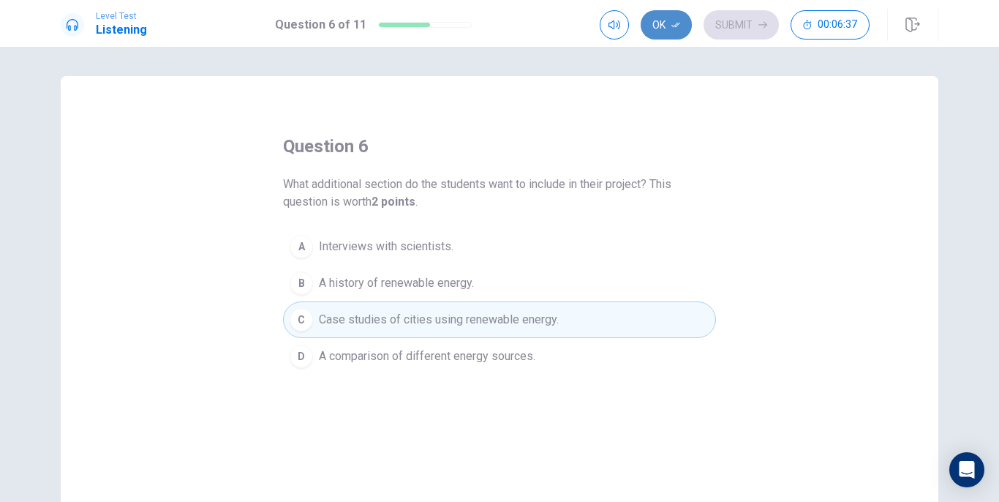
click at [666, 18] on button "Ok" at bounding box center [666, 24] width 51 height 29
click at [758, 31] on button "Submit" at bounding box center [740, 24] width 75 height 29
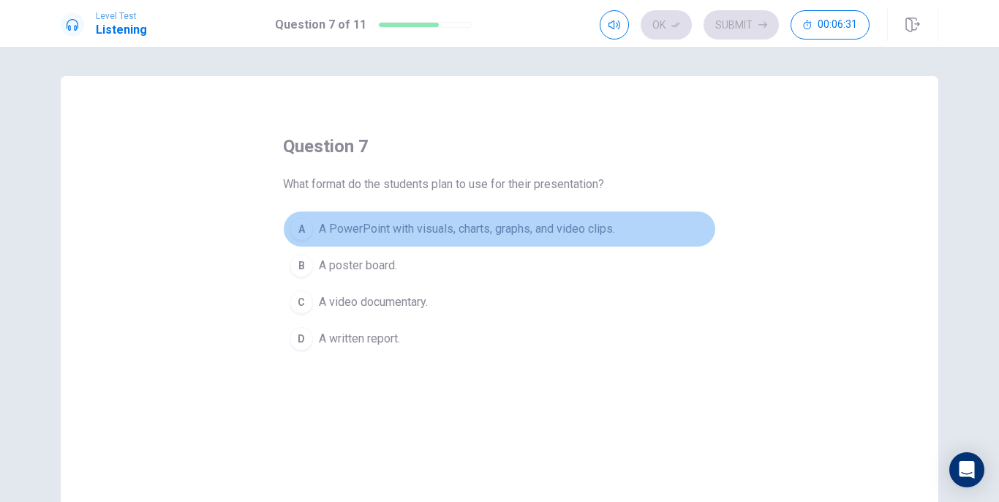
click at [482, 230] on span "A PowerPoint with visuals, charts, graphs, and video clips." at bounding box center [467, 229] width 296 height 18
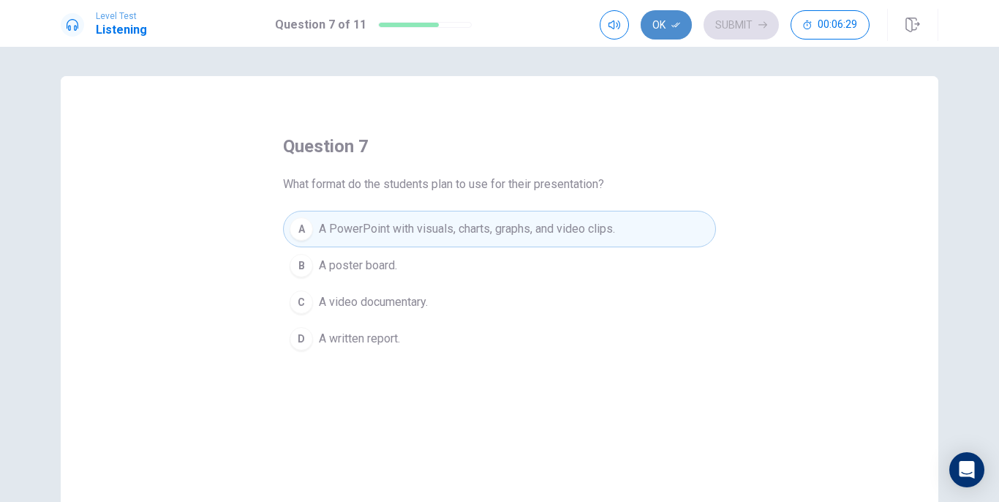
click at [678, 33] on button "Ok" at bounding box center [666, 24] width 51 height 29
click at [728, 37] on button "Submit" at bounding box center [740, 24] width 75 height 29
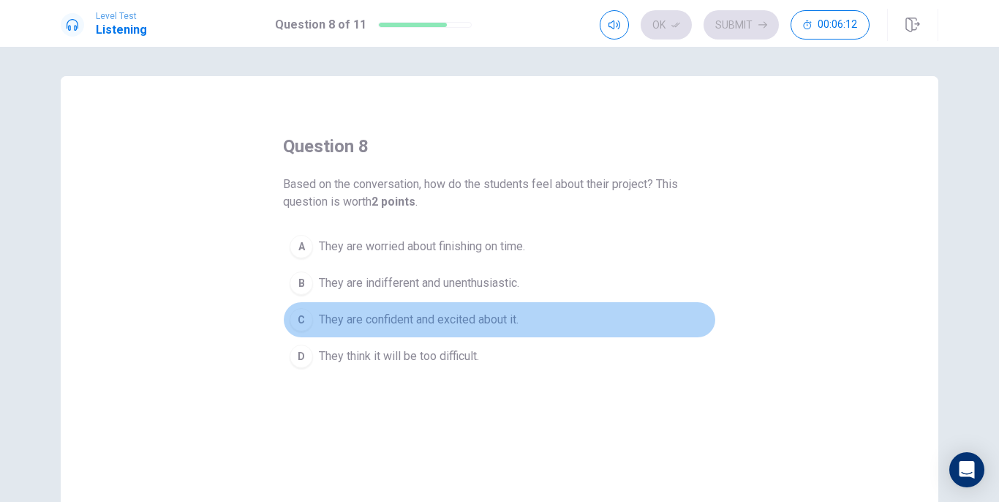
click at [448, 317] on span "They are confident and excited about it." at bounding box center [419, 320] width 200 height 18
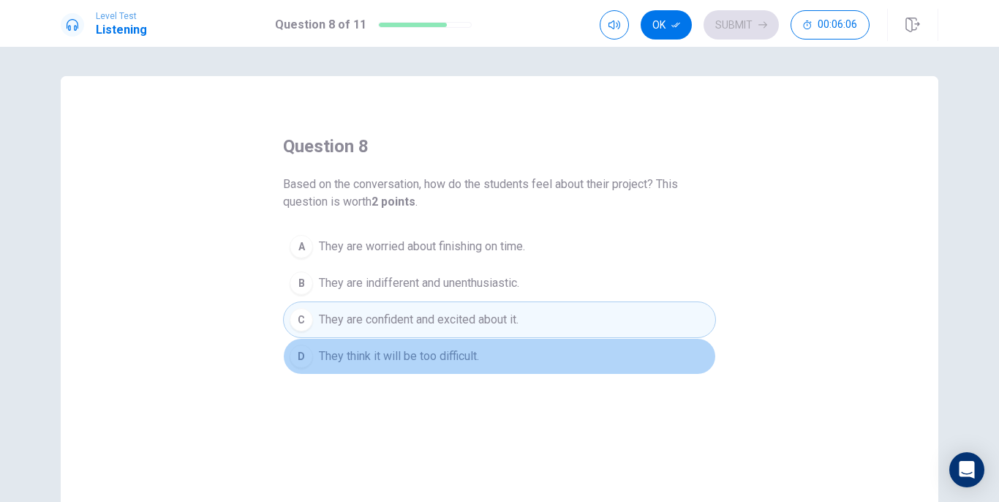
click at [426, 365] on button "D They think it will be too difficult." at bounding box center [499, 356] width 433 height 37
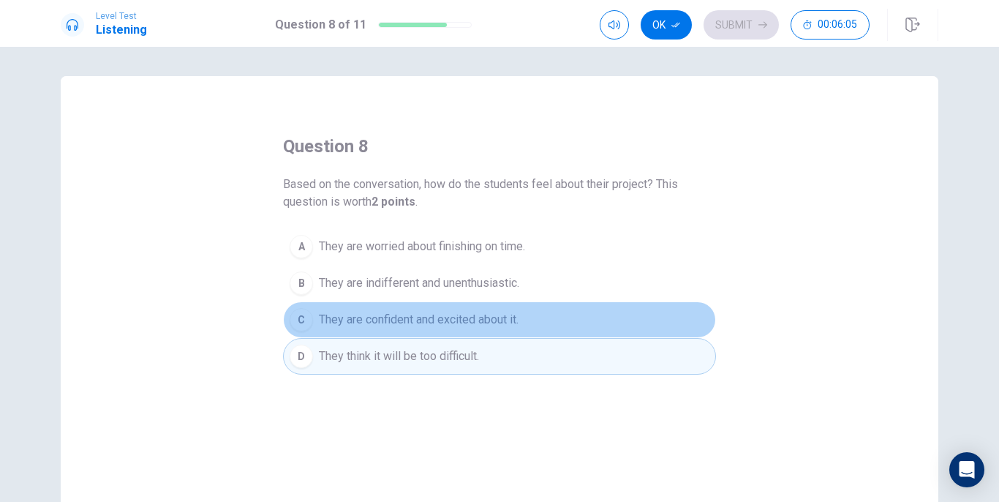
click at [461, 327] on span "They are confident and excited about it." at bounding box center [419, 320] width 200 height 18
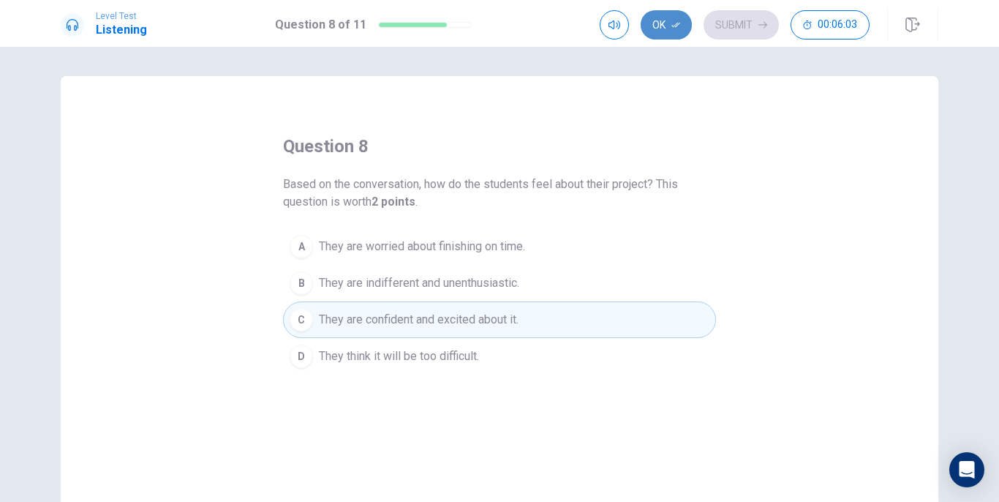
click at [668, 34] on button "Ok" at bounding box center [666, 24] width 51 height 29
click at [668, 34] on div "Ok Submit 00:06:02" at bounding box center [735, 24] width 270 height 29
click at [738, 34] on button "Submit" at bounding box center [740, 24] width 75 height 29
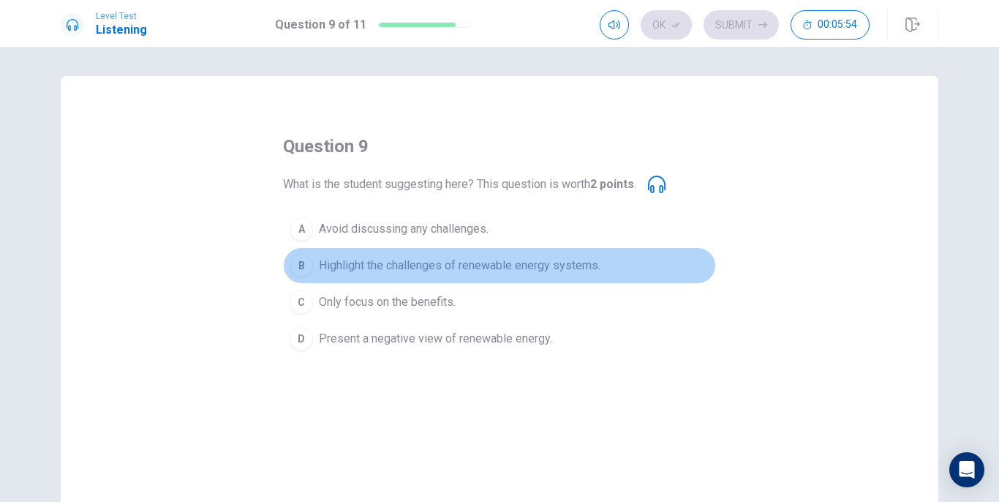
click at [389, 271] on span "Highlight the challenges of renewable energy systems." at bounding box center [460, 266] width 282 height 18
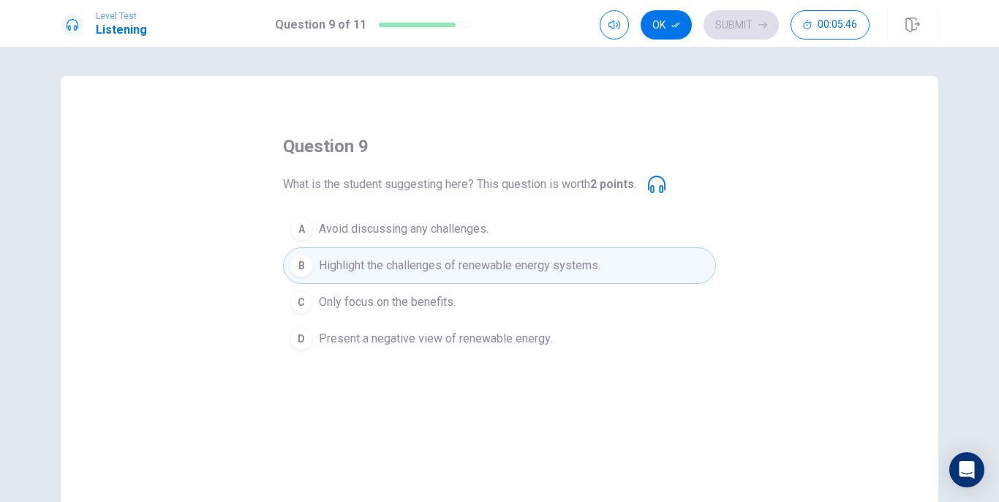
click at [663, 181] on icon at bounding box center [657, 185] width 18 height 18
click at [653, 188] on icon at bounding box center [657, 185] width 18 height 18
click at [671, 26] on button "Ok" at bounding box center [666, 24] width 51 height 29
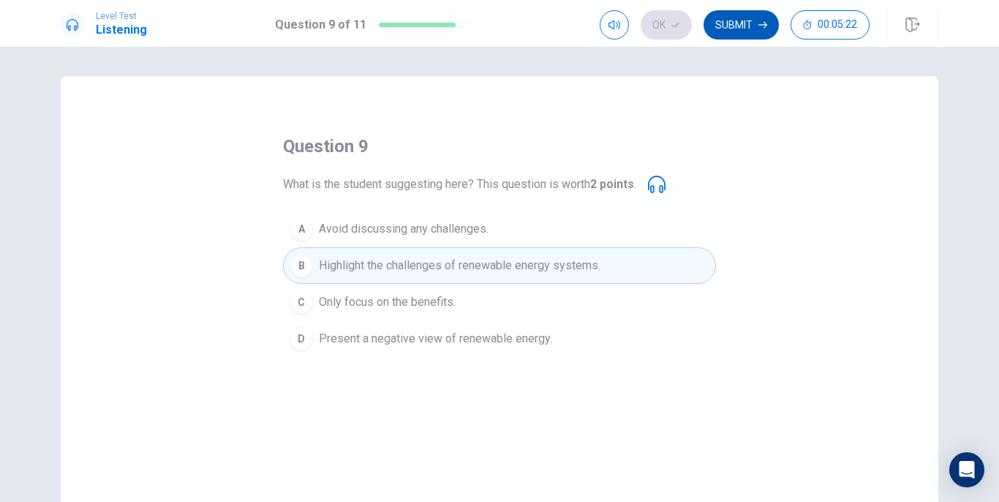
click at [750, 34] on button "Submit" at bounding box center [740, 24] width 75 height 29
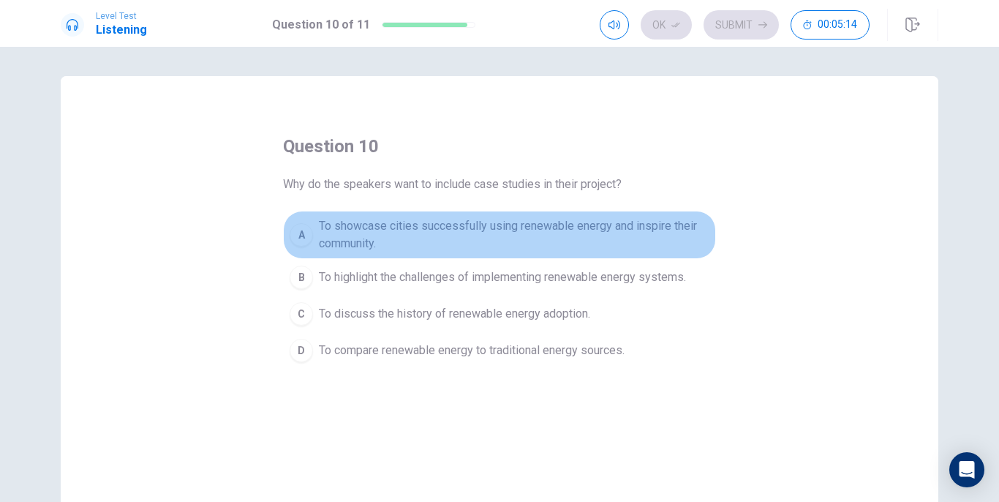
click at [359, 239] on span "To showcase cities successfully using renewable energy and inspire their commun…" at bounding box center [514, 234] width 390 height 35
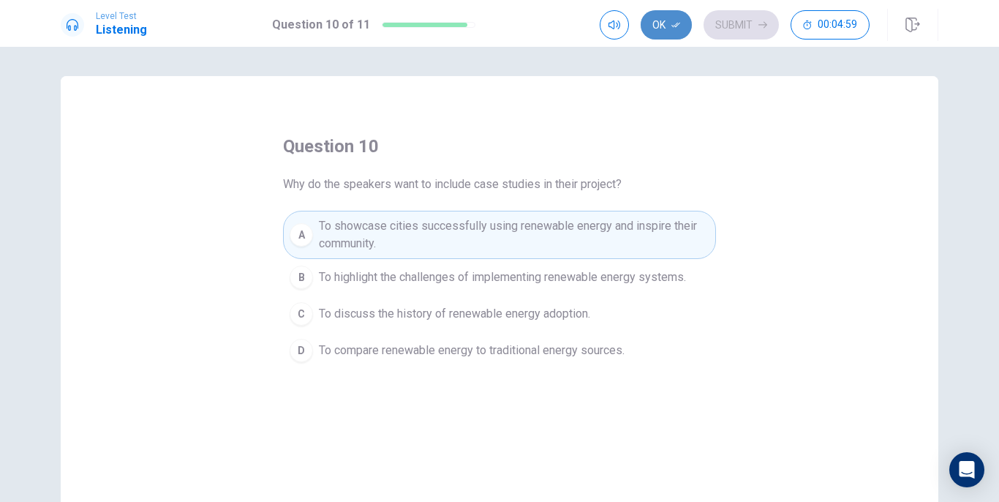
click at [666, 27] on button "Ok" at bounding box center [666, 24] width 51 height 29
click at [739, 29] on button "Submit" at bounding box center [740, 24] width 75 height 29
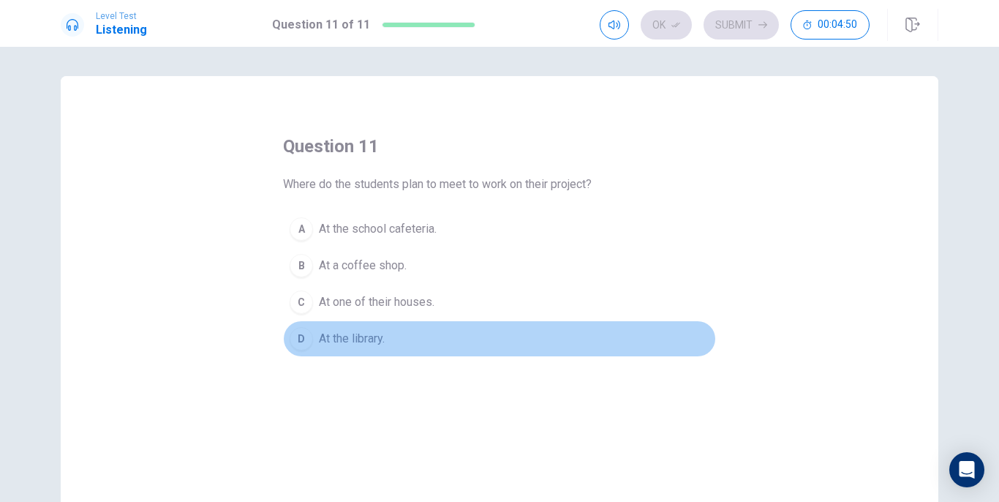
click at [361, 337] on span "At the library." at bounding box center [352, 339] width 66 height 18
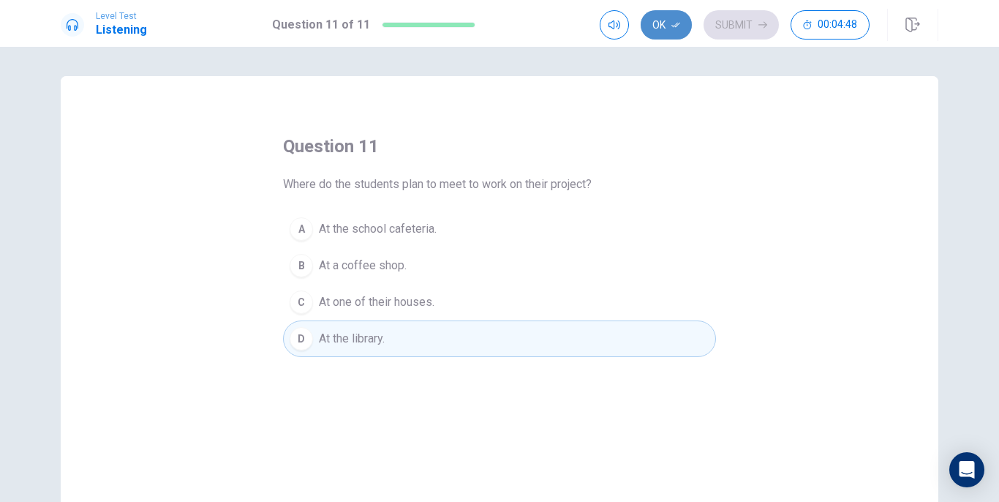
click at [671, 23] on icon "button" at bounding box center [675, 24] width 9 height 9
click at [733, 23] on button "Submit" at bounding box center [740, 24] width 75 height 29
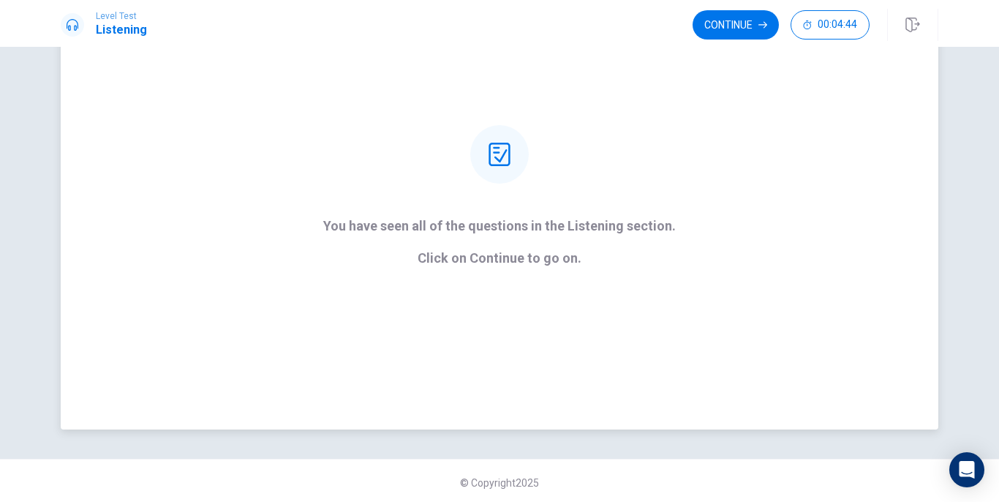
scroll to position [118, 0]
click at [741, 33] on button "Continue" at bounding box center [736, 24] width 86 height 29
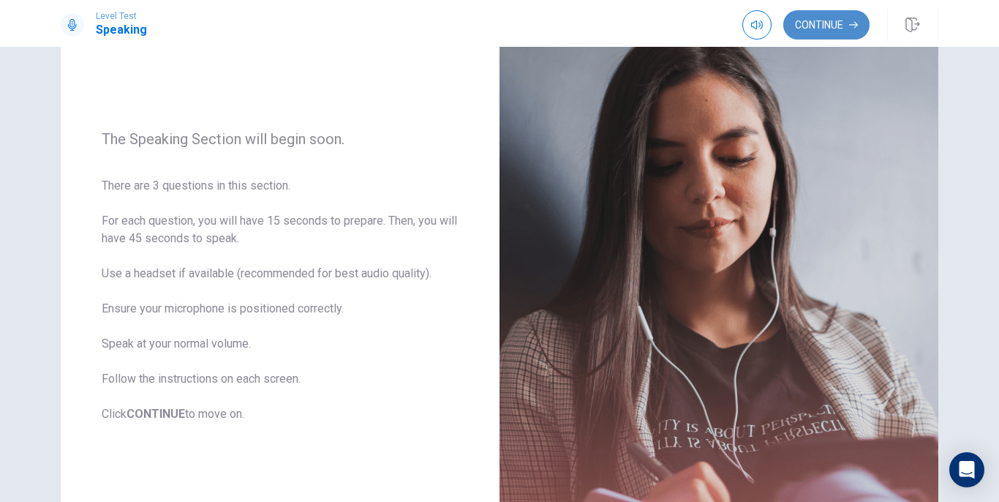
click at [829, 30] on button "Continue" at bounding box center [826, 24] width 86 height 29
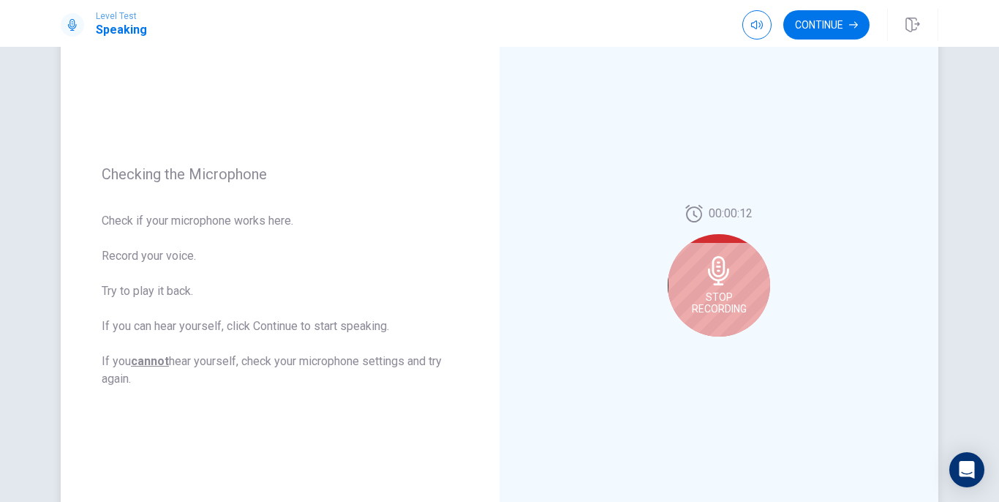
click at [708, 277] on icon at bounding box center [718, 270] width 21 height 29
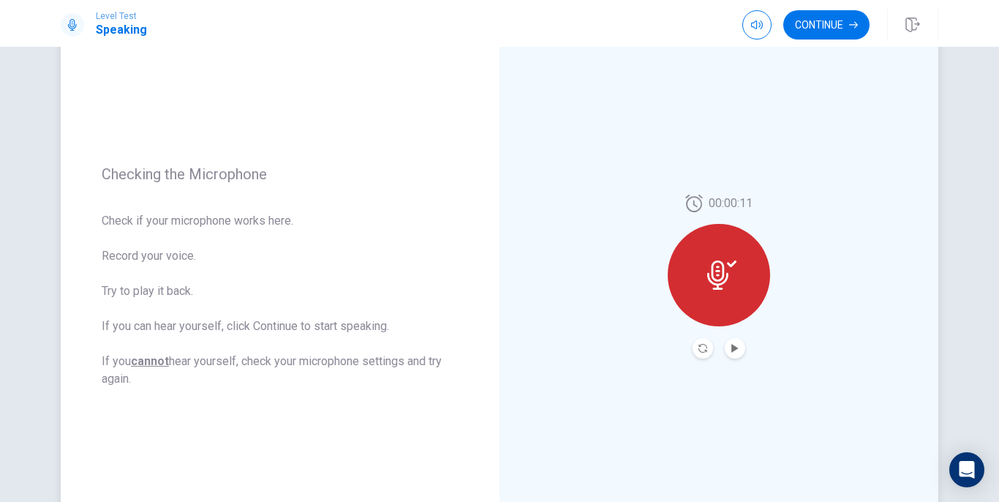
click at [707, 284] on icon at bounding box center [721, 274] width 29 height 29
click at [699, 344] on icon "Record Again" at bounding box center [702, 348] width 9 height 9
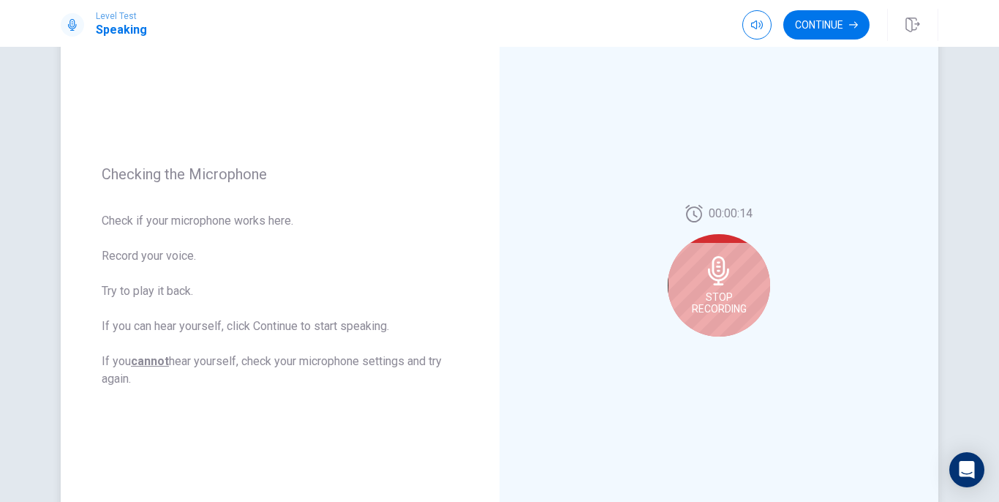
click at [725, 293] on span "Stop Recording" at bounding box center [719, 302] width 55 height 23
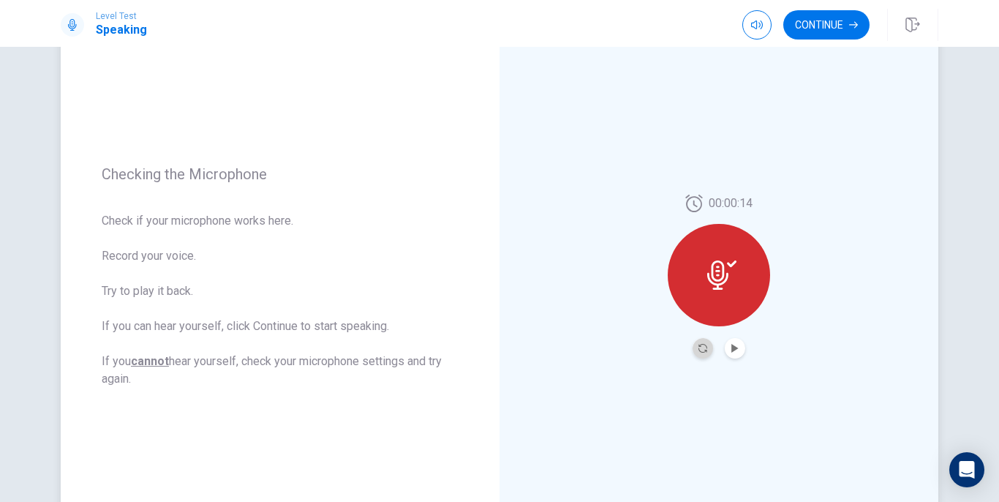
click at [703, 351] on button "Record Again" at bounding box center [703, 348] width 20 height 20
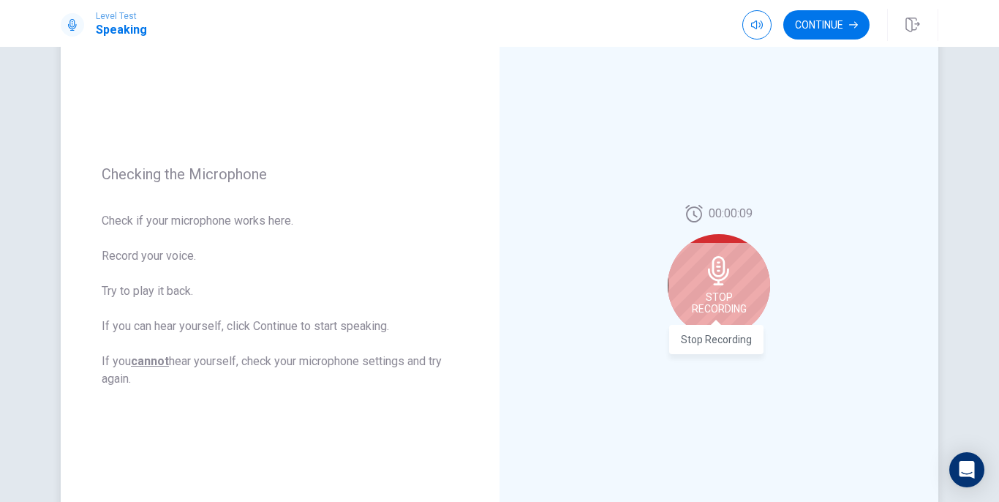
click at [718, 295] on span "Stop Recording" at bounding box center [719, 302] width 55 height 23
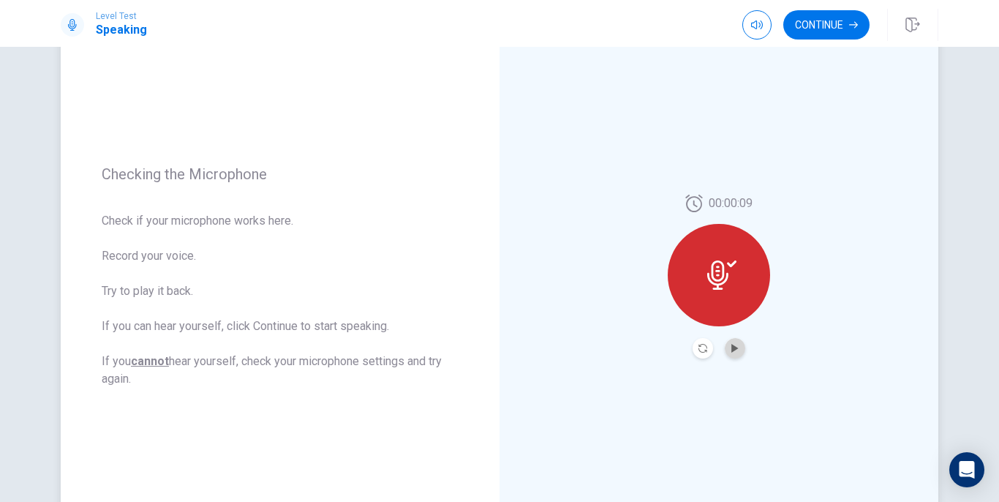
click at [731, 355] on button "Play Audio" at bounding box center [735, 348] width 20 height 20
click at [821, 29] on button "Continue" at bounding box center [826, 24] width 86 height 29
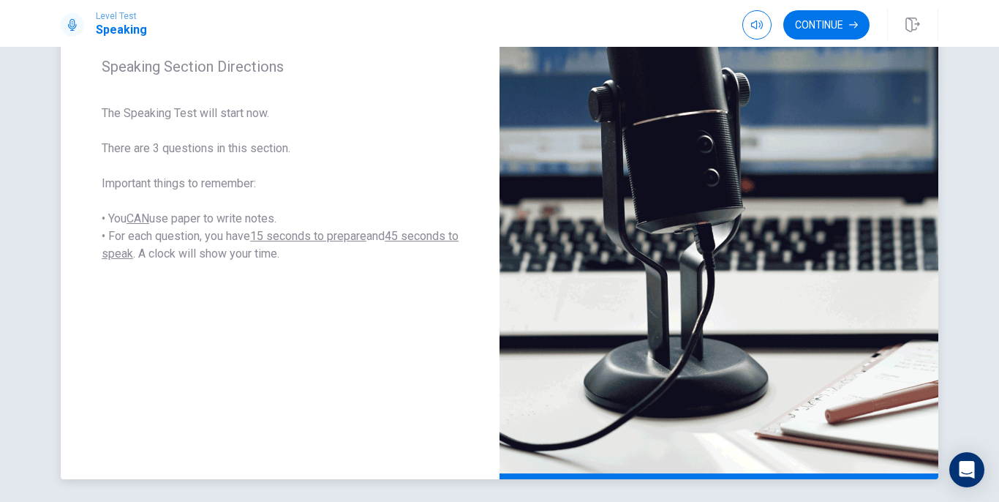
scroll to position [132, 0]
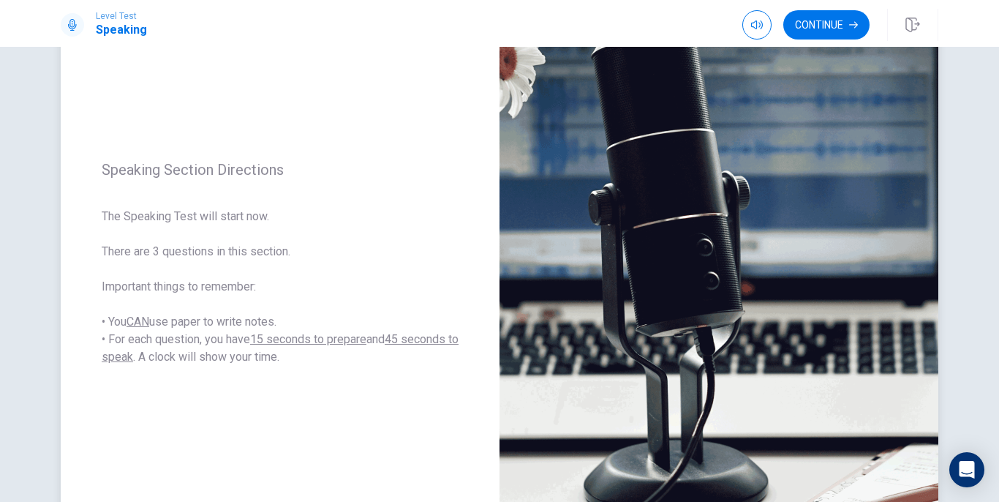
click at [676, 161] on img at bounding box center [718, 263] width 439 height 638
click at [819, 24] on button "Continue" at bounding box center [826, 24] width 86 height 29
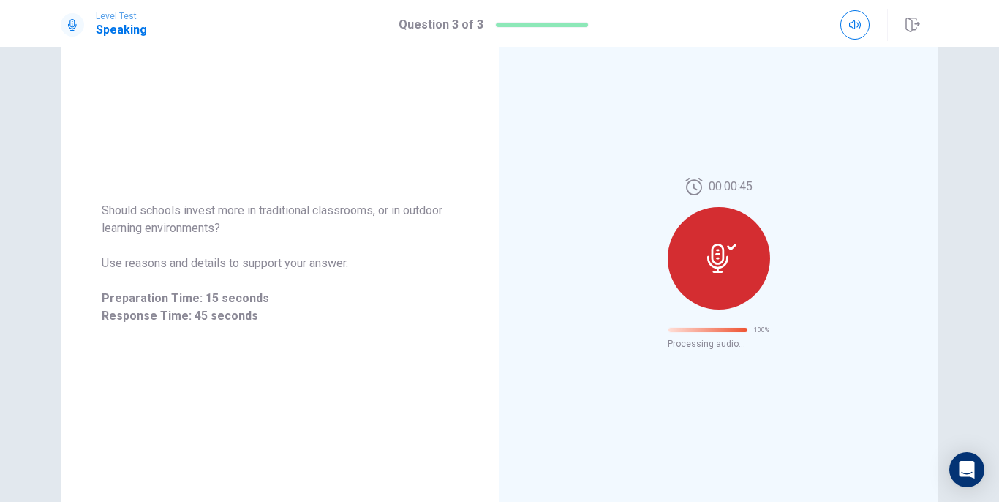
scroll to position [31, 0]
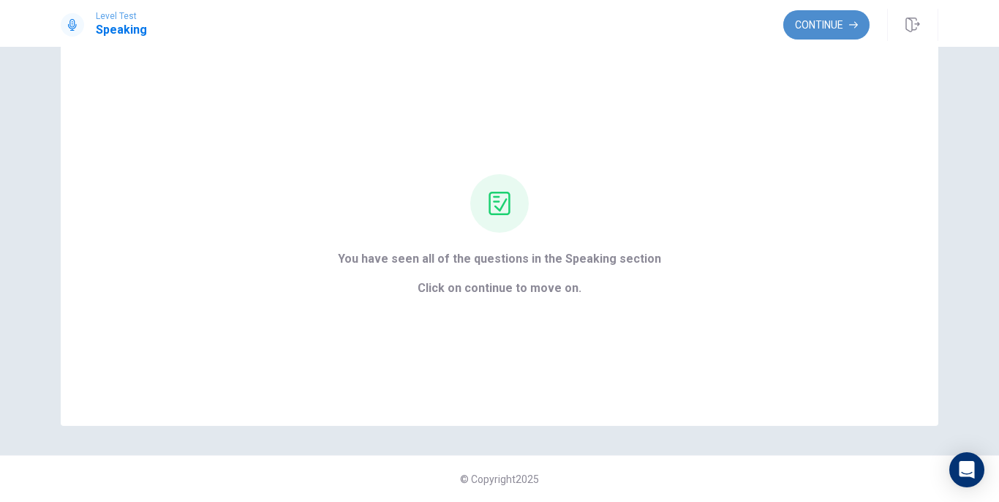
click at [821, 23] on button "Continue" at bounding box center [826, 24] width 86 height 29
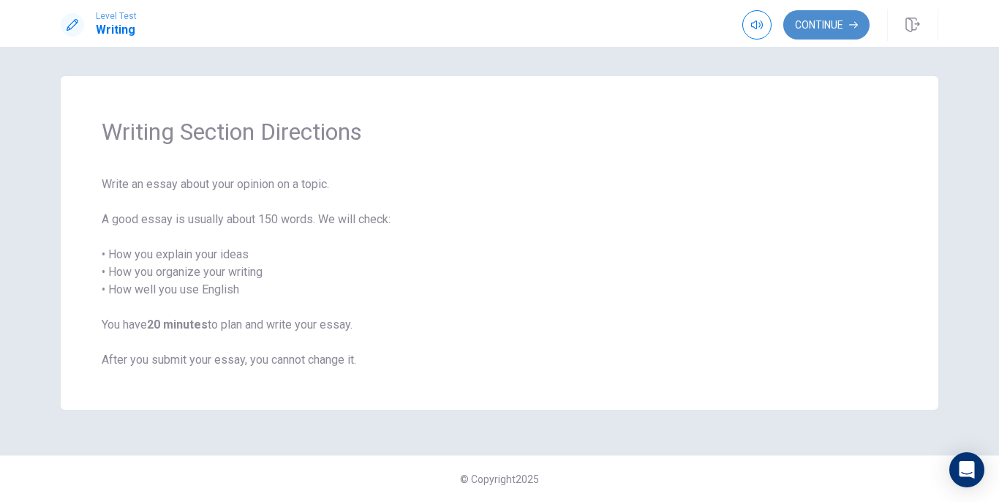
click at [801, 31] on button "Continue" at bounding box center [826, 24] width 86 height 29
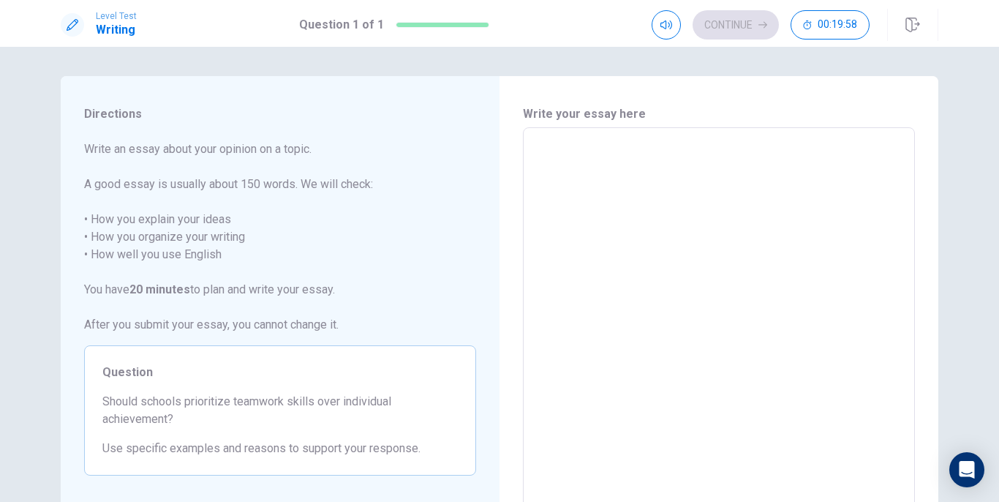
click at [639, 152] on textarea at bounding box center [718, 330] width 371 height 380
type textarea "E"
type textarea "x"
type textarea "Ed"
type textarea "x"
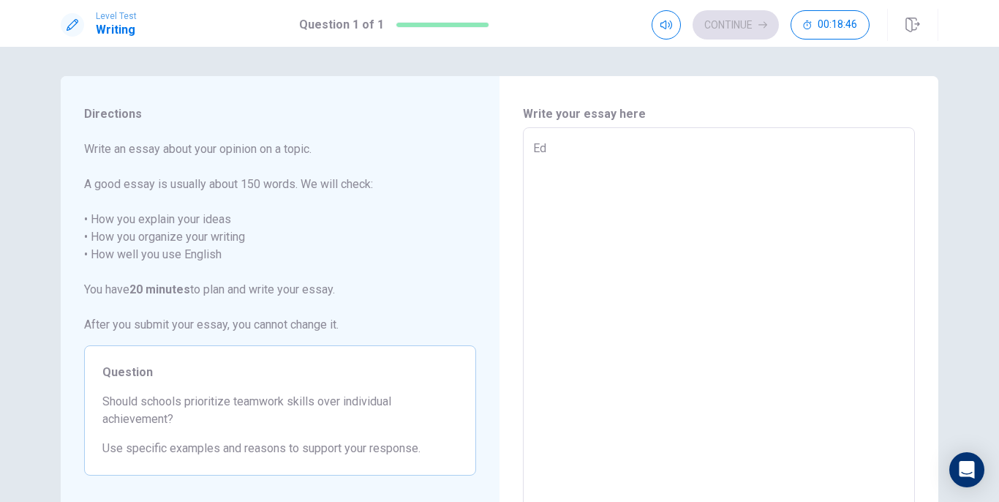
type textarea "Edu"
type textarea "x"
type textarea "Educ"
type textarea "x"
type textarea "Educa"
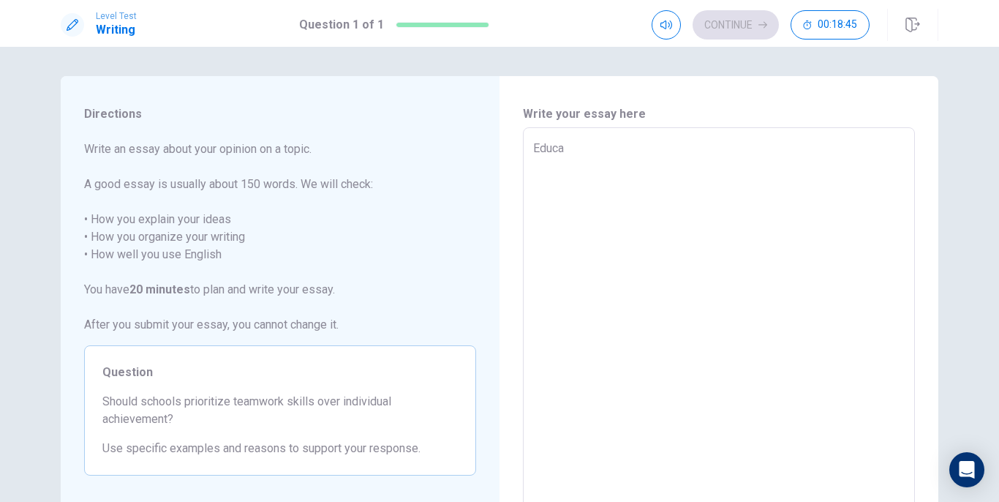
type textarea "x"
type textarea "Educat"
type textarea "x"
type textarea "Educati"
type textarea "x"
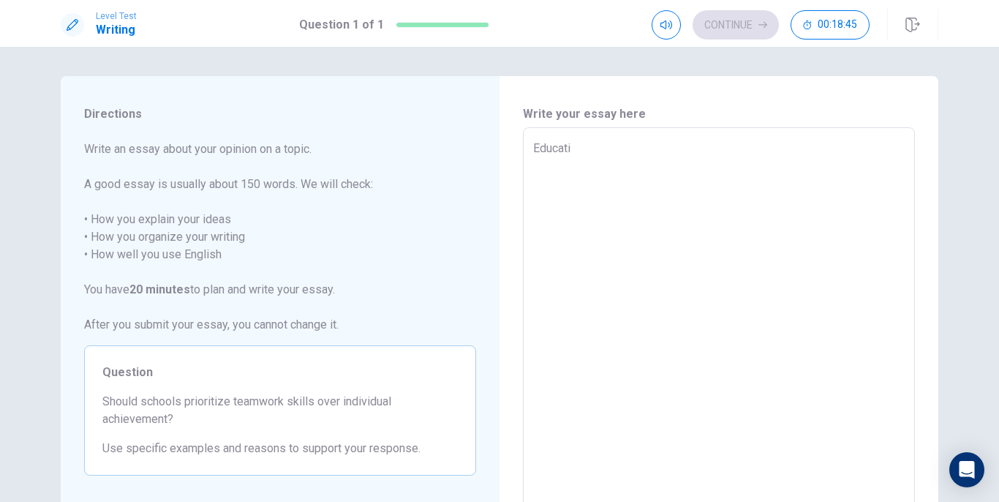
type textarea "Educatio"
type textarea "x"
type textarea "Education"
type textarea "x"
type textarea "Education"
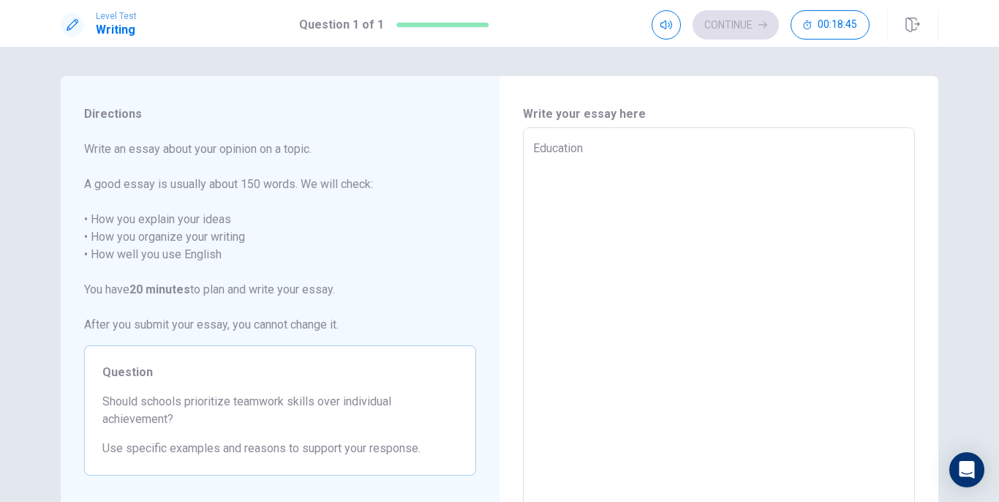
type textarea "x"
type textarea "Education l"
type textarea "x"
type textarea "Education la"
type textarea "x"
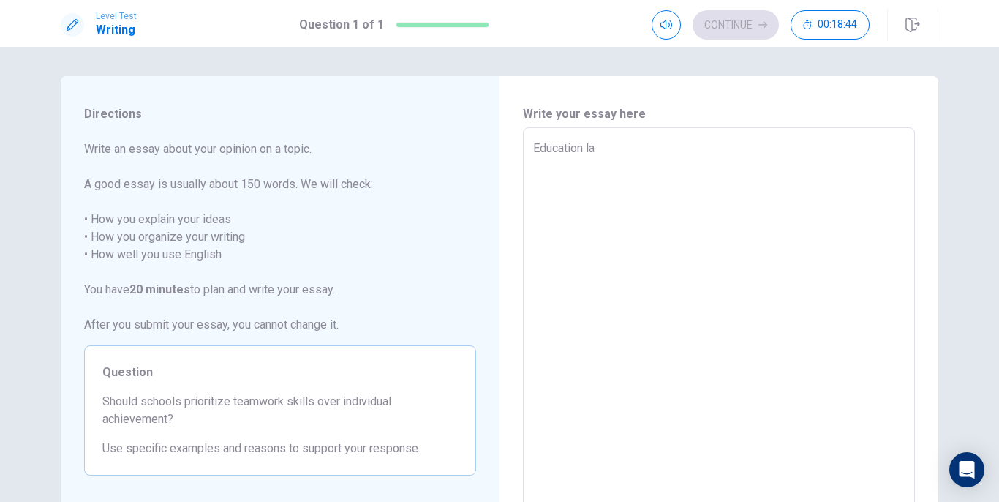
type textarea "Education lay"
type textarea "x"
type textarea "Education lay"
type textarea "x"
type textarea "Education lay"
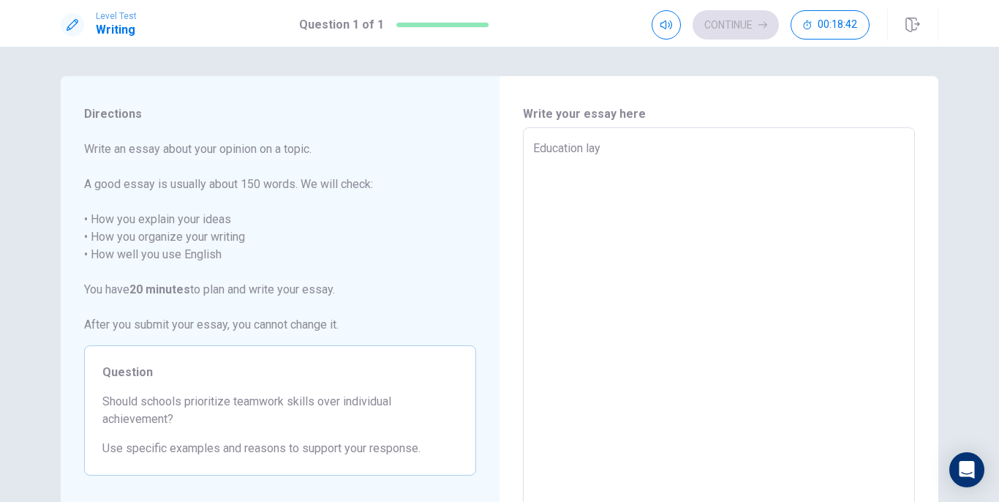
type textarea "x"
type textarea "Education la"
type textarea "x"
type textarea "Education l"
type textarea "x"
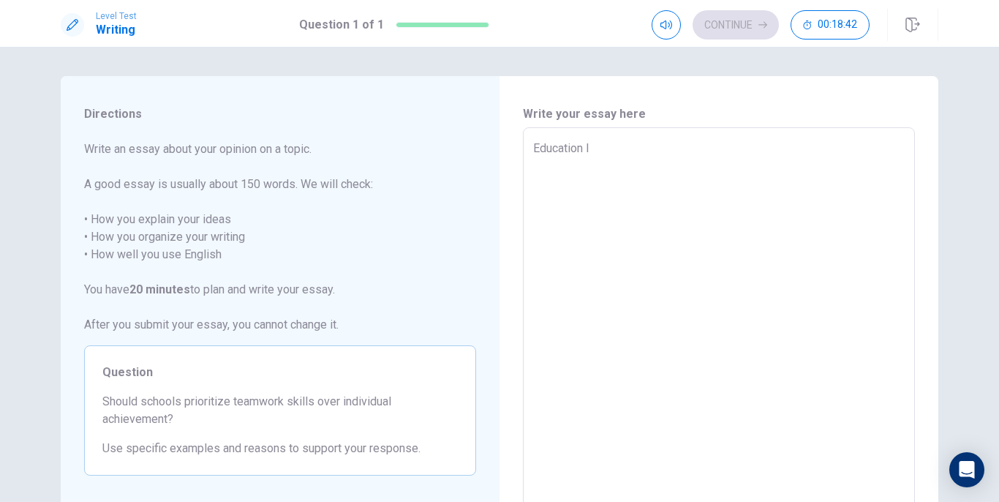
type textarea "Education"
type textarea "x"
type textarea "Education p"
type textarea "x"
type textarea "Education pl"
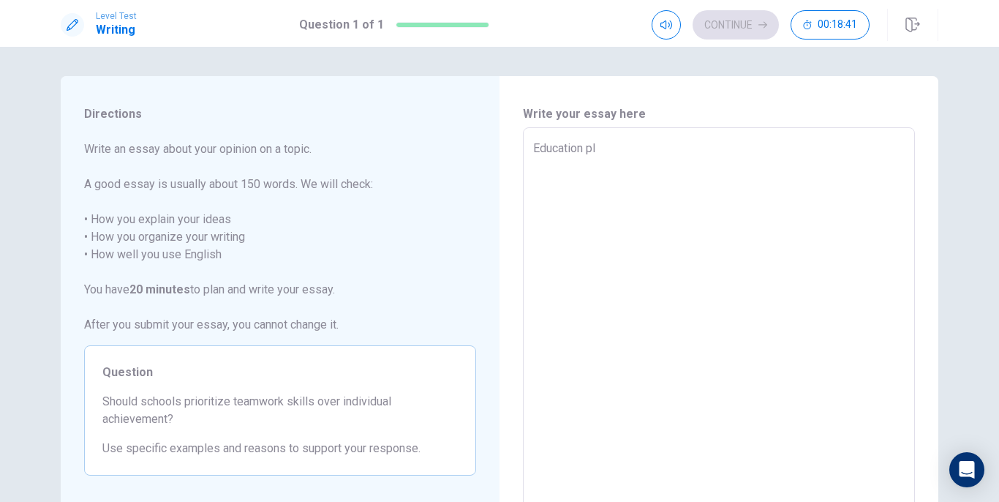
type textarea "x"
type textarea "Education pla"
type textarea "x"
type textarea "Education play"
type textarea "x"
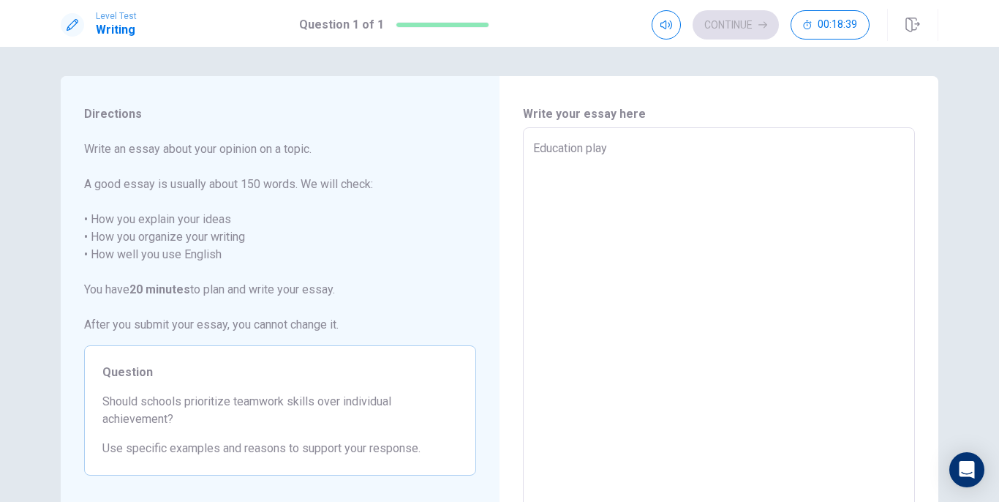
type textarea "Education plays"
type textarea "x"
type textarea "Education plays"
type textarea "x"
type textarea "Education plays a"
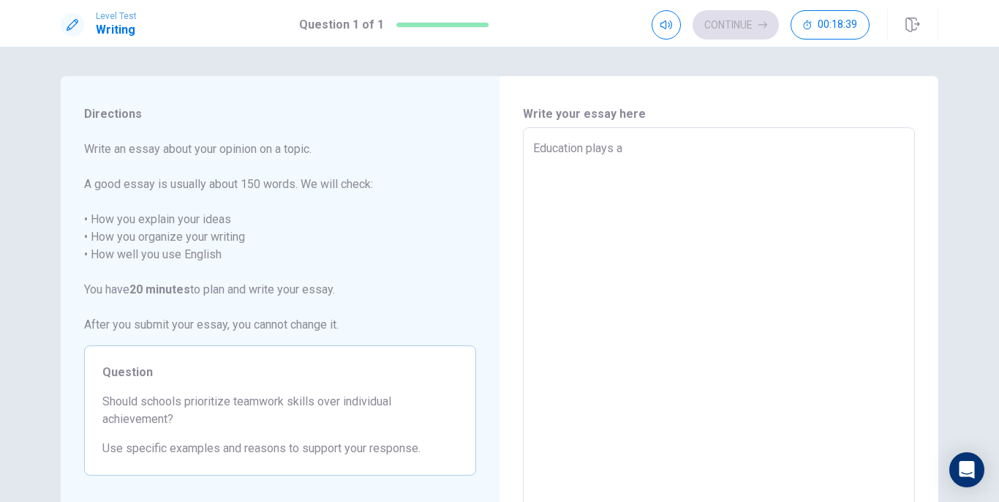
type textarea "x"
type textarea "Education plays av"
type textarea "x"
type textarea "Education plays avi"
type textarea "x"
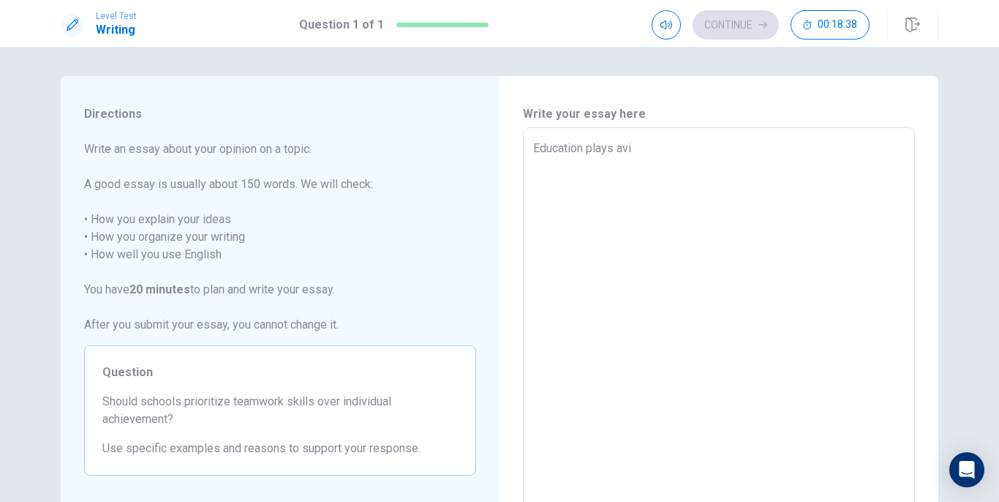
type textarea "Education plays avit"
type textarea "x"
type textarea "Education plays [MEDICAL_DATA]"
type textarea "x"
type textarea "Education plays avital"
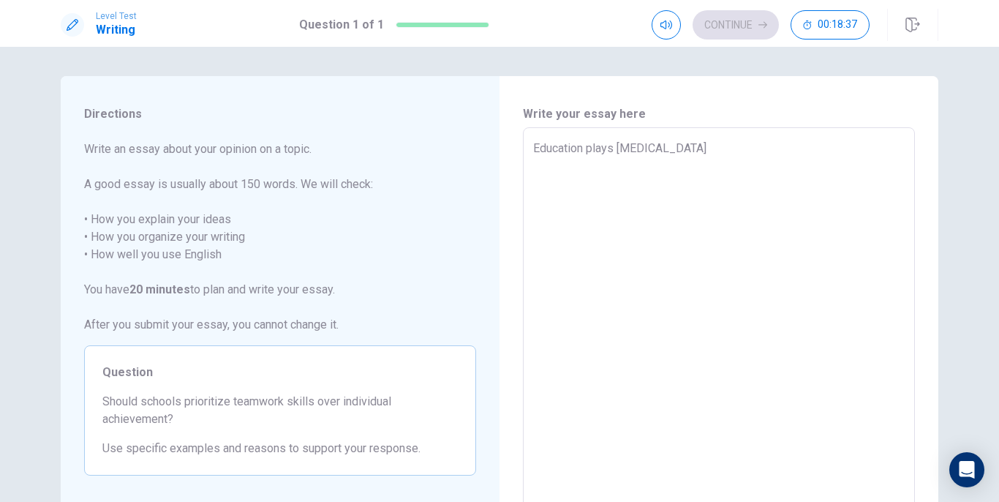
type textarea "x"
type textarea "Education plays avital"
type textarea "x"
type textarea "Education plays avital r"
type textarea "x"
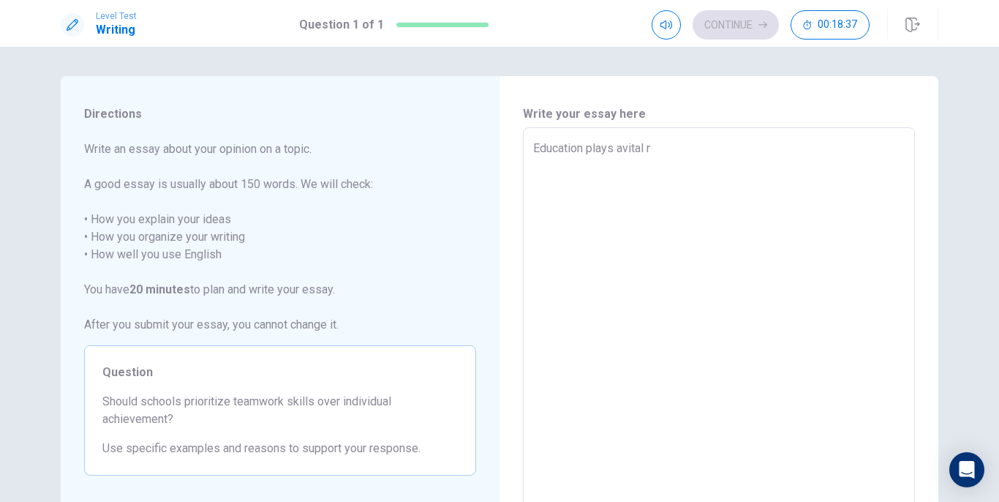
type textarea "Education plays avital ro"
type textarea "x"
type textarea "Education plays avital rol"
type textarea "x"
type textarea "Education plays avital role"
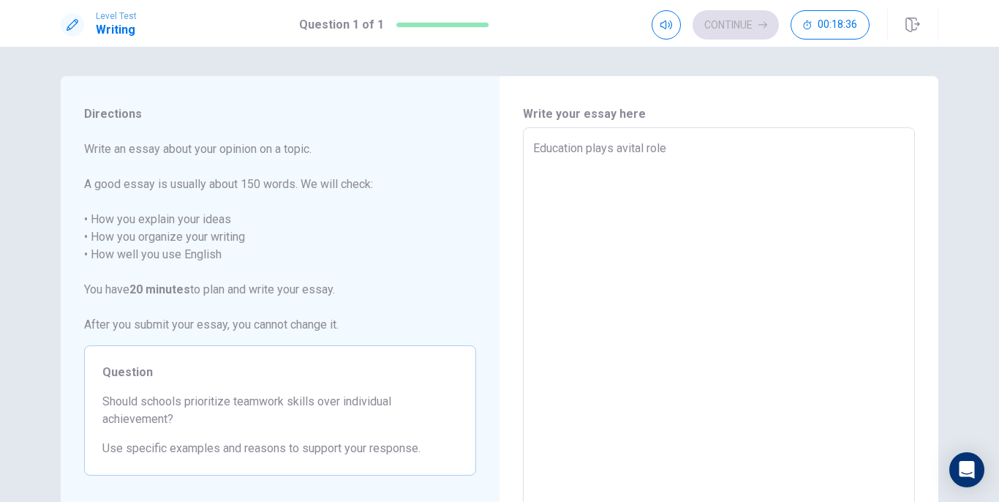
type textarea "x"
type textarea "Education plays avital role"
type textarea "x"
type textarea "Education plays avital role i"
type textarea "x"
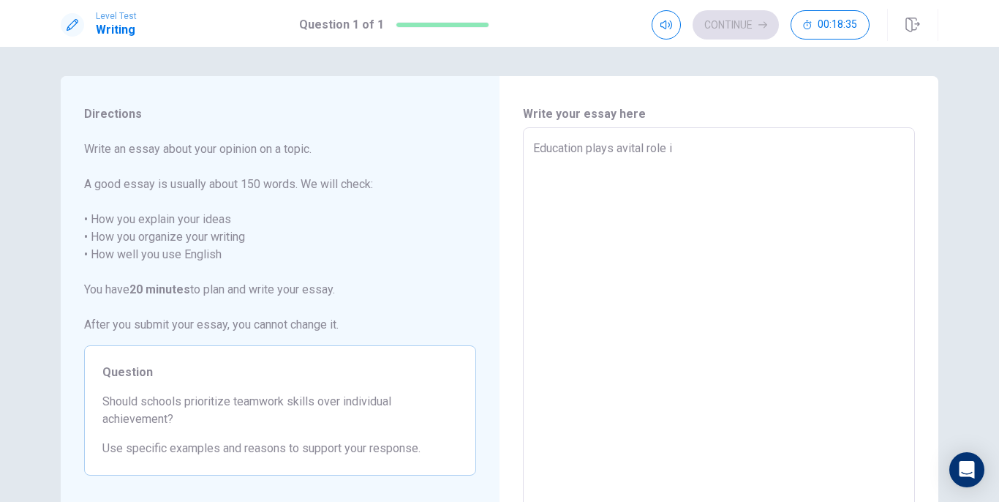
type textarea "Education plays avital role in"
type textarea "x"
type textarea "Education plays avital role in"
type textarea "x"
type textarea "Education plays avital role in s"
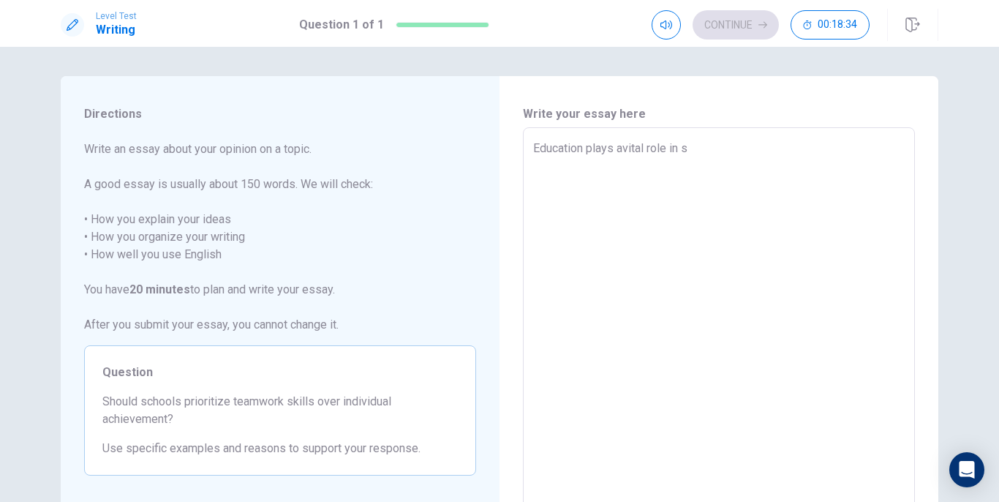
type textarea "x"
type textarea "Education plays avital role in sh"
type textarea "x"
type textarea "Education plays avital role in sha"
type textarea "x"
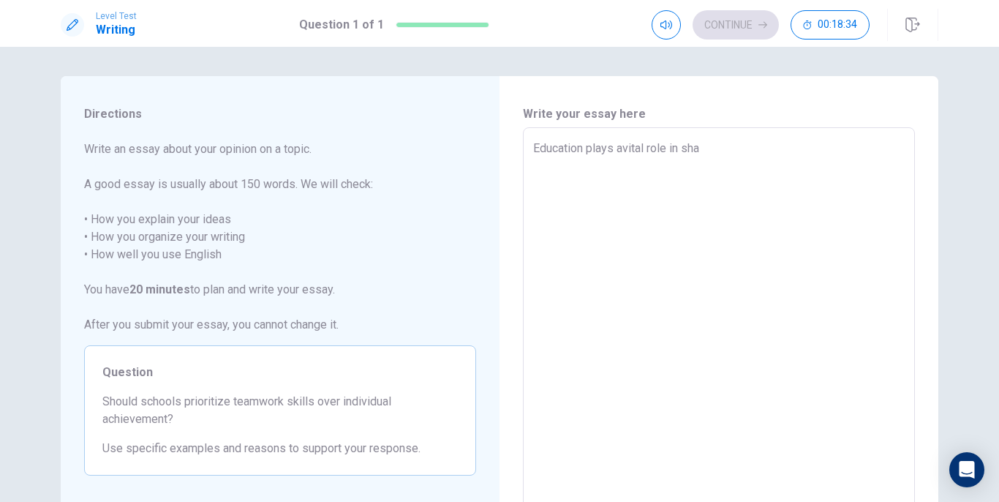
type textarea "Education plays avital role in shap"
type textarea "x"
type textarea "Education plays avital role in shapi"
type textarea "x"
type textarea "Education plays avital role in shapin"
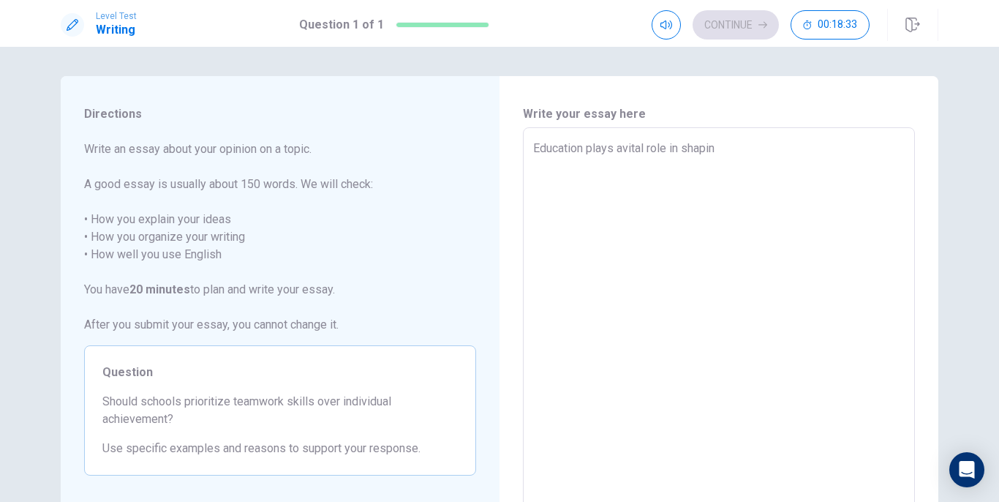
type textarea "x"
type textarea "Education plays avital role in shaping"
type textarea "x"
type textarea "Education plays avital role in shaping"
type textarea "x"
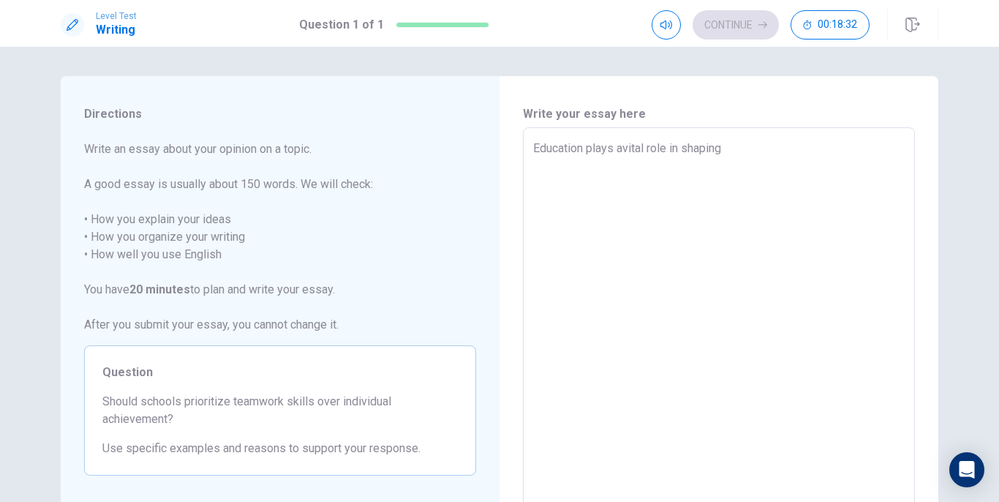
type textarea "Education plays avital role in shaping n"
type textarea "x"
type textarea "Education plays avital role in shaping no"
type textarea "x"
type textarea "Education plays avital role in shaping not"
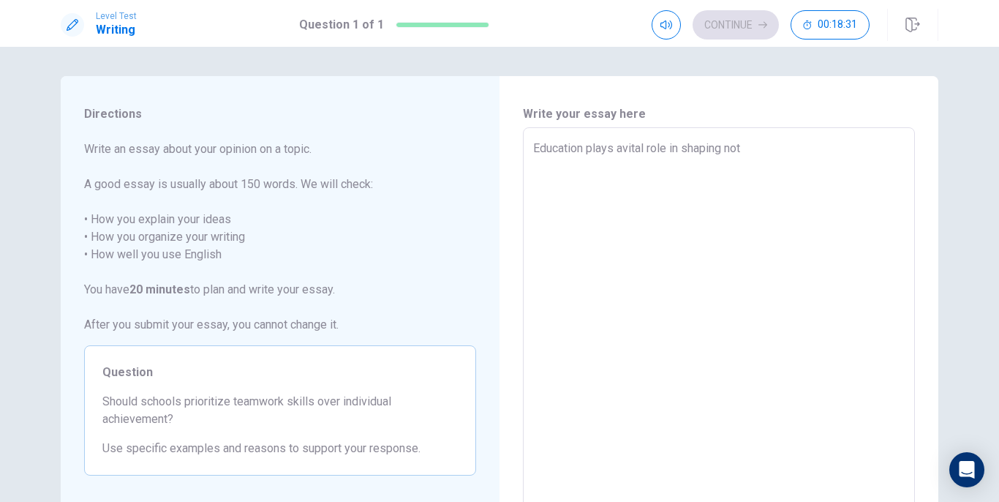
type textarea "x"
type textarea "Education plays avital role in shaping not"
type textarea "x"
type textarea "Education plays avital role in shaping not o"
type textarea "x"
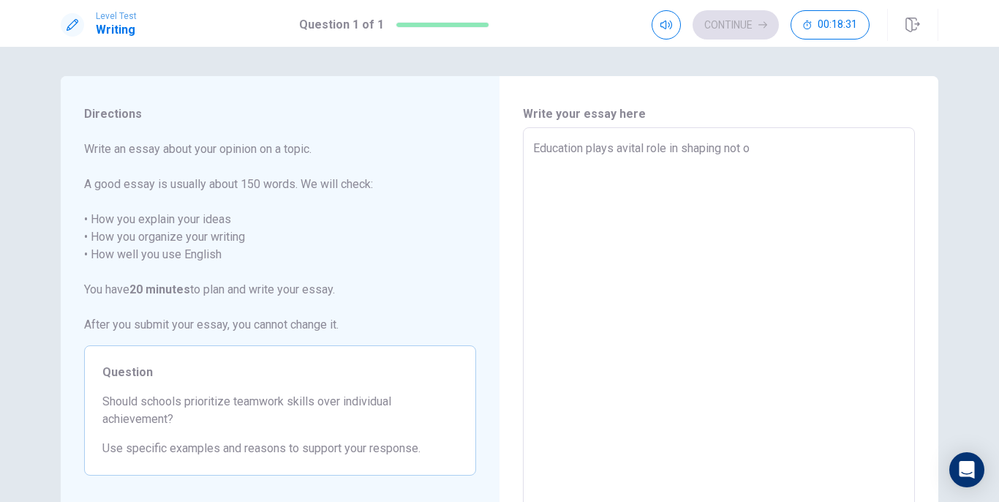
type textarea "Education plays avital role in shaping not on"
type textarea "x"
type textarea "Education plays avital role in shaping not onl"
type textarea "x"
type textarea "Education plays avital role in shaping not only"
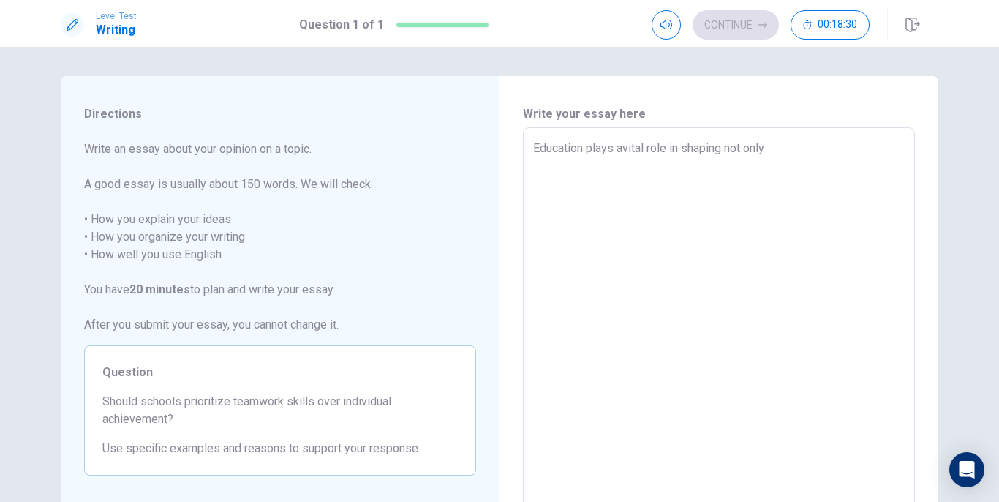
type textarea "x"
type textarea "Education plays avital role in shaping not only"
type textarea "x"
type textarea "Education plays avital role in shaping not only e"
type textarea "x"
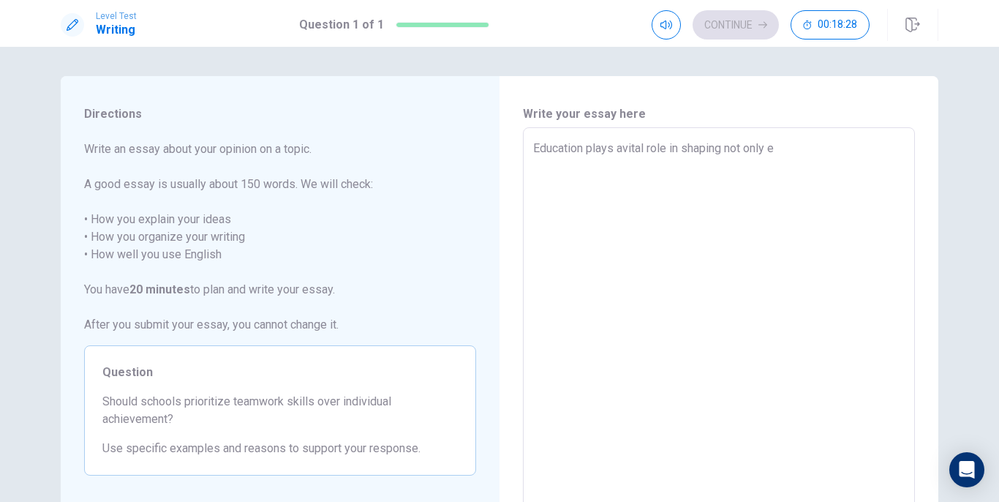
type textarea "Education plays avital role in shaping not only ec"
type textarea "x"
type textarea "Education plays avital role in shaping not only eca"
type textarea "x"
type textarea "Education plays avital role in shaping not only ecad"
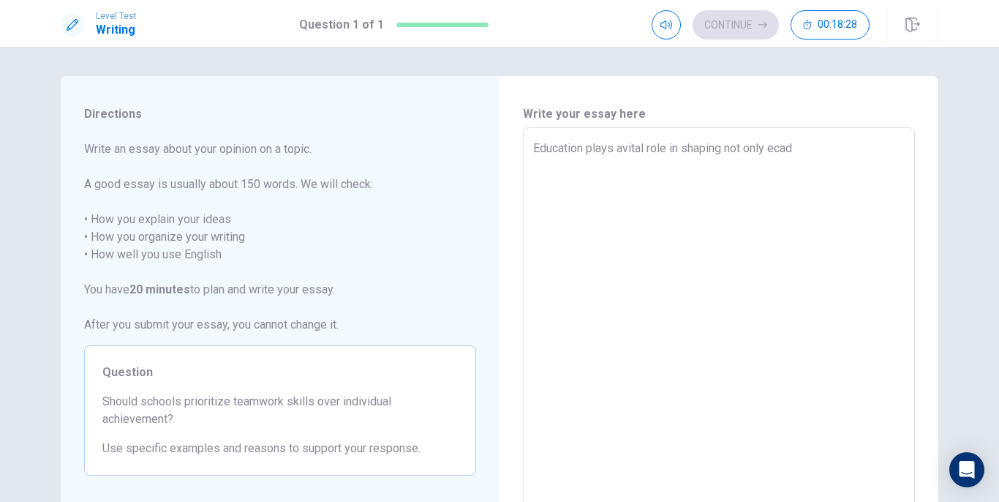
type textarea "x"
type textarea "Education plays avital role in shaping not only ecade"
type textarea "x"
type textarea "Education plays avital role in shaping not only ecadem"
type textarea "x"
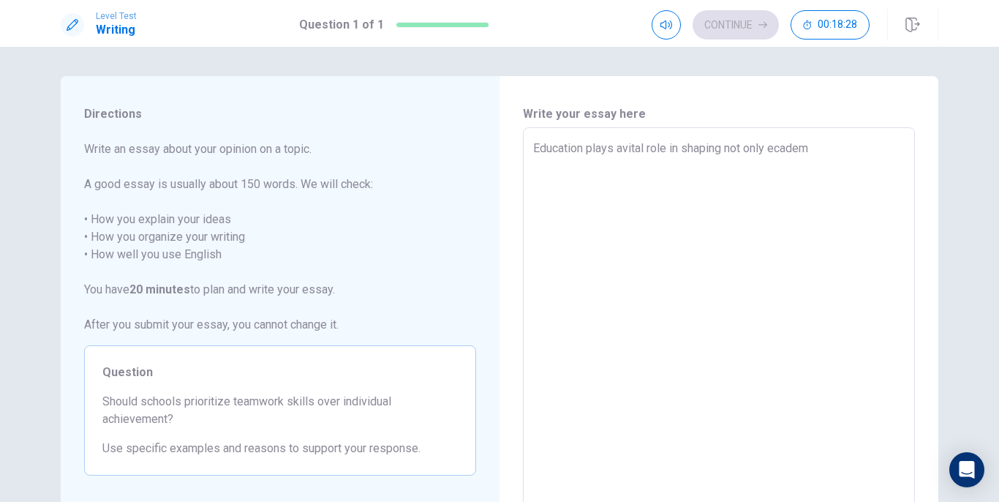
type textarea "Education plays avital role in shaping not only ecademi"
type textarea "x"
type textarea "Education plays avital role in shaping not only ecademic"
type textarea "x"
type textarea "Education plays avital role in shaping not only ecademic"
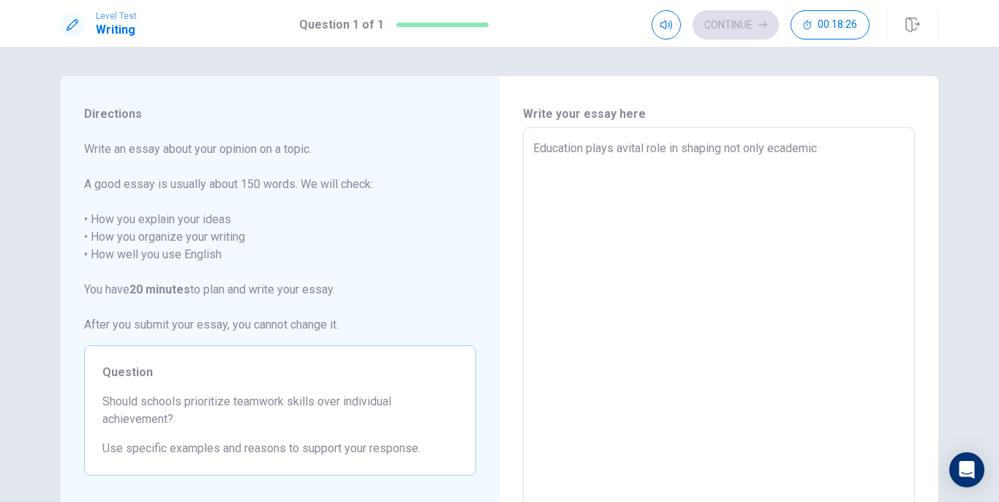
type textarea "x"
type textarea "Education plays avital role in shaping not only ecademic k"
type textarea "x"
type textarea "Education plays avital role in shaping not only ecademic kn"
type textarea "x"
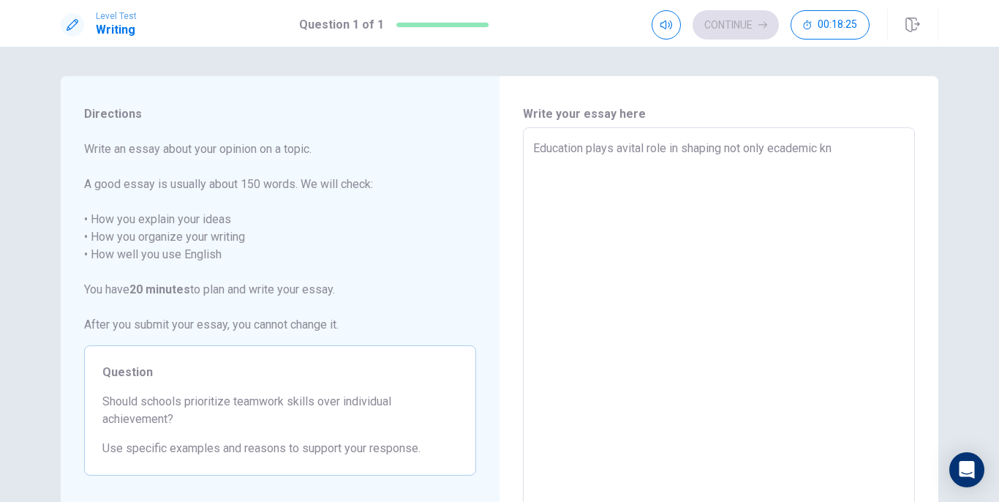
type textarea "Education plays avital role in shaping not only ecademic kno"
type textarea "x"
type textarea "Education plays avital role in shaping not only ecademic know"
type textarea "x"
type textarea "Education plays avital role in shaping not only ecademic knowl"
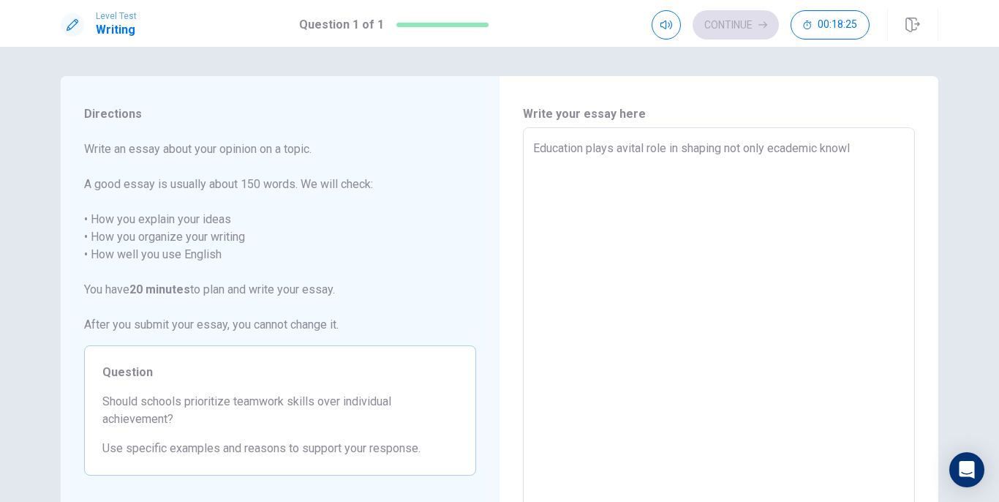
type textarea "x"
type textarea "Education plays avital role in shaping not only ecademic knowlw"
type textarea "x"
type textarea "Education plays avital role in shaping not only ecademic knowlwe"
type textarea "x"
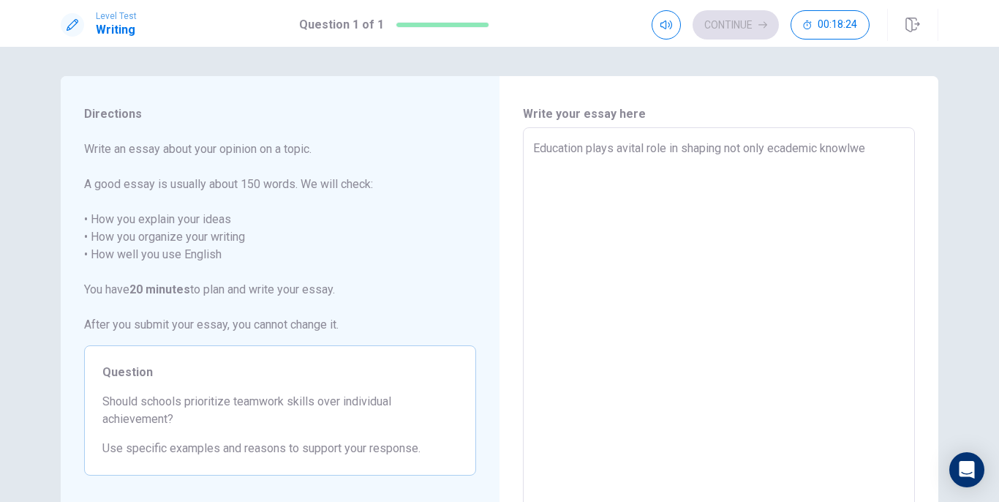
type textarea "Education plays avital role in shaping not only ecademic knowlwed"
type textarea "x"
type textarea "Education plays avital role in shaping not only ecademic knowlwedg"
type textarea "x"
type textarea "Education plays avital role in shaping not only ecademic knowlwedge"
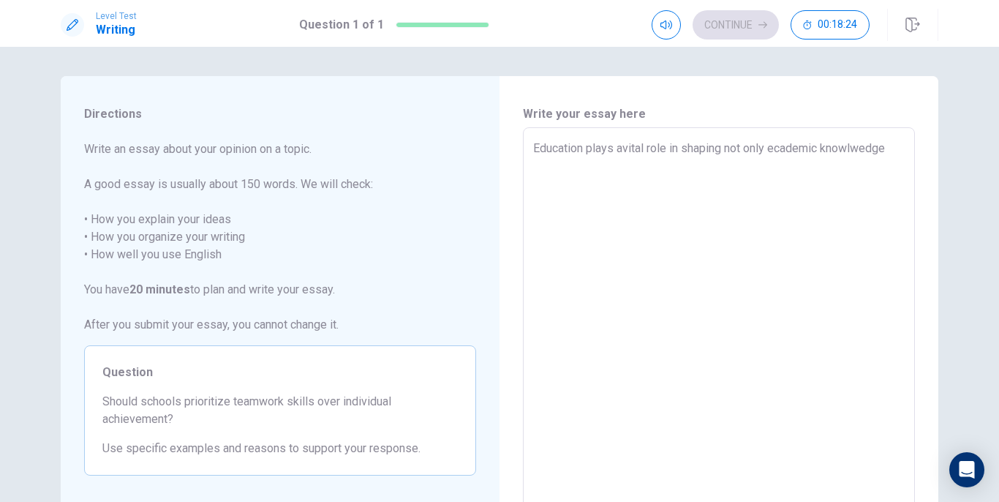
type textarea "x"
type textarea "Education plays avital role in shaping not only ecademic knowlwedge"
type textarea "x"
click at [619, 146] on textarea "Education plays avital role in shaping not only ecademic knowlwedge" at bounding box center [718, 330] width 371 height 380
type textarea "Education plays a vital role in shaping not only ecademic knowlwedge"
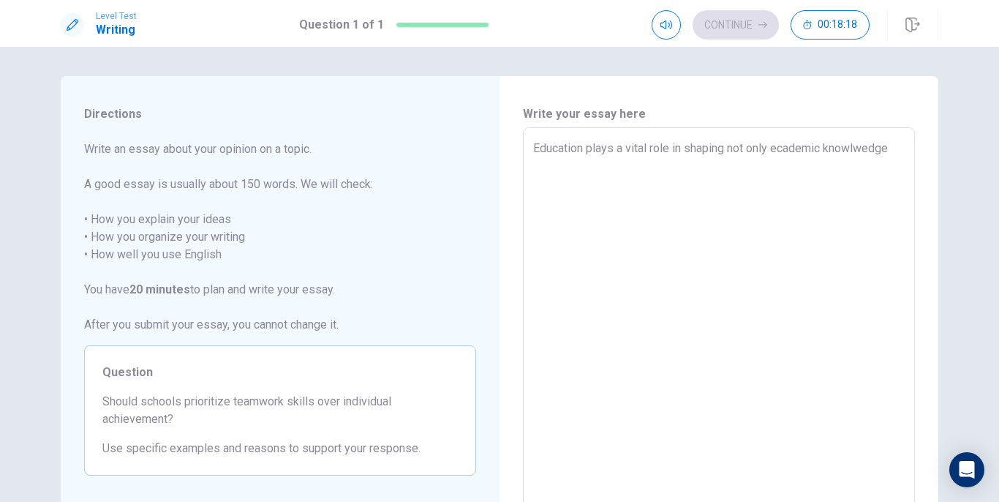
click at [896, 151] on textarea "Education plays a vital role in shaping not only ecademic knowlwedge" at bounding box center [718, 330] width 371 height 380
type textarea "x"
type textarea "Education plays a vital role in shaping not only ecademic knowlwedge b"
type textarea "x"
type textarea "Education plays a vital role in shaping not only ecademic knowlwedge bu"
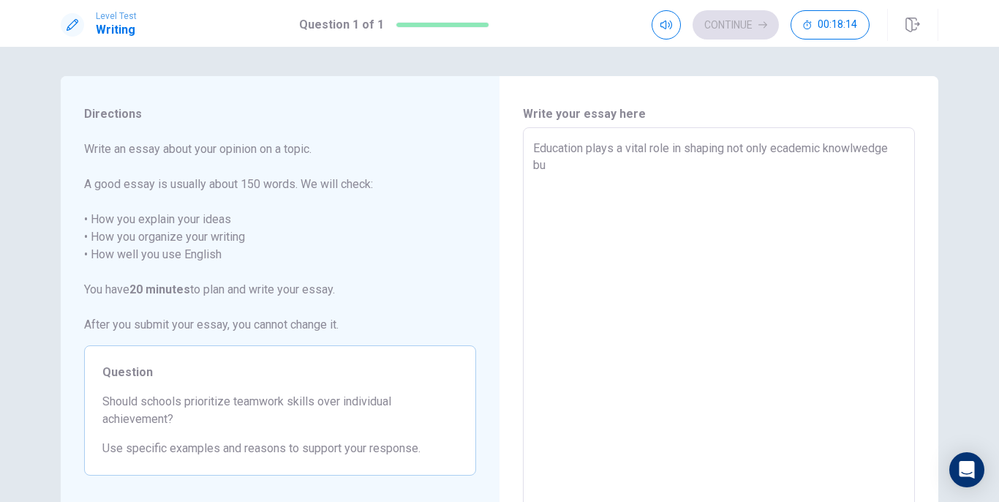
type textarea "x"
type textarea "Education plays a vital role in shaping not only ecademic knowlwedge but"
type textarea "x"
type textarea "Education plays a vital role in shaping not only ecademic knowlwedge but"
type textarea "x"
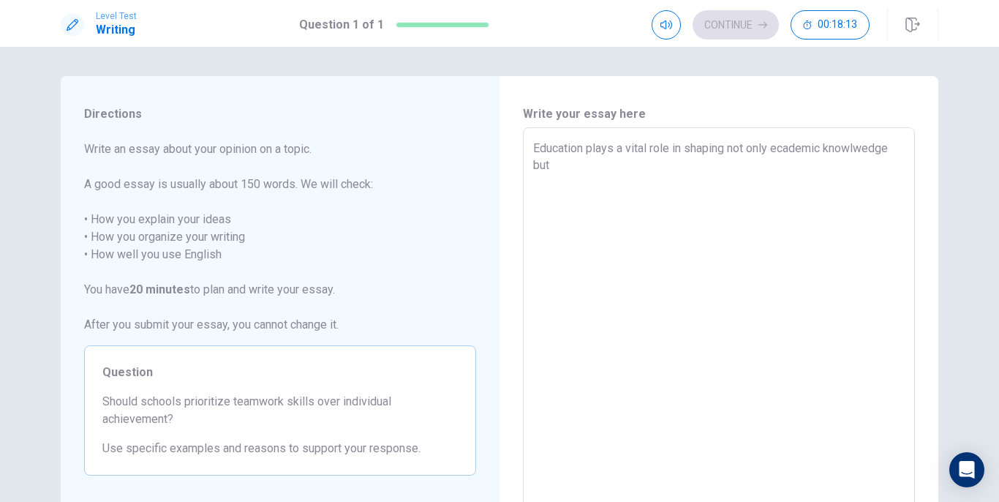
type textarea "Education plays a vital role in shaping not only ecademic knowlwedge but a"
type textarea "x"
type textarea "Education plays a vital role in shaping not only ecademic knowlwedge but al"
type textarea "x"
type textarea "Education plays a vital role in shaping not only ecademic knowlwedge but als"
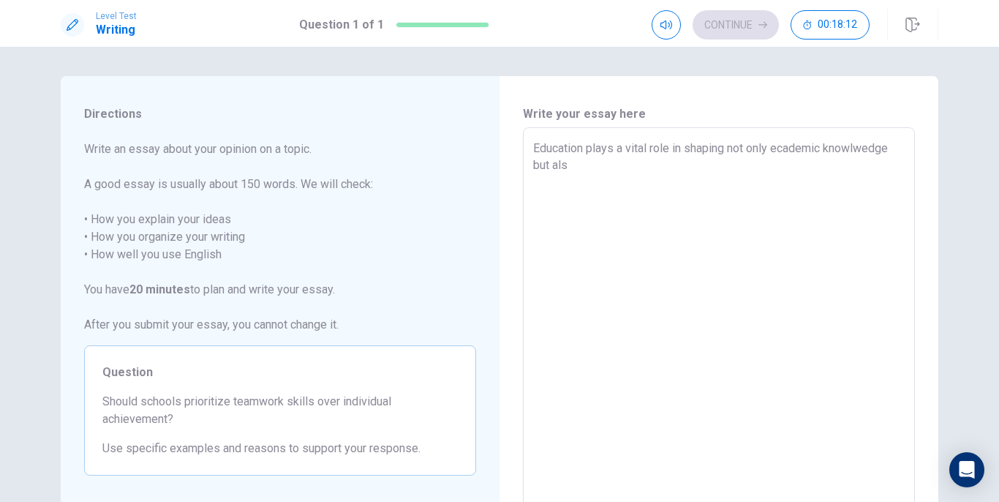
type textarea "x"
type textarea "Education plays a vital role in shaping not only ecademic knowlwedge but also"
type textarea "x"
type textarea "Education plays a vital role in shaping not only ecademic knowlwedge but also"
type textarea "x"
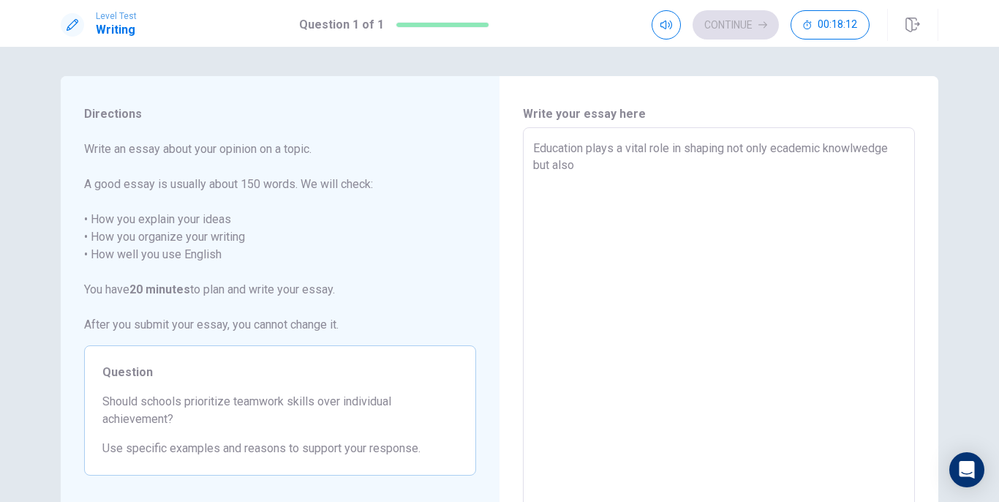
type textarea "Education plays a vital role in shaping not only ecademic knowlwedge but also e"
type textarea "x"
type textarea "Education plays a vital role in shaping not only ecademic knowlwedge but also es"
type textarea "x"
type textarea "Education plays a vital role in shaping not only ecademic knowlwedge but also e…"
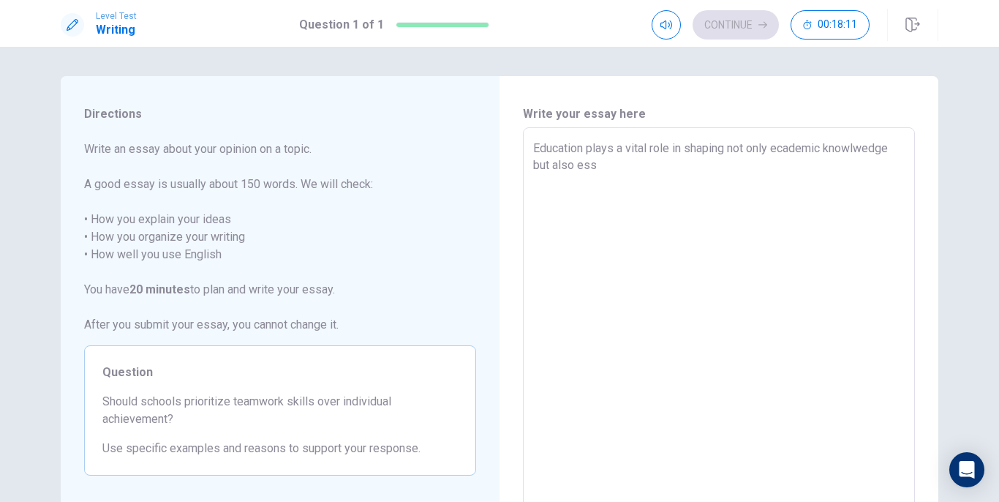
type textarea "x"
type textarea "Education plays a vital role in shaping not only ecademic knowlwedge but also e…"
type textarea "x"
type textarea "Education plays a vital role in shaping not only ecademic knowlwedge but also e…"
type textarea "x"
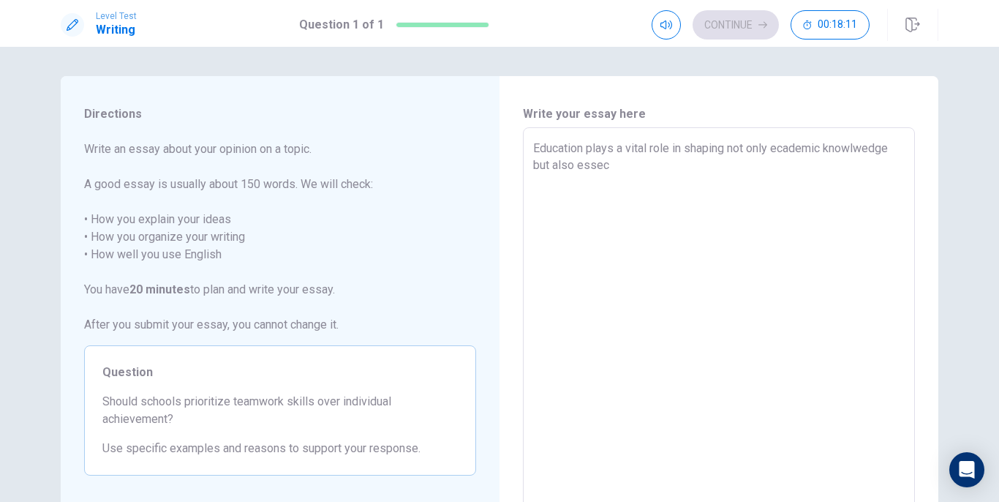
type textarea "Education plays a vital role in shaping not only ecademic knowlwedge but also e…"
type textarea "x"
type textarea "Education plays a vital role in shaping not only ecademic knowlwedge but also e…"
type textarea "x"
type textarea "Education plays a vital role in shaping not only ecademic knowlwedge but also e…"
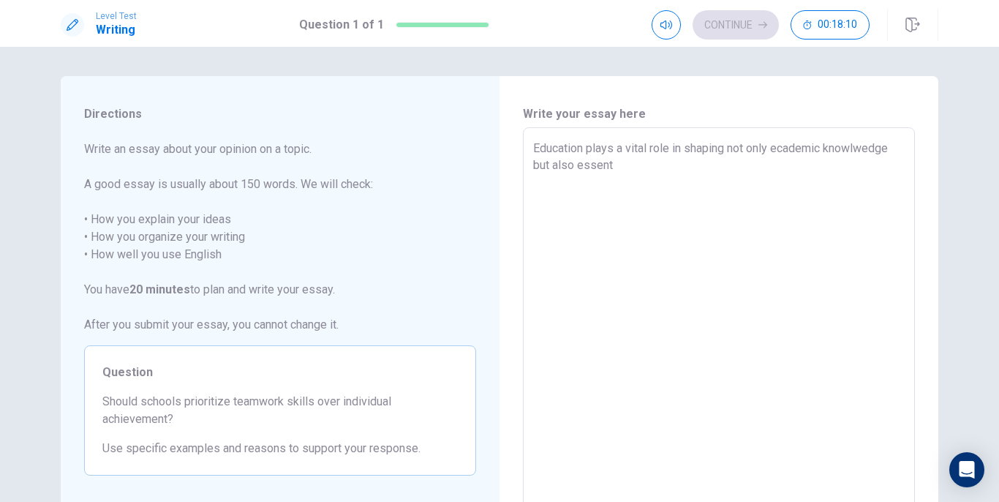
type textarea "x"
type textarea "Education plays a vital role in shaping not only ecademic knowlwedge but also e…"
type textarea "x"
type textarea "Education plays a vital role in shaping not only ecademic knowlwedge but also e…"
type textarea "x"
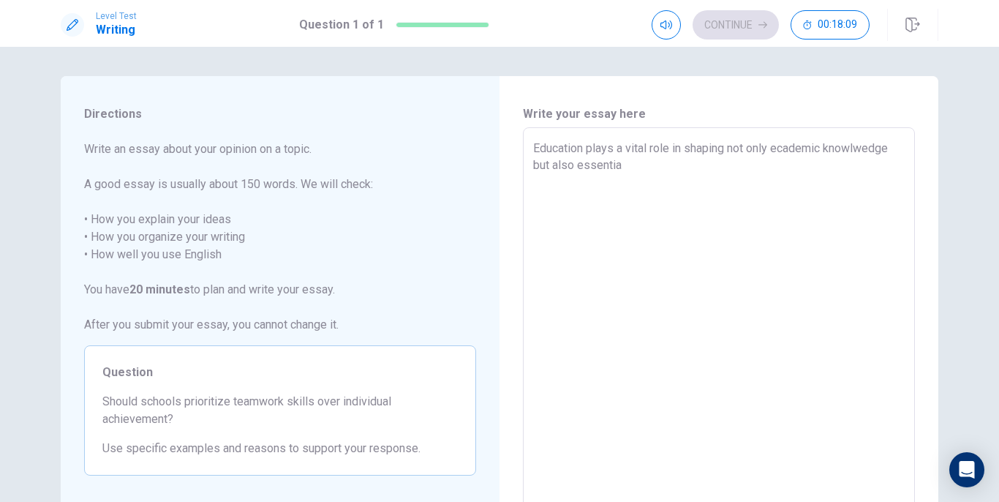
type textarea "Education plays a vital role in shaping not only ecademic knowlwedge but also e…"
type textarea "x"
type textarea "Education plays a vital role in shaping not only ecademic knowlwedge but also e…"
type textarea "x"
type textarea "Education plays a vital role in shaping not only ecademic knowlwedge but also e…"
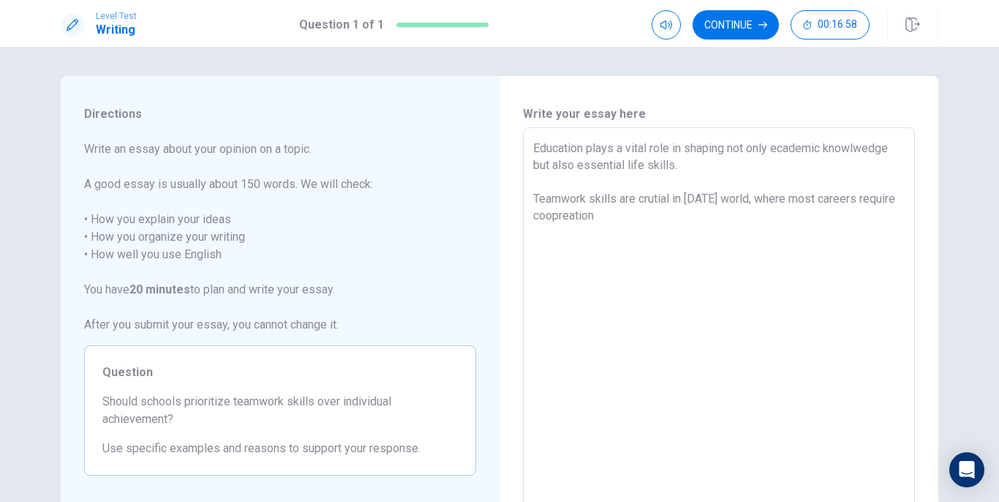
click at [607, 215] on textarea "Education plays a vital role in shaping not only ecademic knowlwedge but also e…" at bounding box center [718, 330] width 371 height 380
click at [641, 219] on textarea "Education plays a vital role in shaping not only ecademic knowlwedge but also e…" at bounding box center [718, 330] width 371 height 380
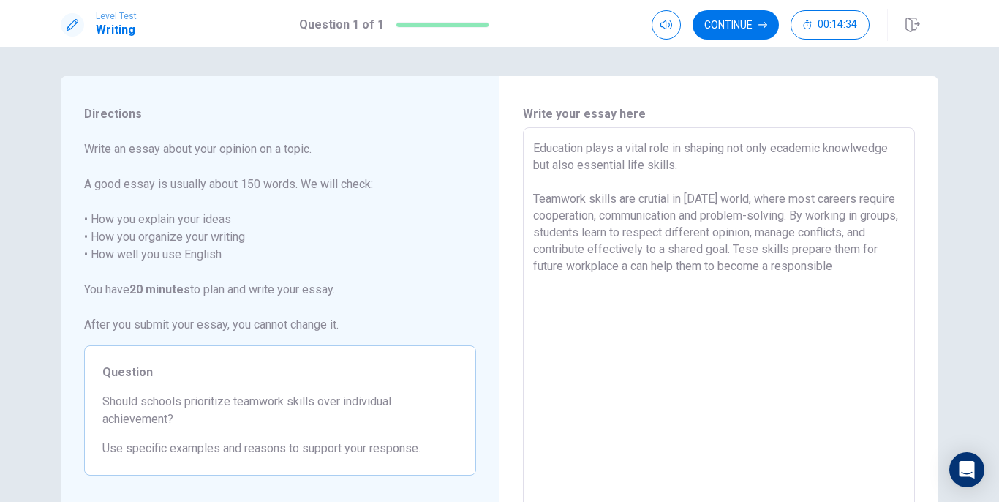
click at [588, 280] on textarea "Education plays a vital role in shaping not only ecademic knowlwedge but also e…" at bounding box center [718, 330] width 371 height 380
click at [608, 287] on textarea "Education plays a vital role in shaping not only ecademic knowlwedge but also e…" at bounding box center [718, 330] width 371 height 380
click at [582, 317] on textarea "Education plays a vital role in shaping not only ecademic knowlwedge but also e…" at bounding box center [718, 330] width 371 height 380
click at [616, 317] on textarea "Education plays a vital role in shaping not only ecademic knowlwedge but also e…" at bounding box center [718, 330] width 371 height 380
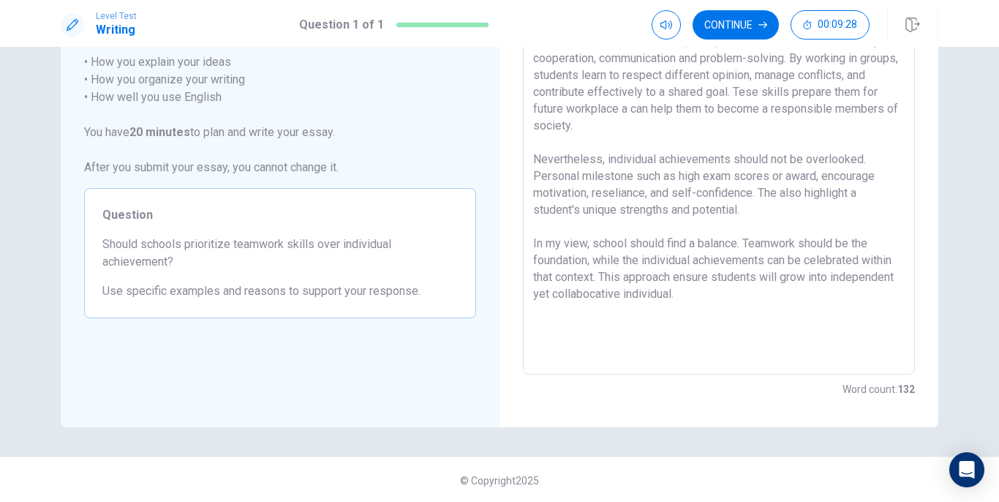
scroll to position [29, 0]
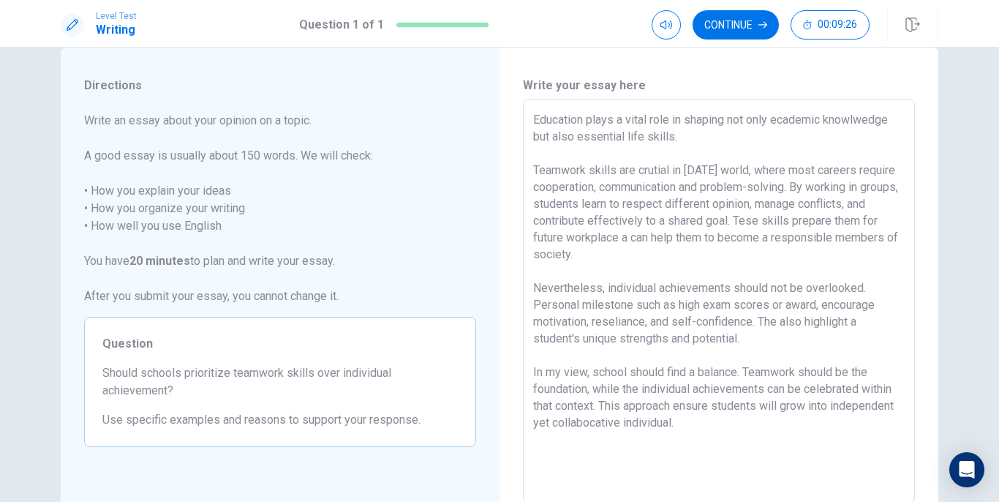
click at [719, 143] on textarea "Education plays a vital role in shaping not only ecademic knowlwedge but also e…" at bounding box center [718, 301] width 371 height 380
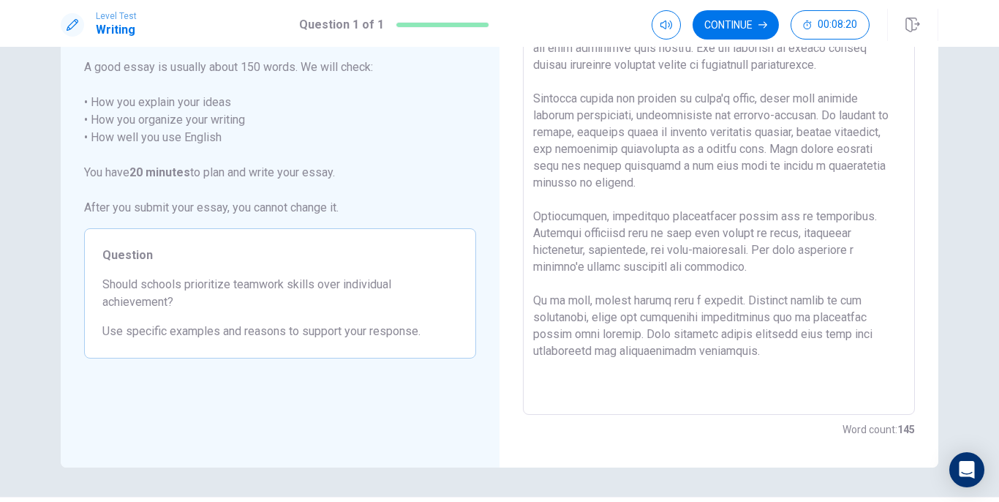
scroll to position [118, 0]
click at [822, 237] on textarea at bounding box center [718, 212] width 371 height 380
click at [812, 152] on textarea at bounding box center [718, 212] width 371 height 380
click at [717, 171] on textarea at bounding box center [718, 212] width 371 height 380
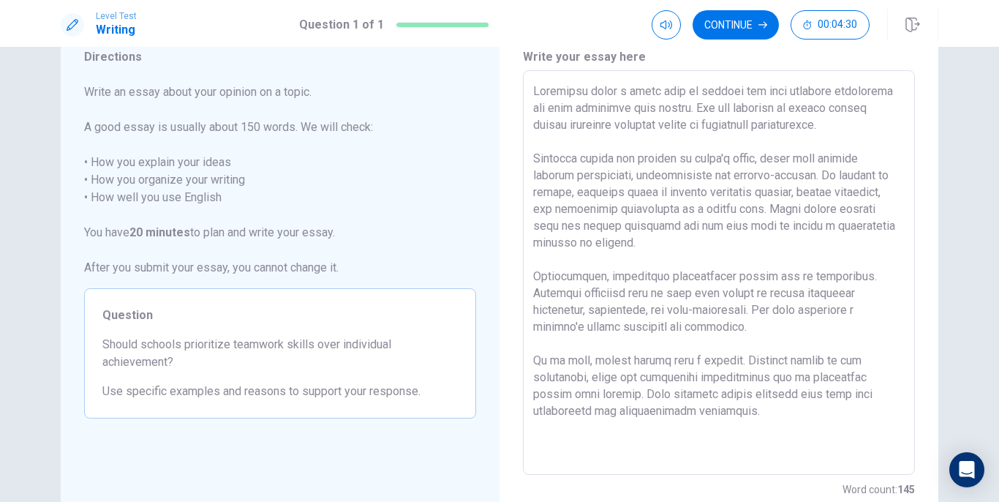
click at [704, 252] on textarea at bounding box center [718, 273] width 371 height 380
click at [703, 239] on textarea at bounding box center [718, 273] width 371 height 380
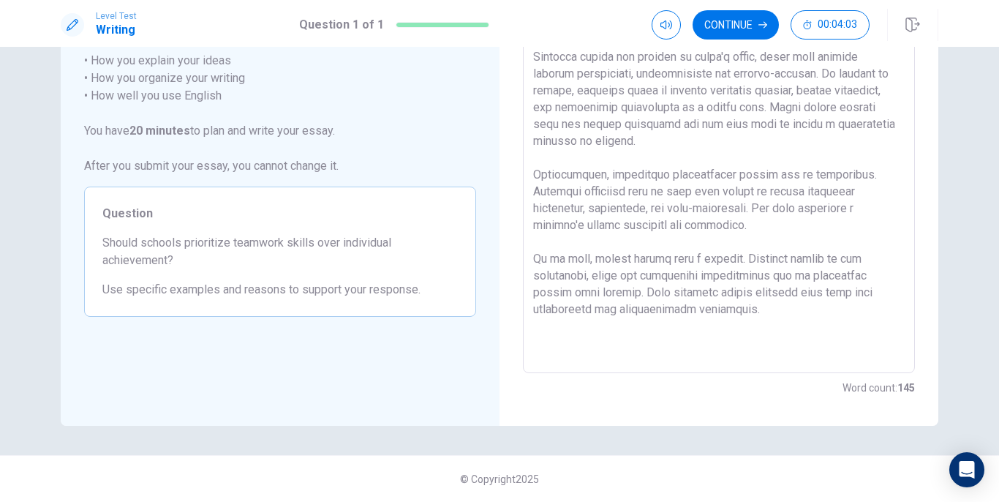
click at [586, 280] on textarea at bounding box center [718, 171] width 371 height 380
click at [815, 315] on textarea at bounding box center [718, 171] width 371 height 380
click at [755, 320] on textarea at bounding box center [718, 171] width 371 height 380
click at [687, 314] on textarea at bounding box center [718, 171] width 371 height 380
click at [609, 331] on textarea at bounding box center [718, 171] width 371 height 380
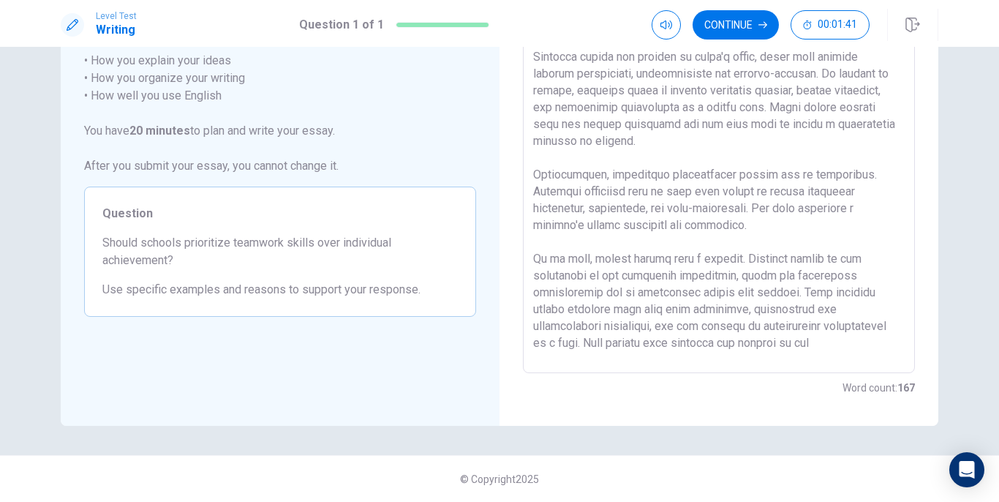
scroll to position [23, 0]
click at [742, 24] on button "Continue" at bounding box center [736, 24] width 86 height 29
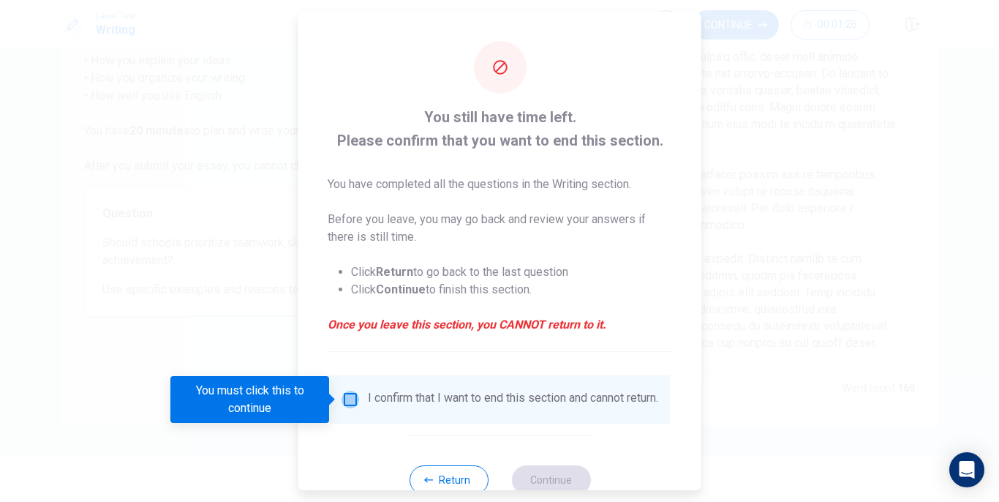
click at [350, 400] on input "You must click this to continue" at bounding box center [351, 399] width 18 height 18
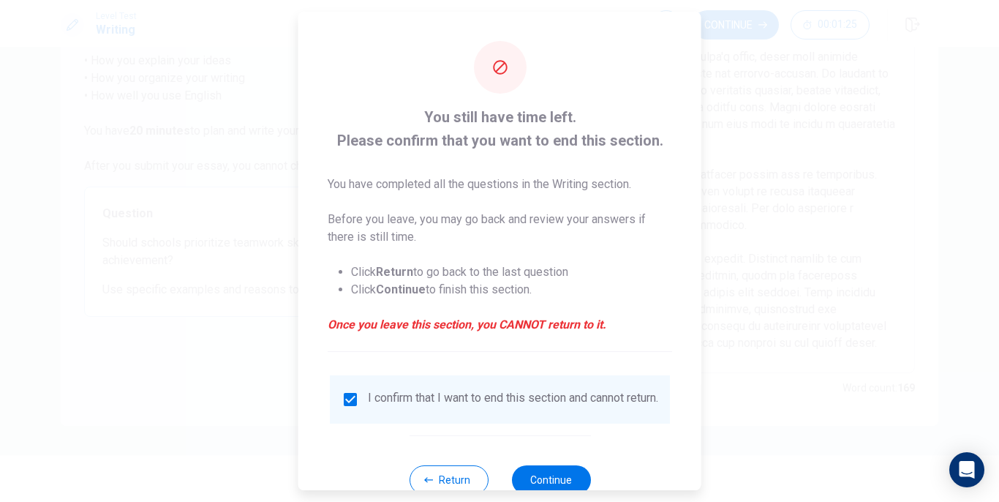
scroll to position [44, 0]
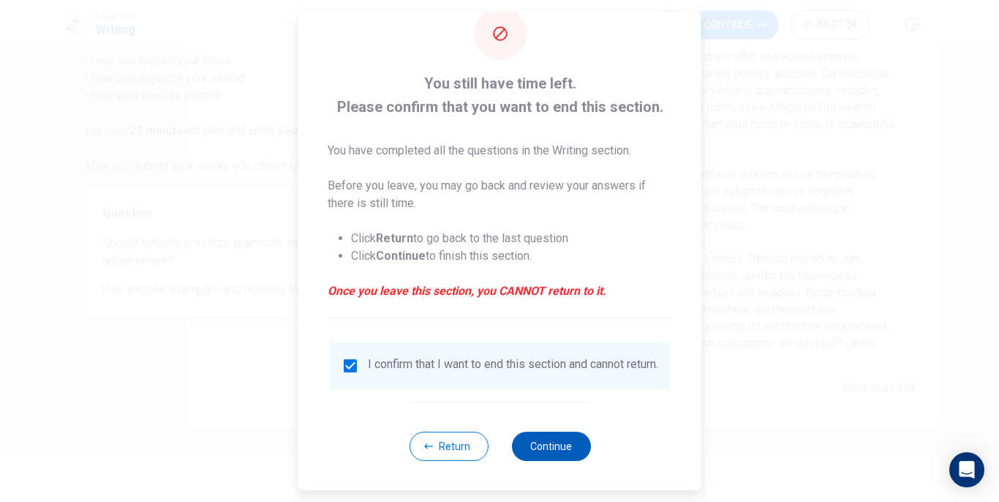
click at [539, 444] on button "Continue" at bounding box center [550, 445] width 79 height 29
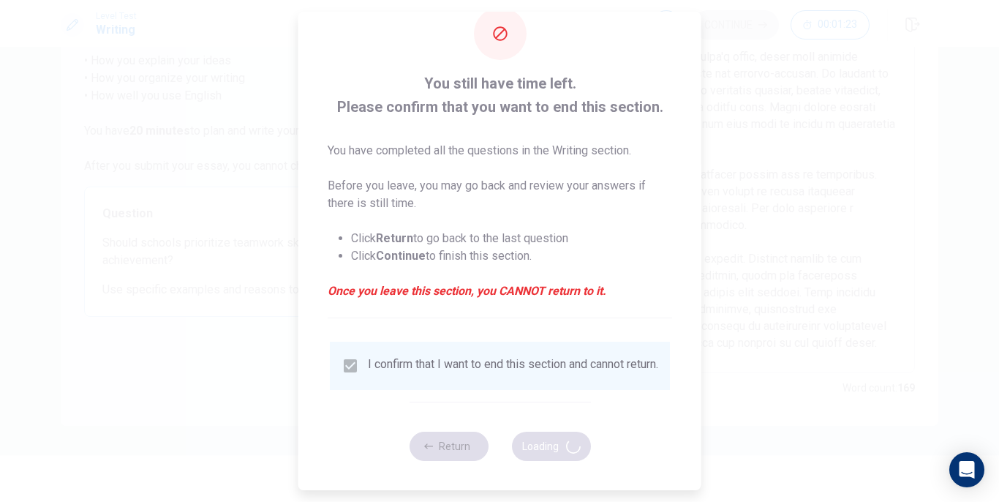
scroll to position [31, 0]
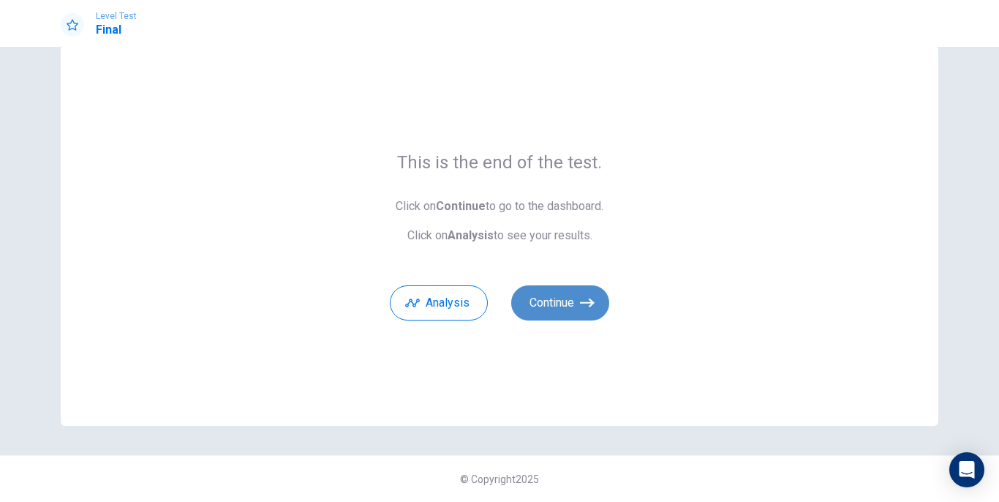
click at [536, 306] on button "Continue" at bounding box center [560, 302] width 98 height 35
